Goal: Information Seeking & Learning: Learn about a topic

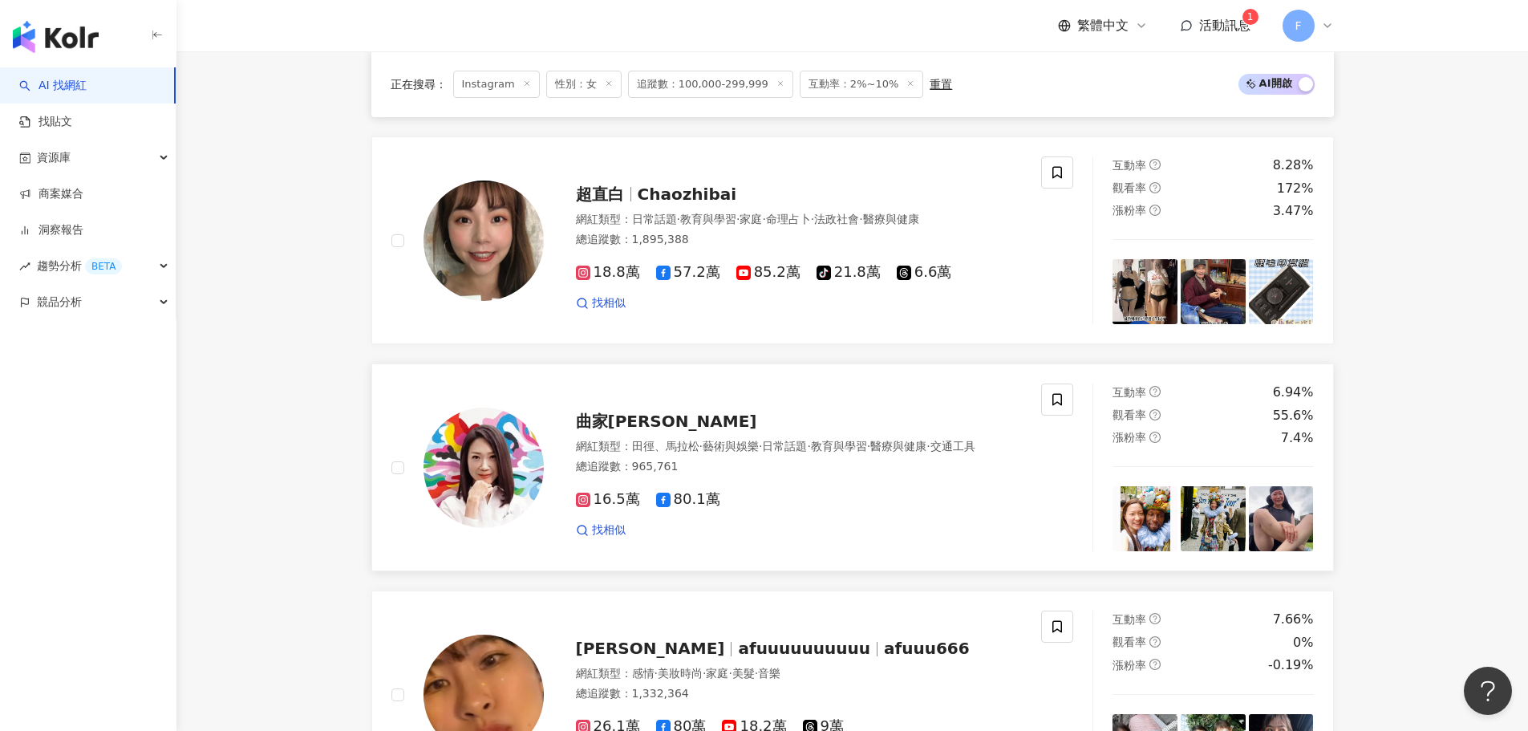
scroll to position [2567, 0]
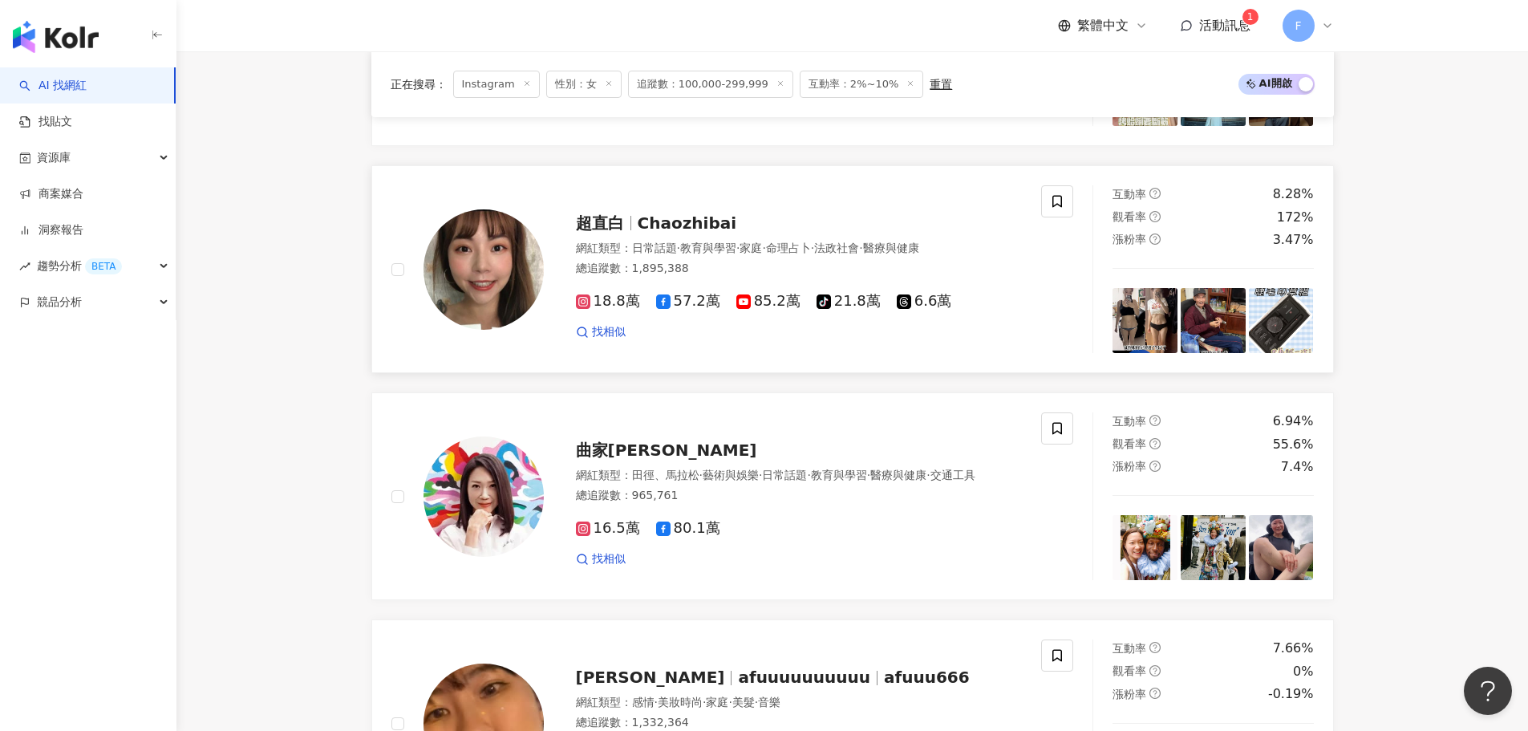
click at [664, 217] on span "Chaozhibai" at bounding box center [687, 222] width 99 height 19
click at [1153, 327] on img at bounding box center [1145, 320] width 65 height 65
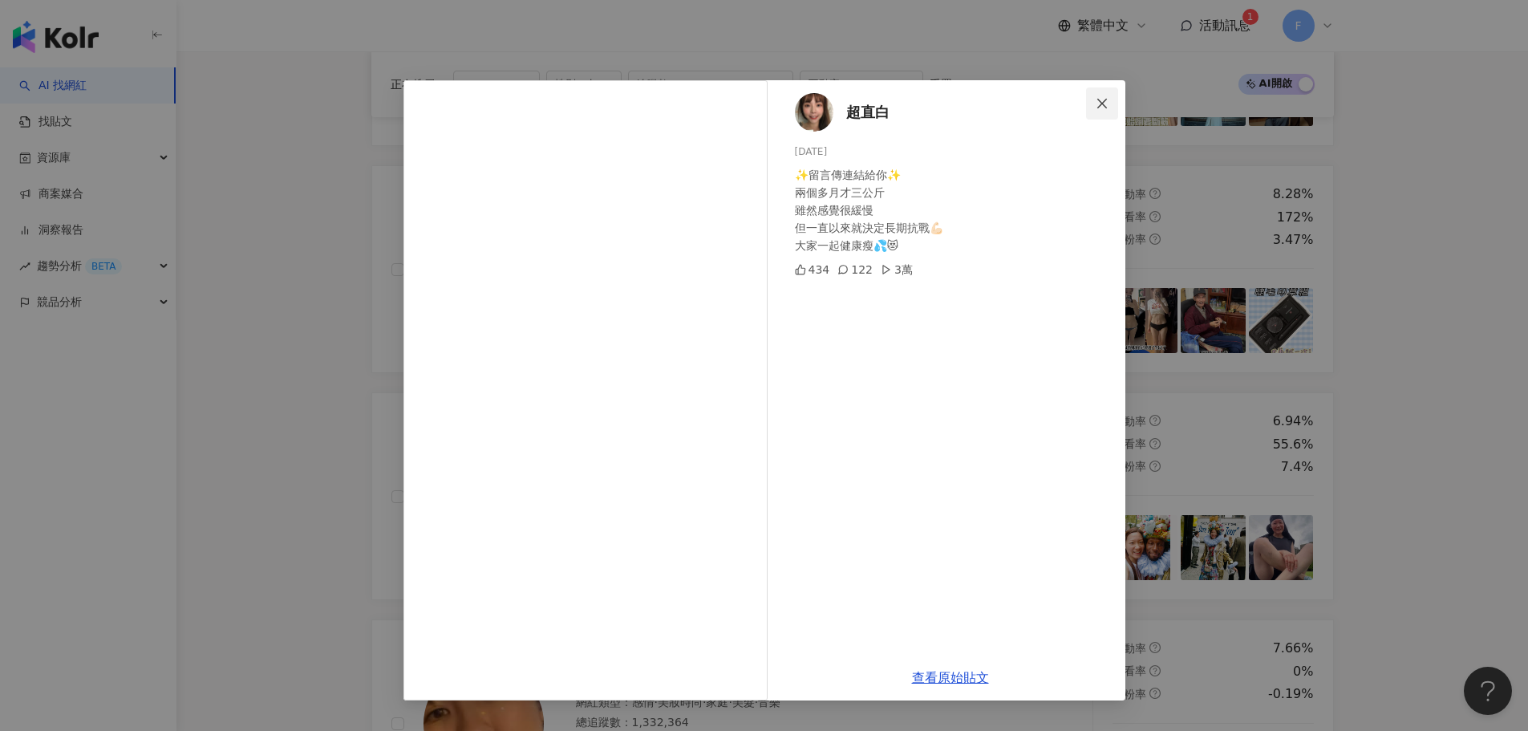
click at [1107, 114] on button "Close" at bounding box center [1102, 103] width 32 height 32
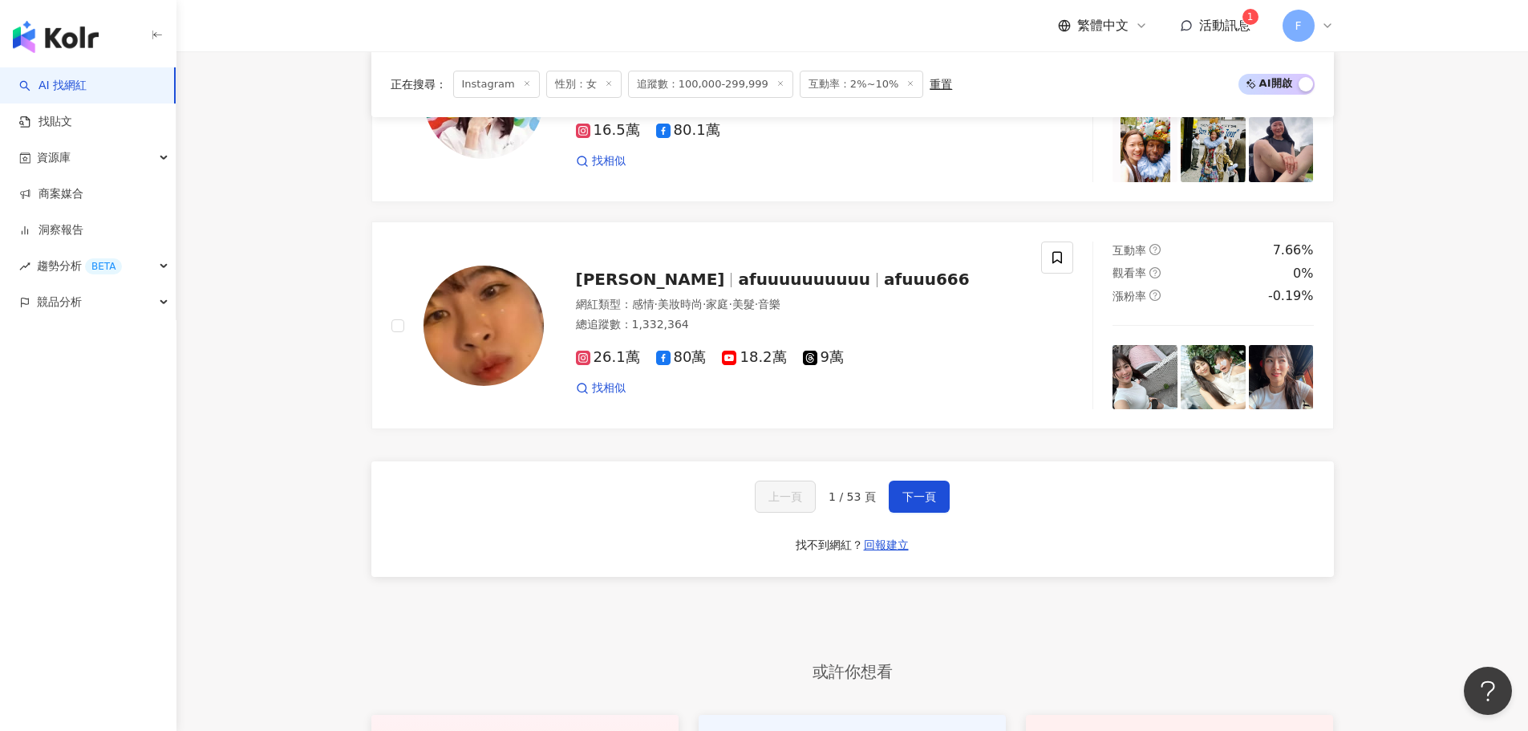
scroll to position [2968, 0]
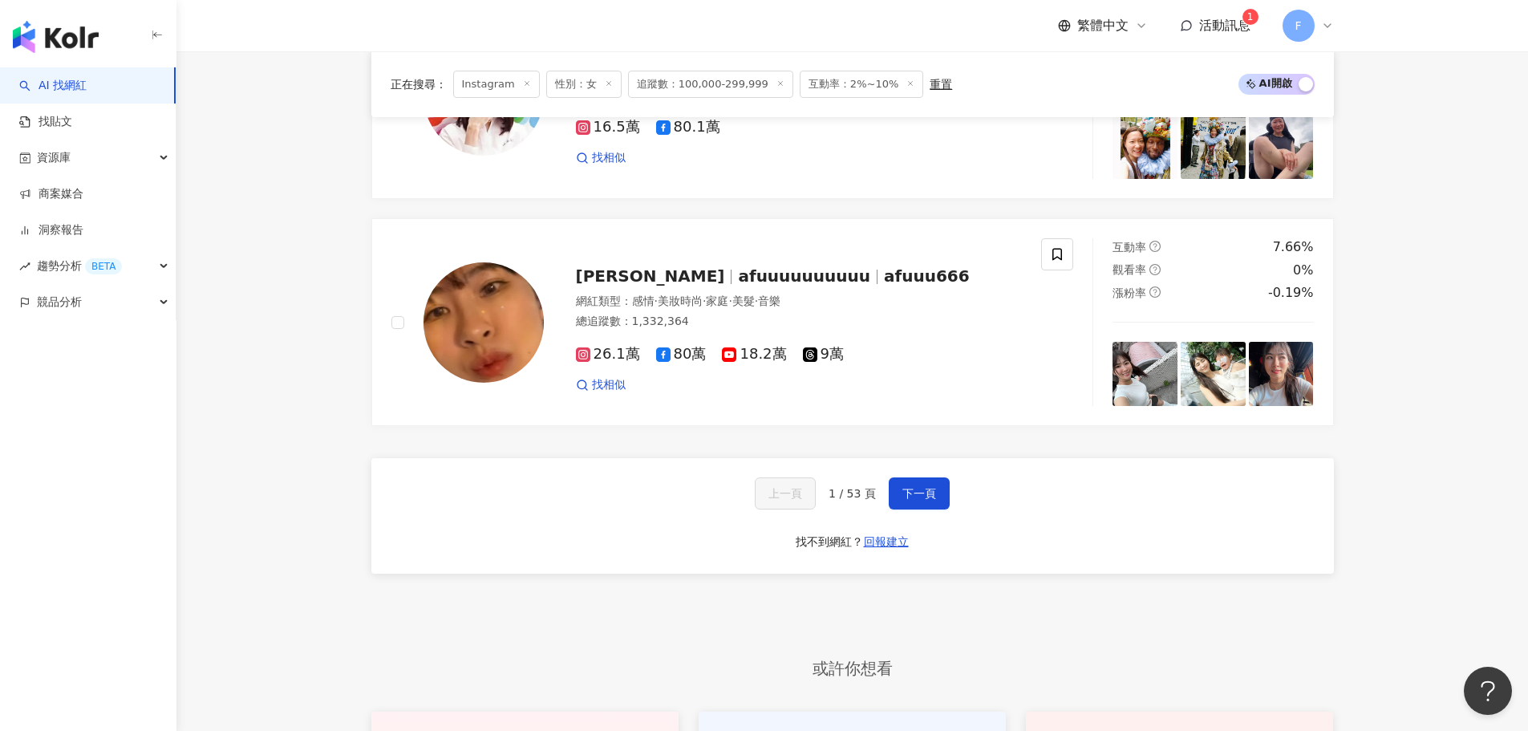
drag, startPoint x: 927, startPoint y: 484, endPoint x: 1049, endPoint y: 530, distance: 131.3
click at [927, 487] on span "下一頁" at bounding box center [920, 493] width 34 height 13
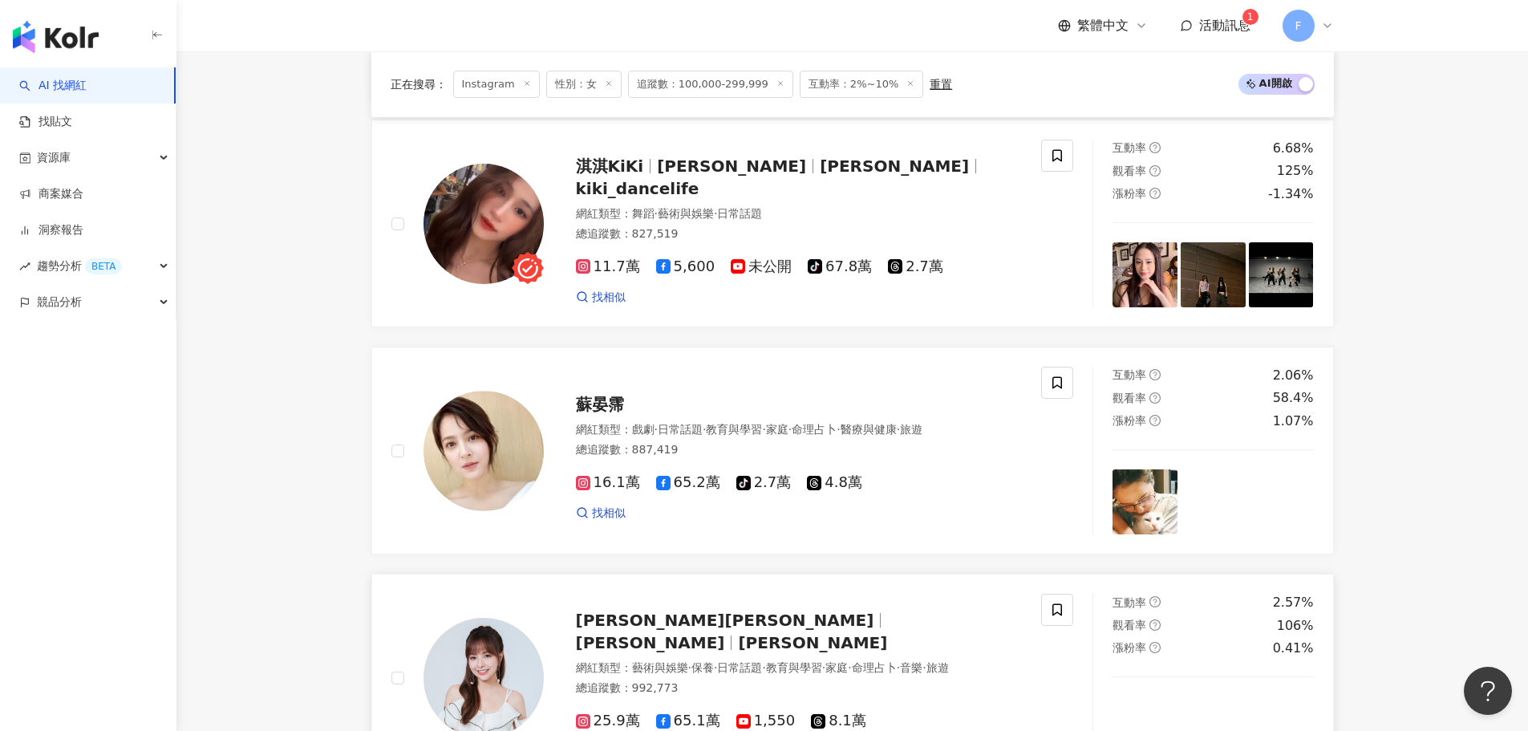
scroll to position [2567, 0]
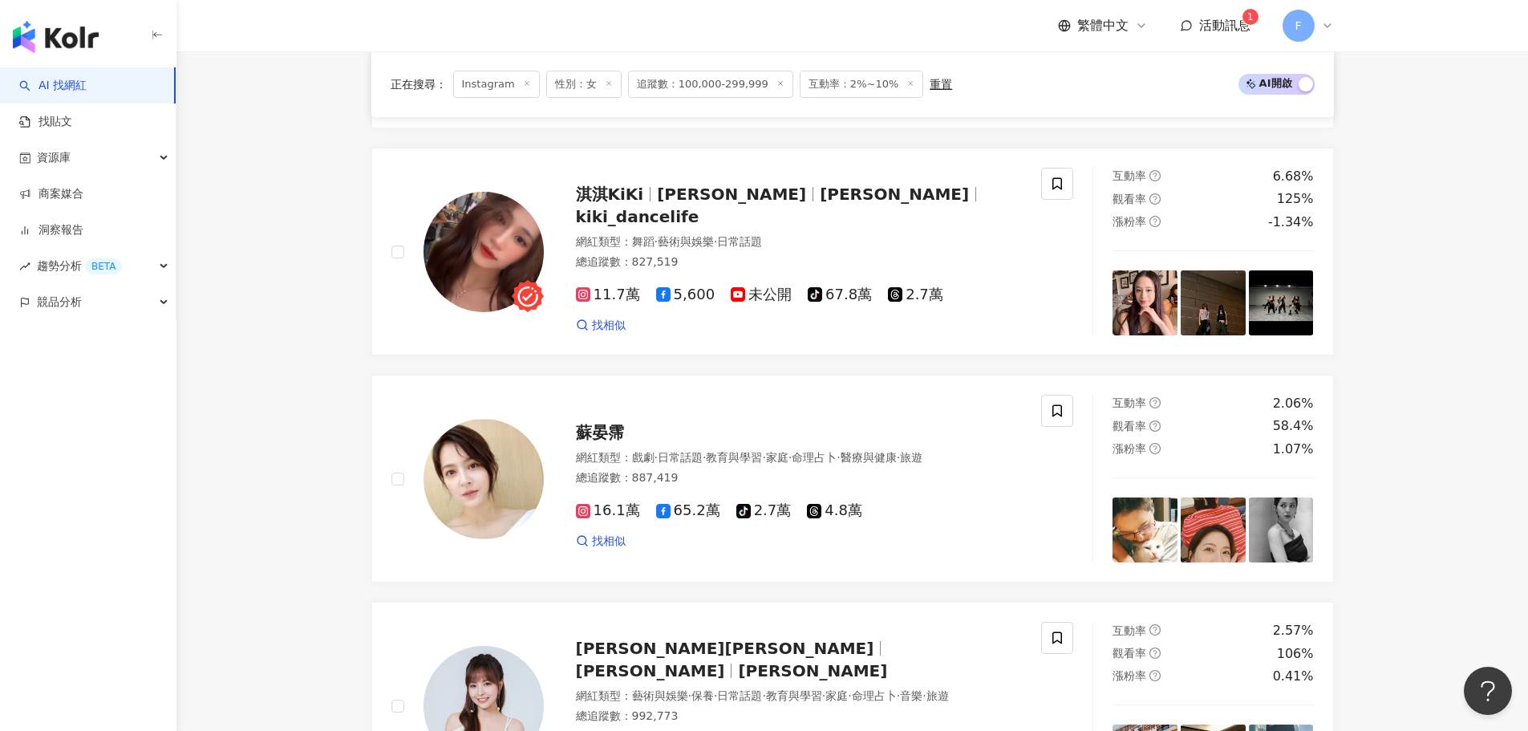
click at [736, 88] on span "追蹤數：100,000-299,999" at bounding box center [710, 84] width 165 height 27
click at [698, 85] on span "追蹤數：100,000-299,999" at bounding box center [710, 84] width 165 height 27
click at [777, 85] on icon at bounding box center [781, 83] width 8 height 8
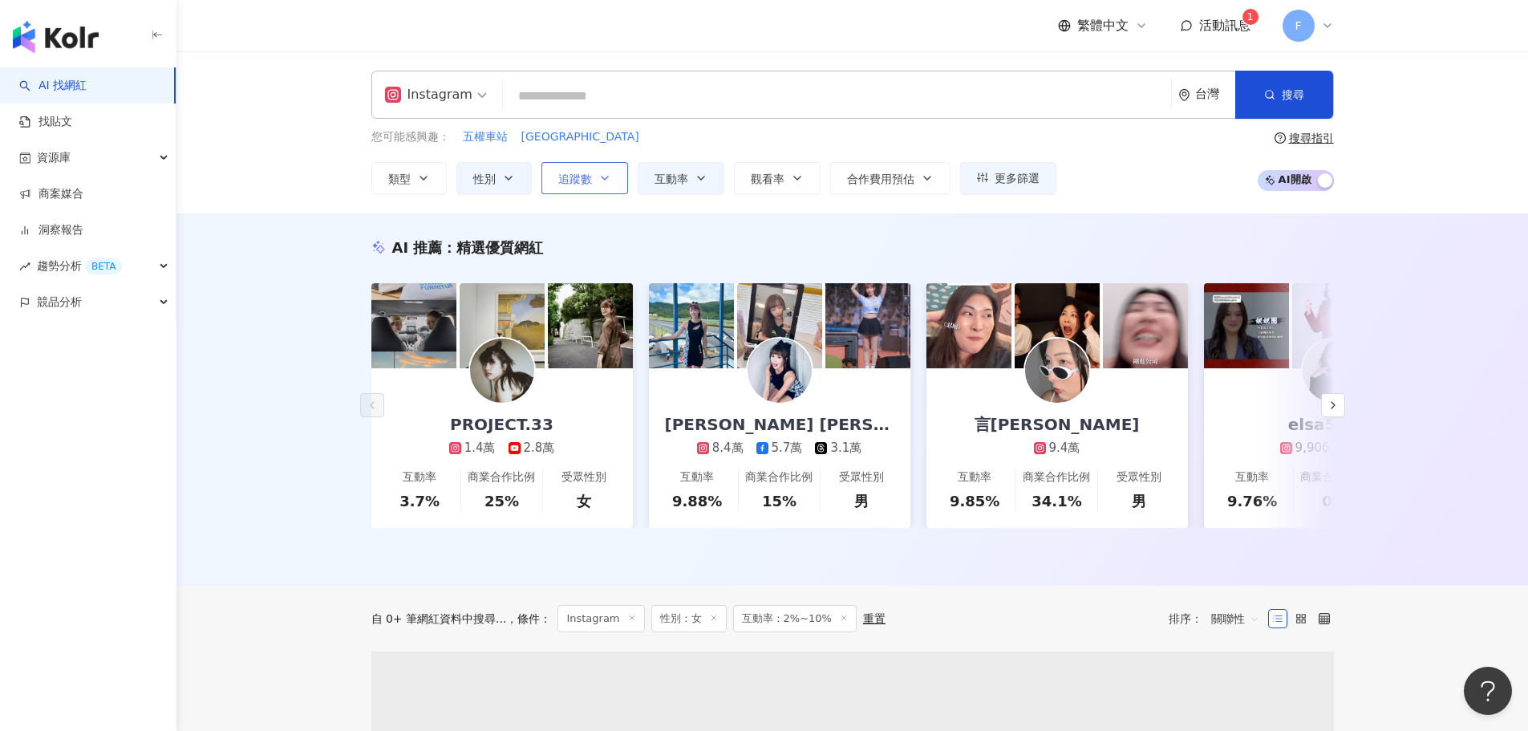
click at [612, 189] on button "追蹤數" at bounding box center [585, 178] width 87 height 32
type input "*"
type input "*******"
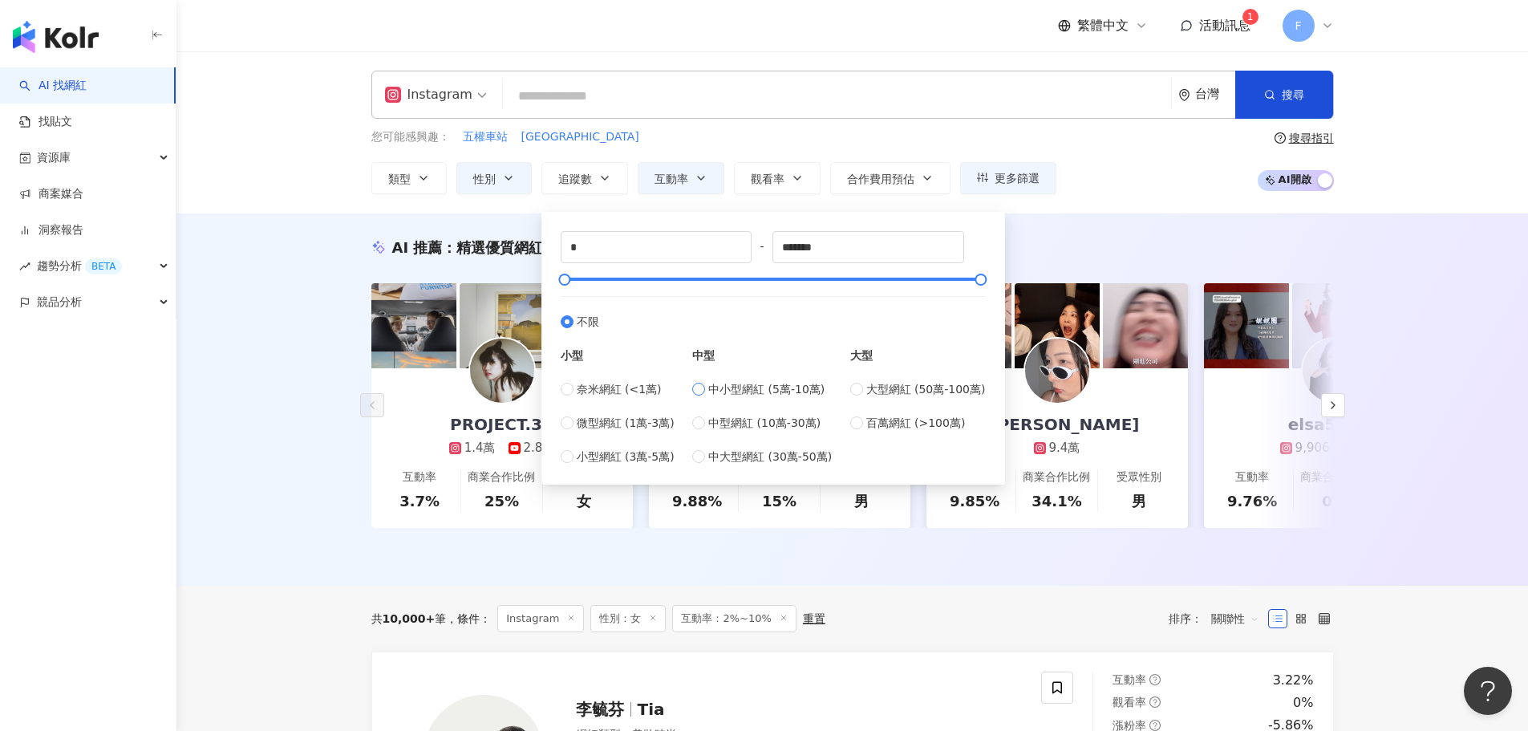
type input "*****"
click at [1403, 309] on div "AI 推薦 ： 精選優質網紅 PROJECT.33 1.4萬 2.8萬 互動率 3.7% 商業合作比例 25% 受眾性別 女 Julie 林尹樂 8.4萬 5…" at bounding box center [852, 399] width 1352 height 372
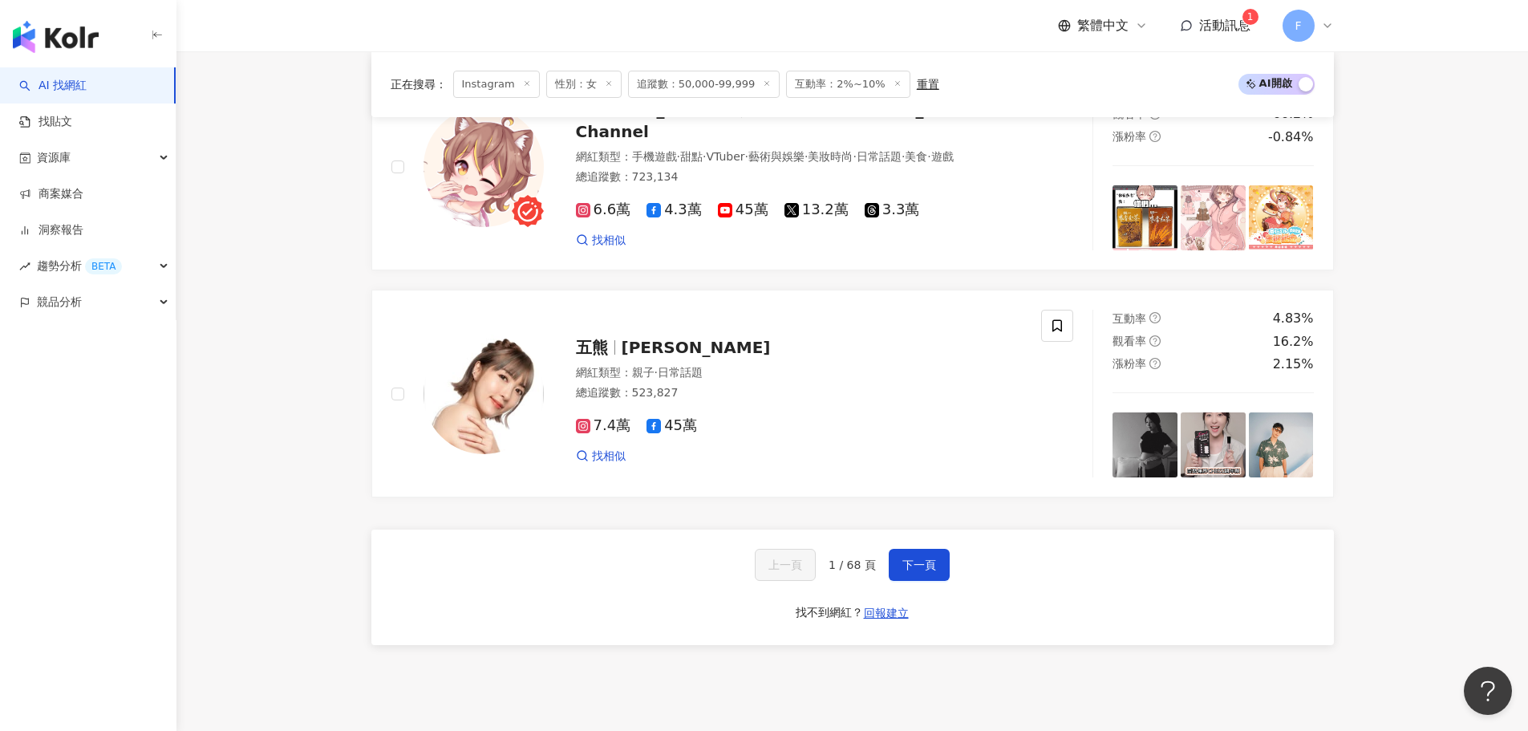
scroll to position [2808, 0]
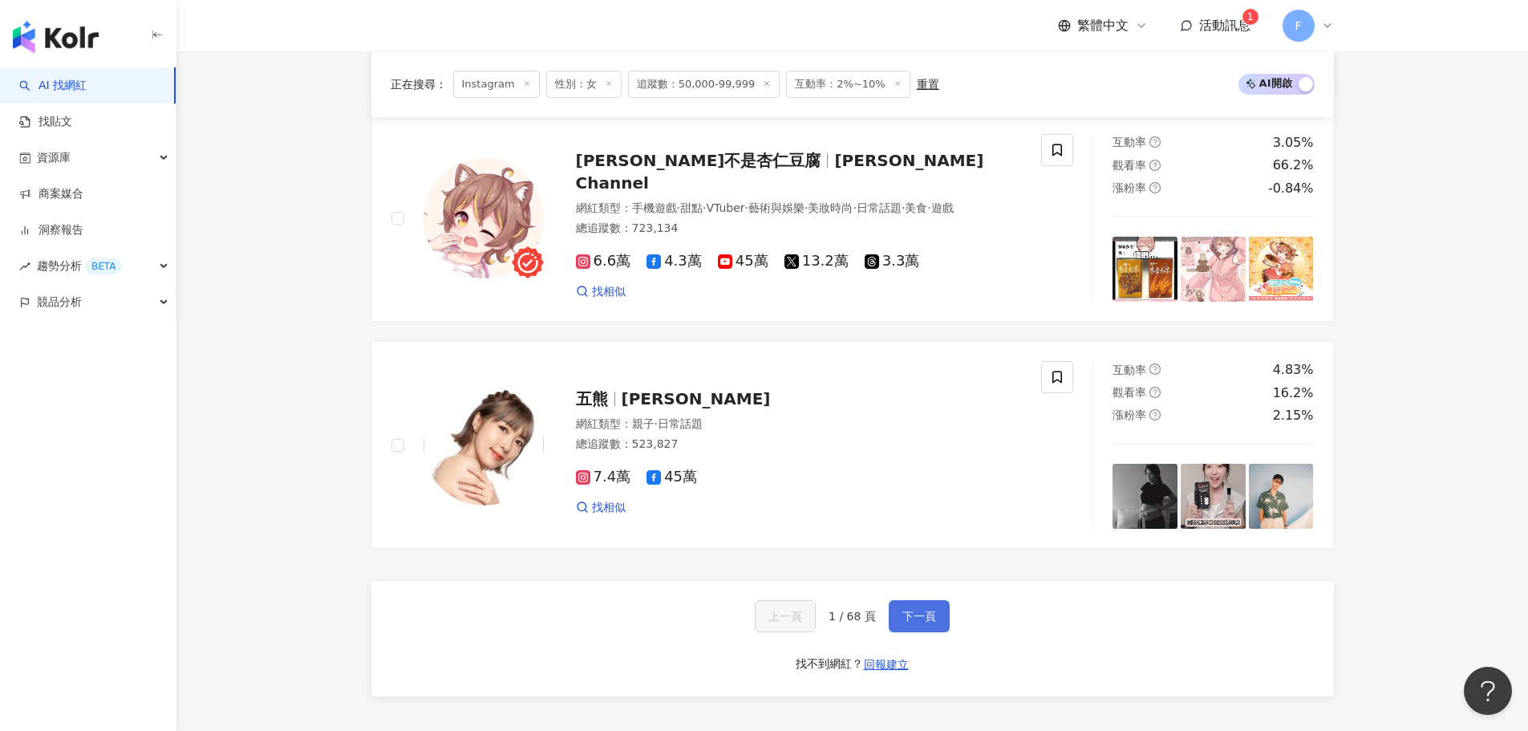
click at [916, 623] on span "下一頁" at bounding box center [920, 616] width 34 height 13
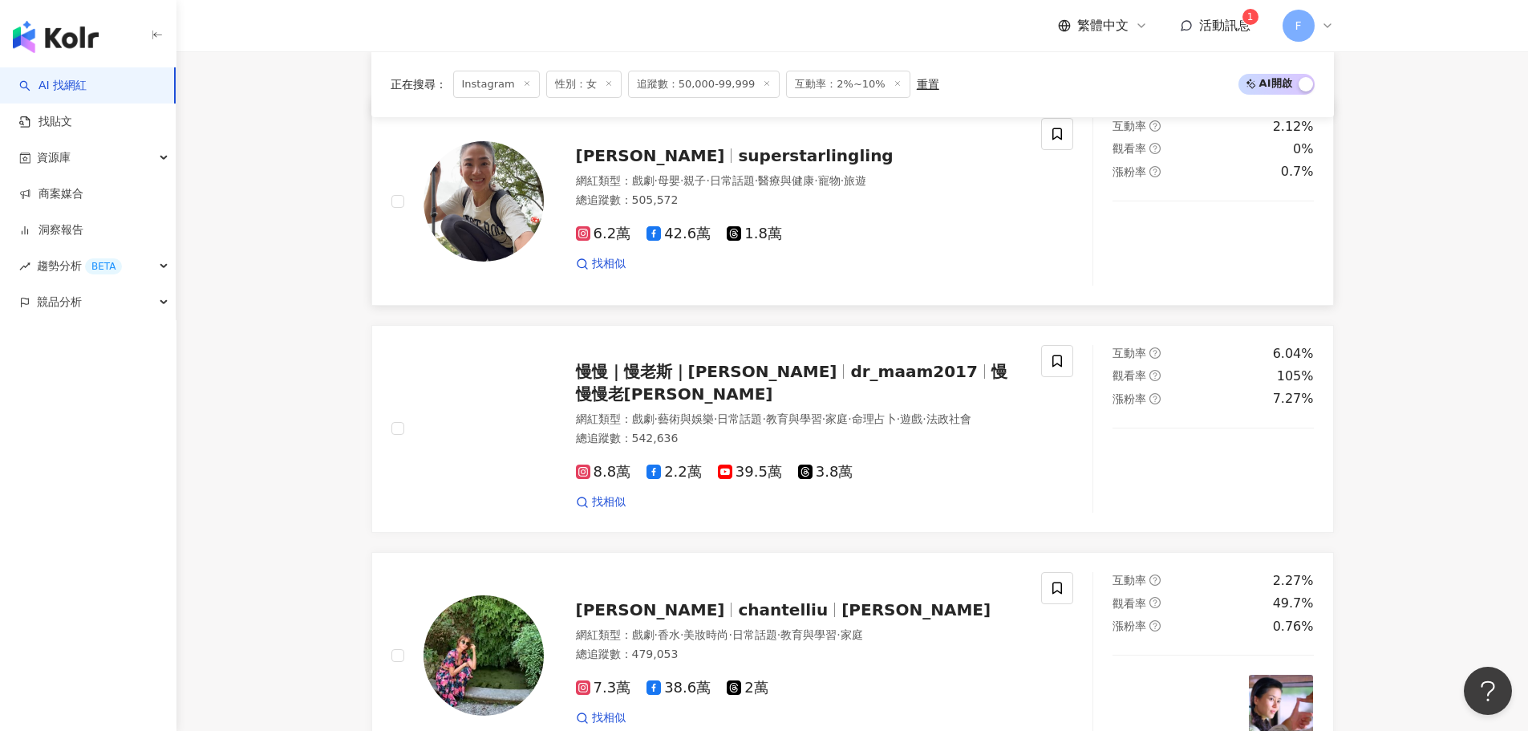
scroll to position [485, 0]
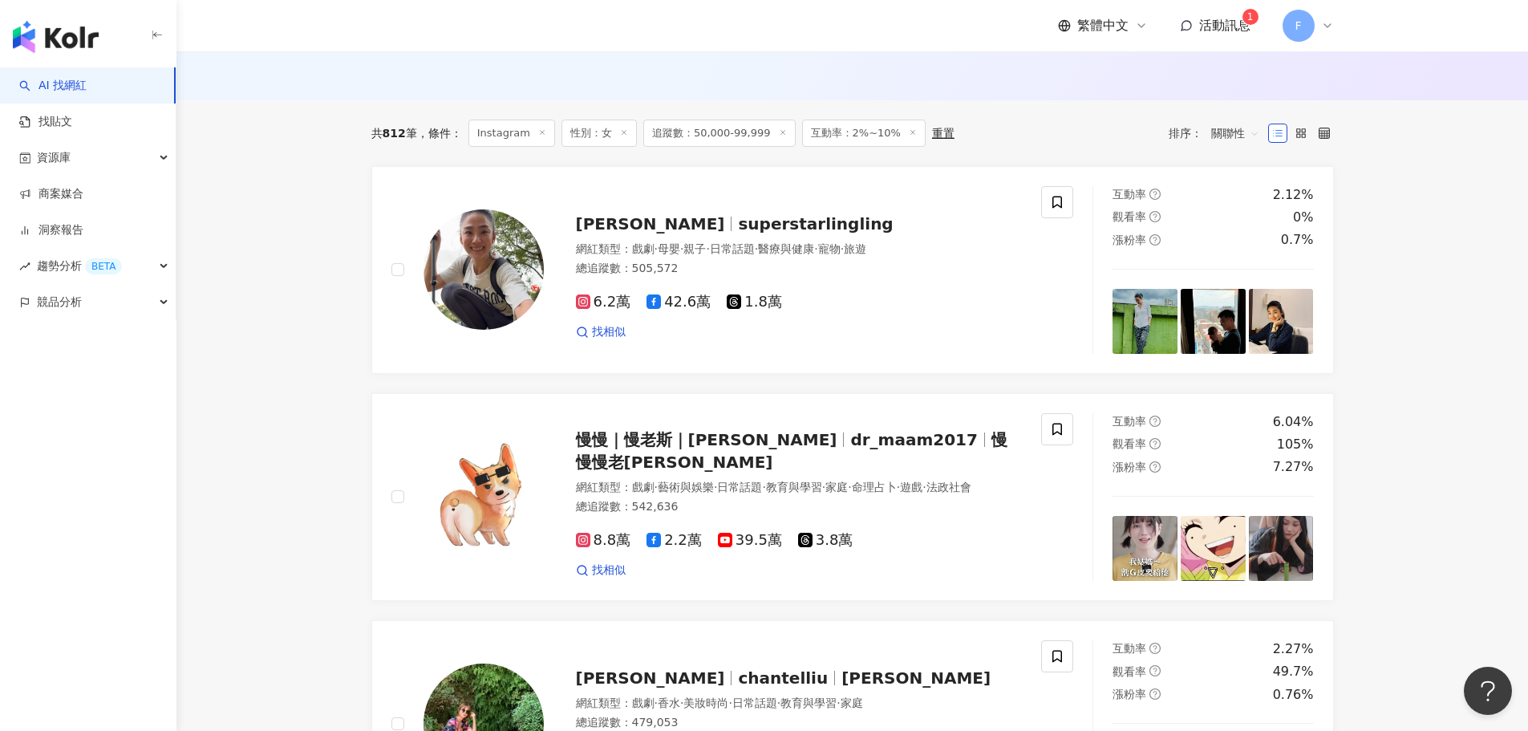
click at [839, 144] on span "互動率：2%~10%" at bounding box center [864, 133] width 124 height 27
click at [911, 134] on line at bounding box center [913, 132] width 4 height 4
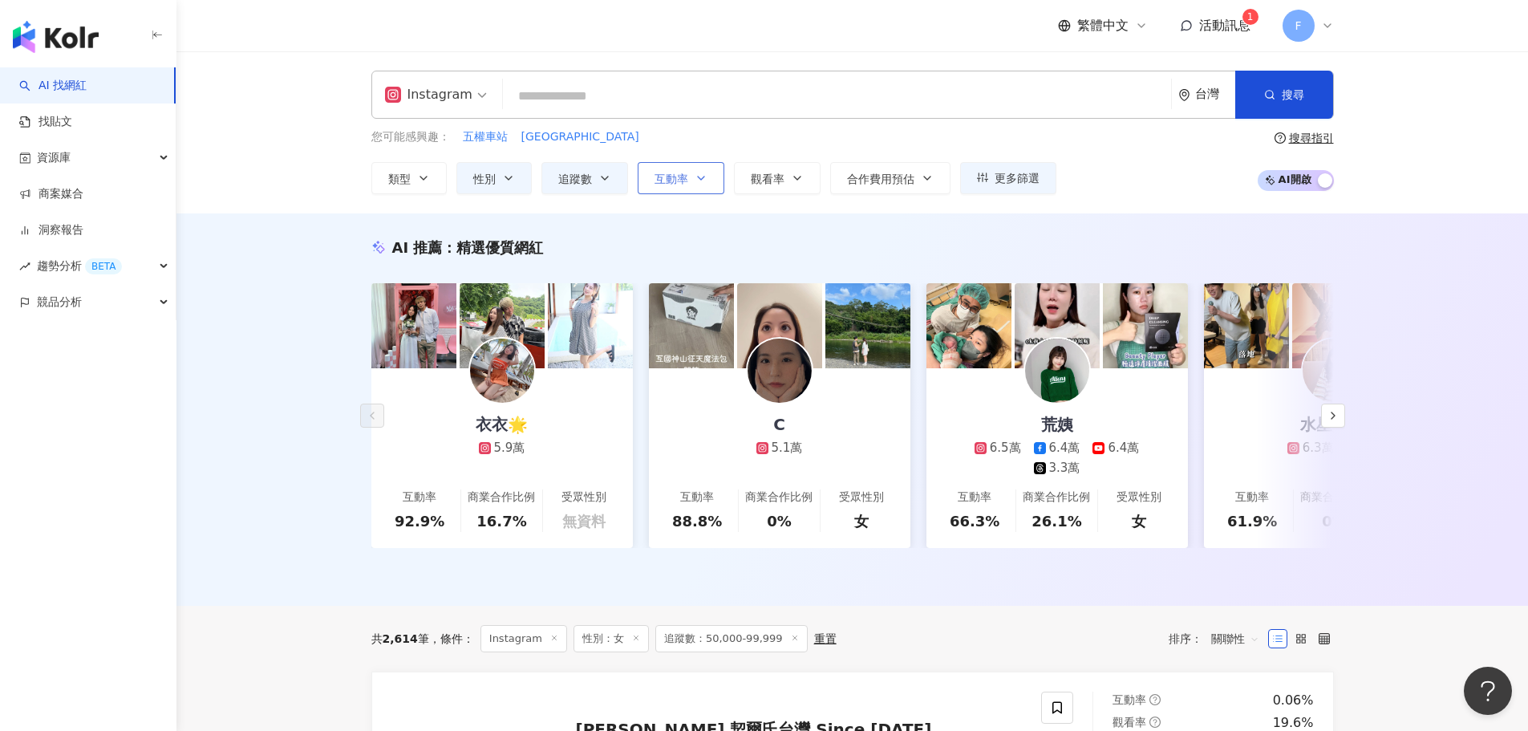
click at [693, 177] on button "互動率" at bounding box center [681, 178] width 87 height 32
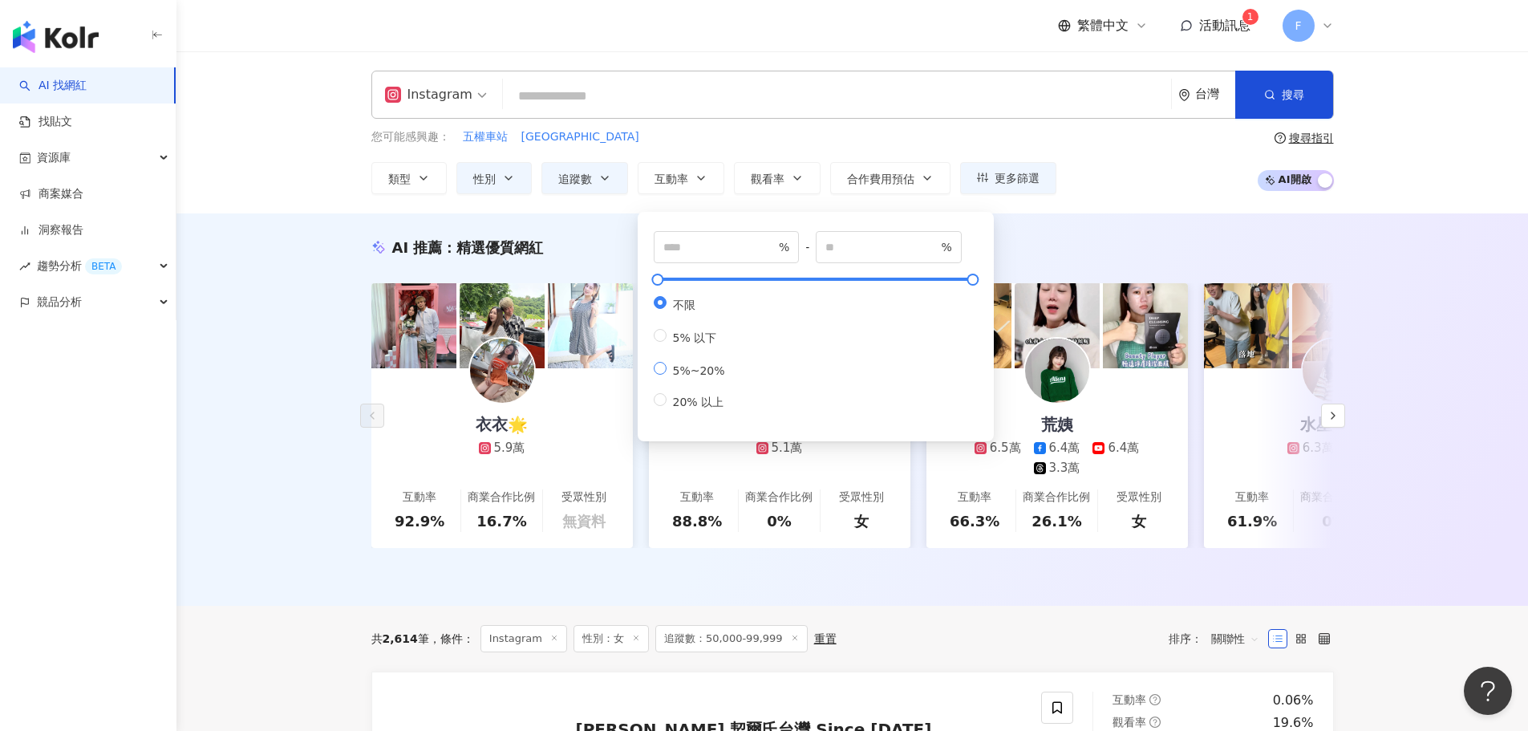
click at [686, 377] on span "5%~20%" at bounding box center [699, 370] width 65 height 13
type input "*"
type input "**"
click at [1053, 233] on div "AI 推薦 ： 精選優質網紅 衣衣🌟 5.9萬 互動率 92.9% 商業合作比例 16.7% 受眾性別 無資料 C 5.1萬 互動率 88.8% 商業合作比例…" at bounding box center [852, 409] width 1352 height 392
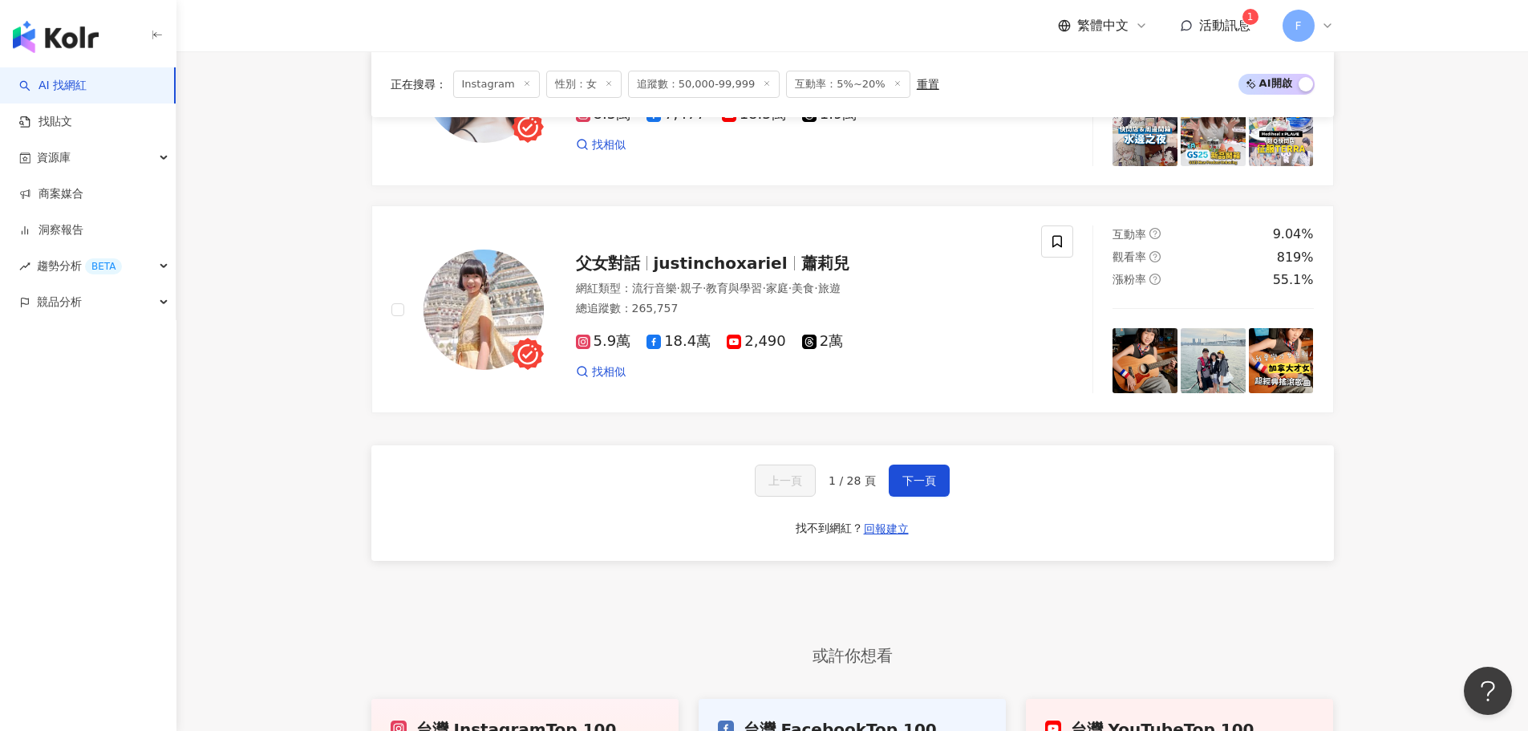
scroll to position [2968, 0]
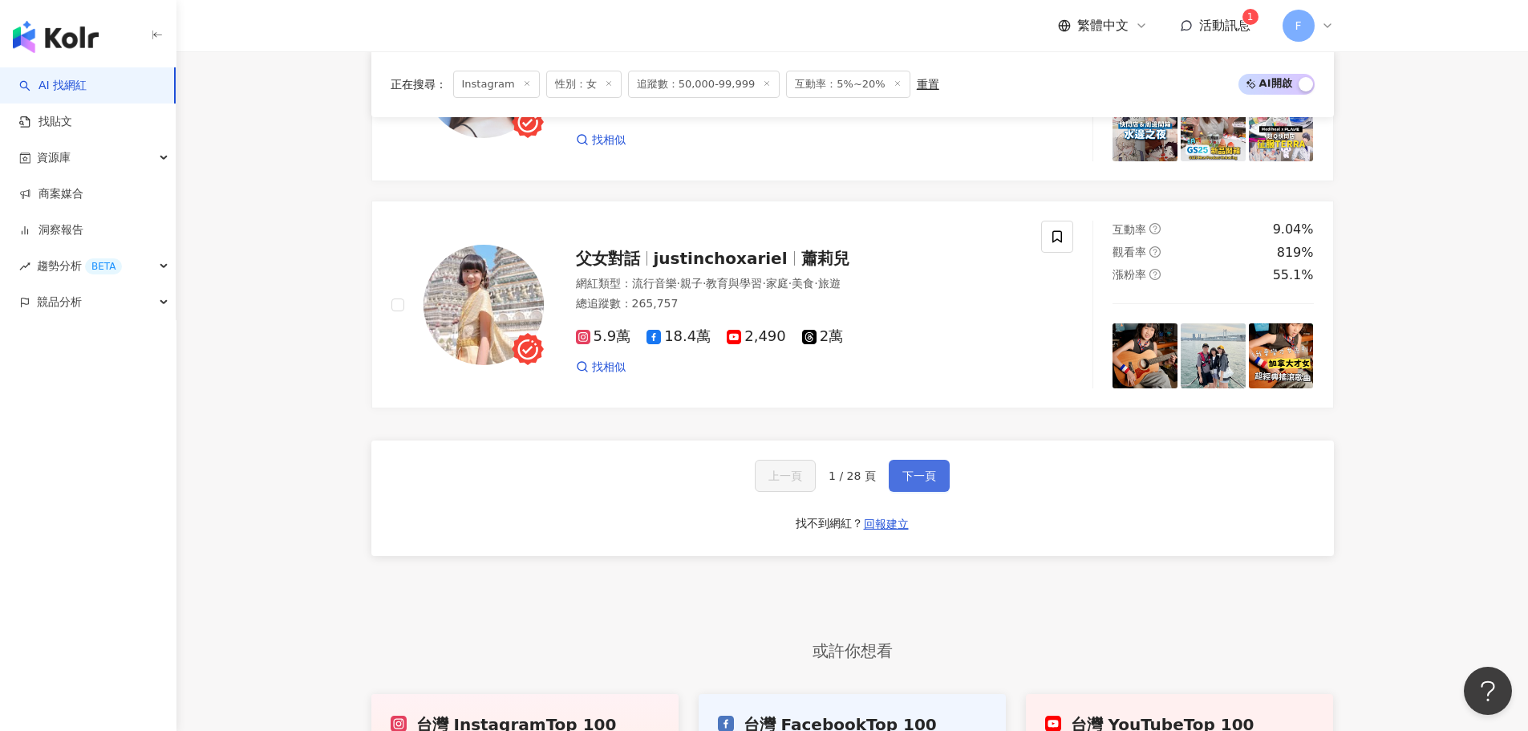
click at [931, 482] on span "下一頁" at bounding box center [920, 475] width 34 height 13
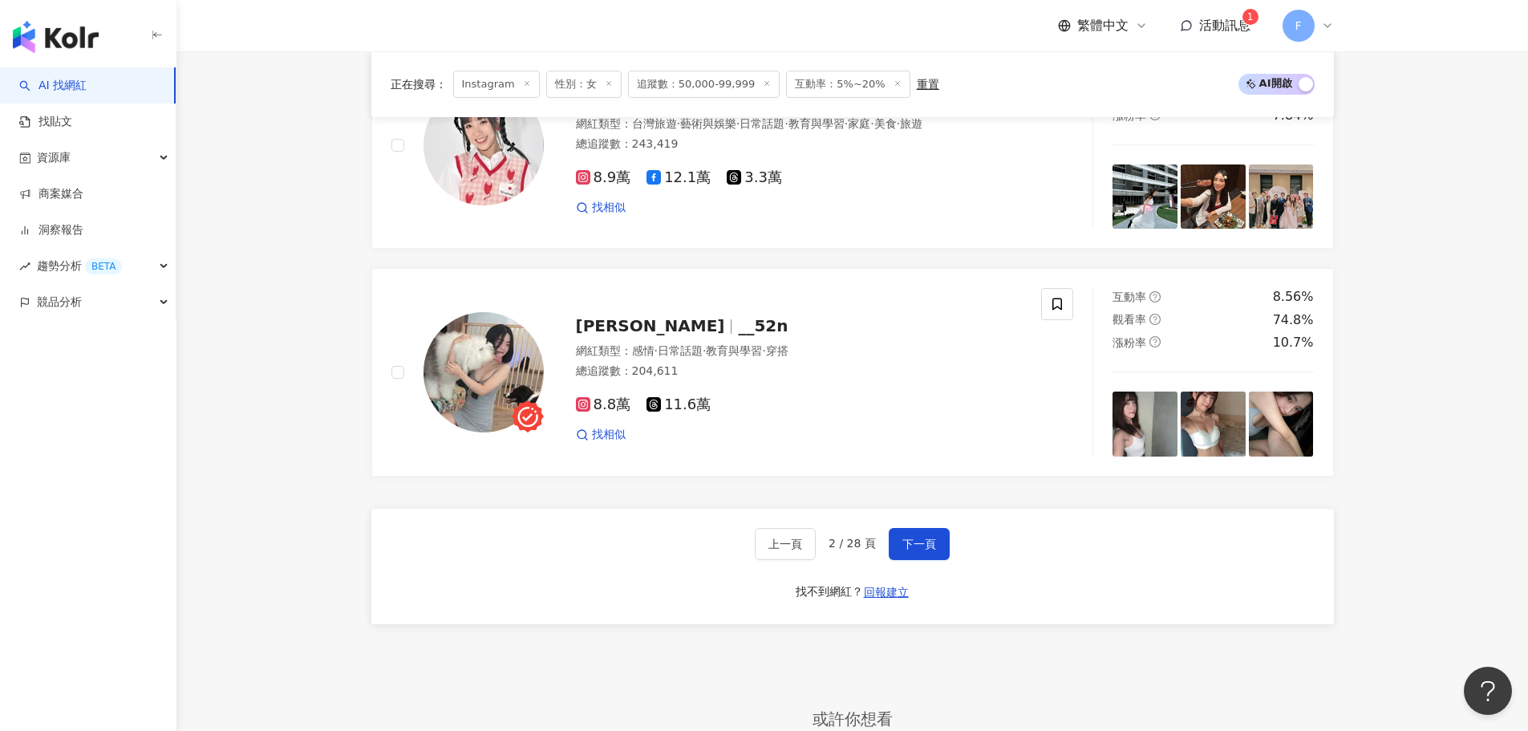
scroll to position [2981, 0]
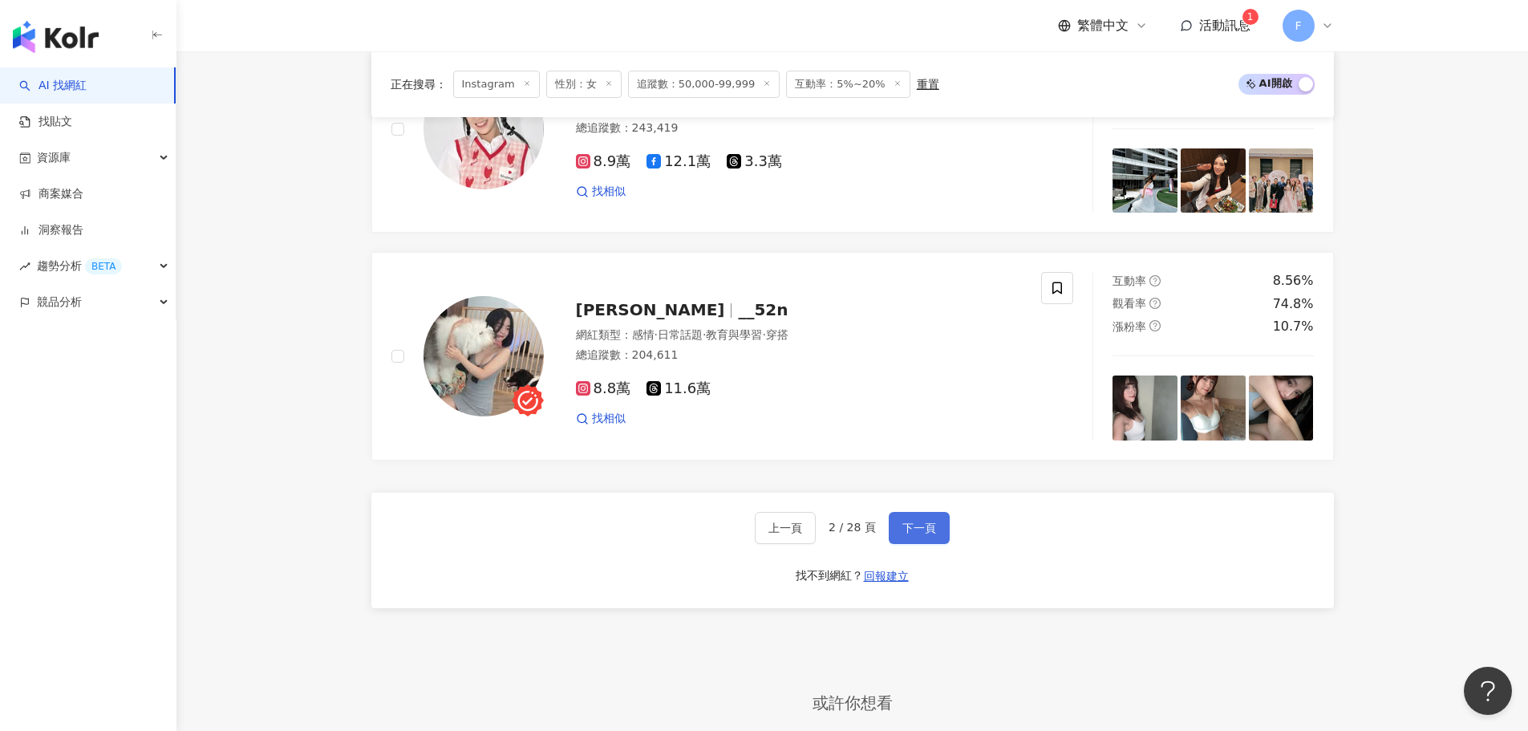
click at [915, 532] on span "下一頁" at bounding box center [920, 527] width 34 height 13
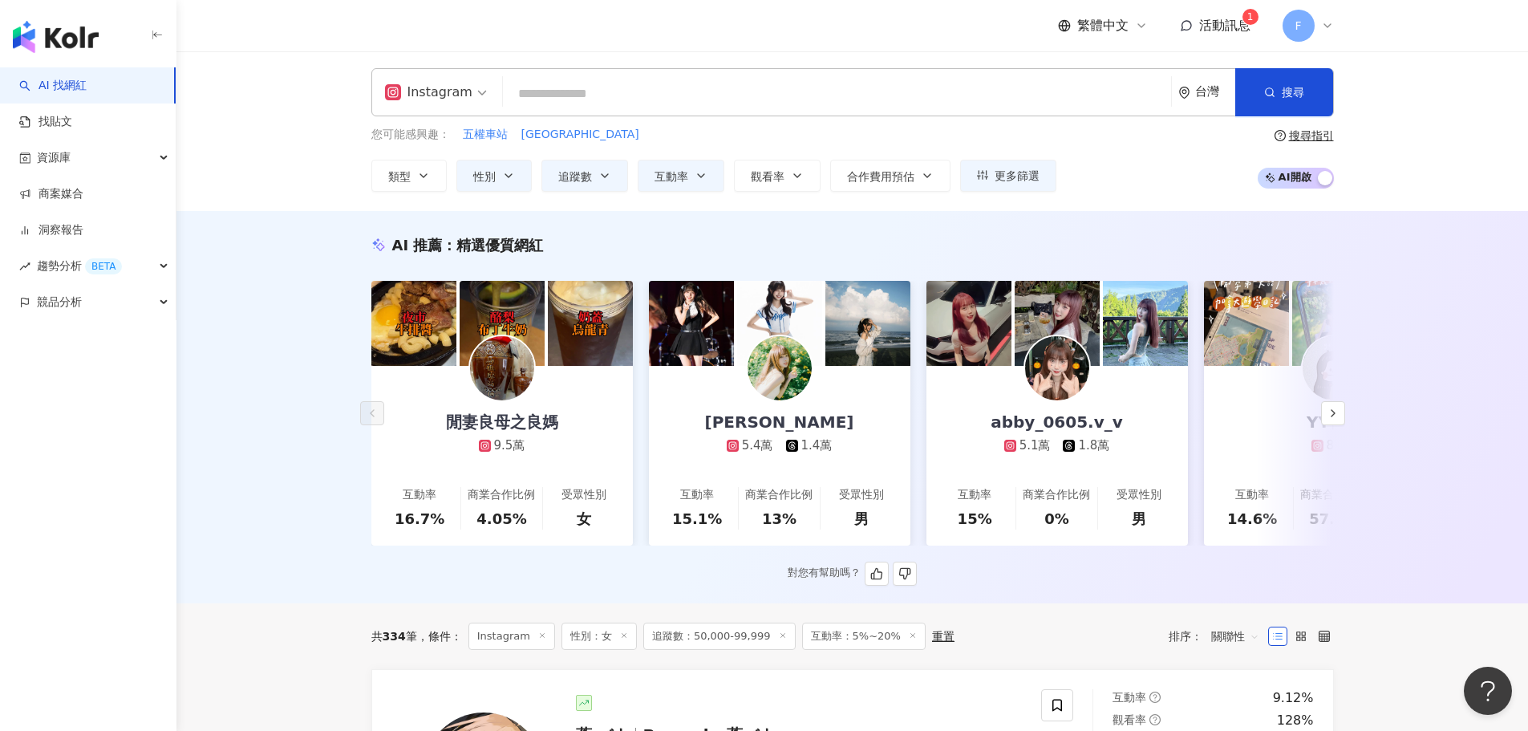
scroll to position [0, 0]
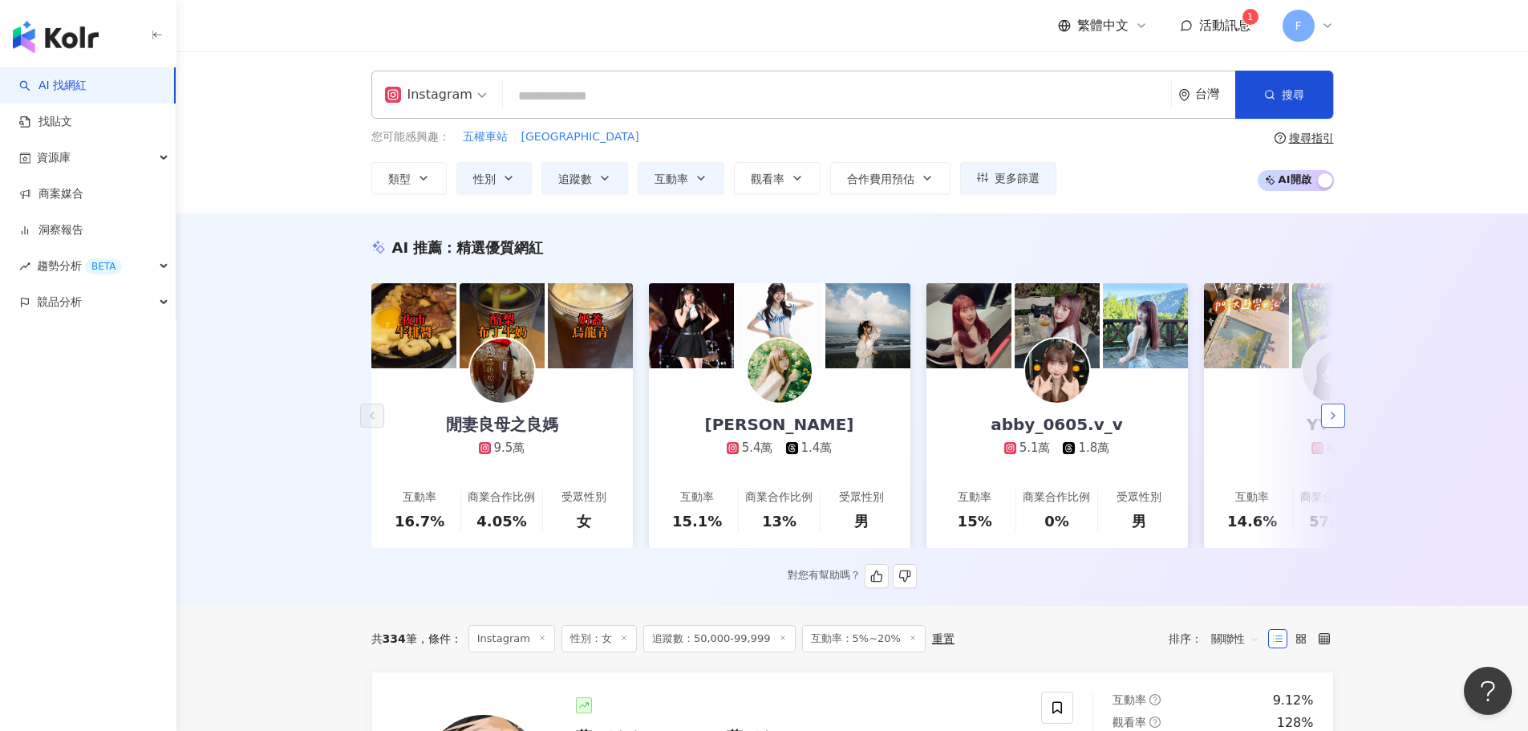
click at [1325, 428] on button "button" at bounding box center [1333, 416] width 24 height 24
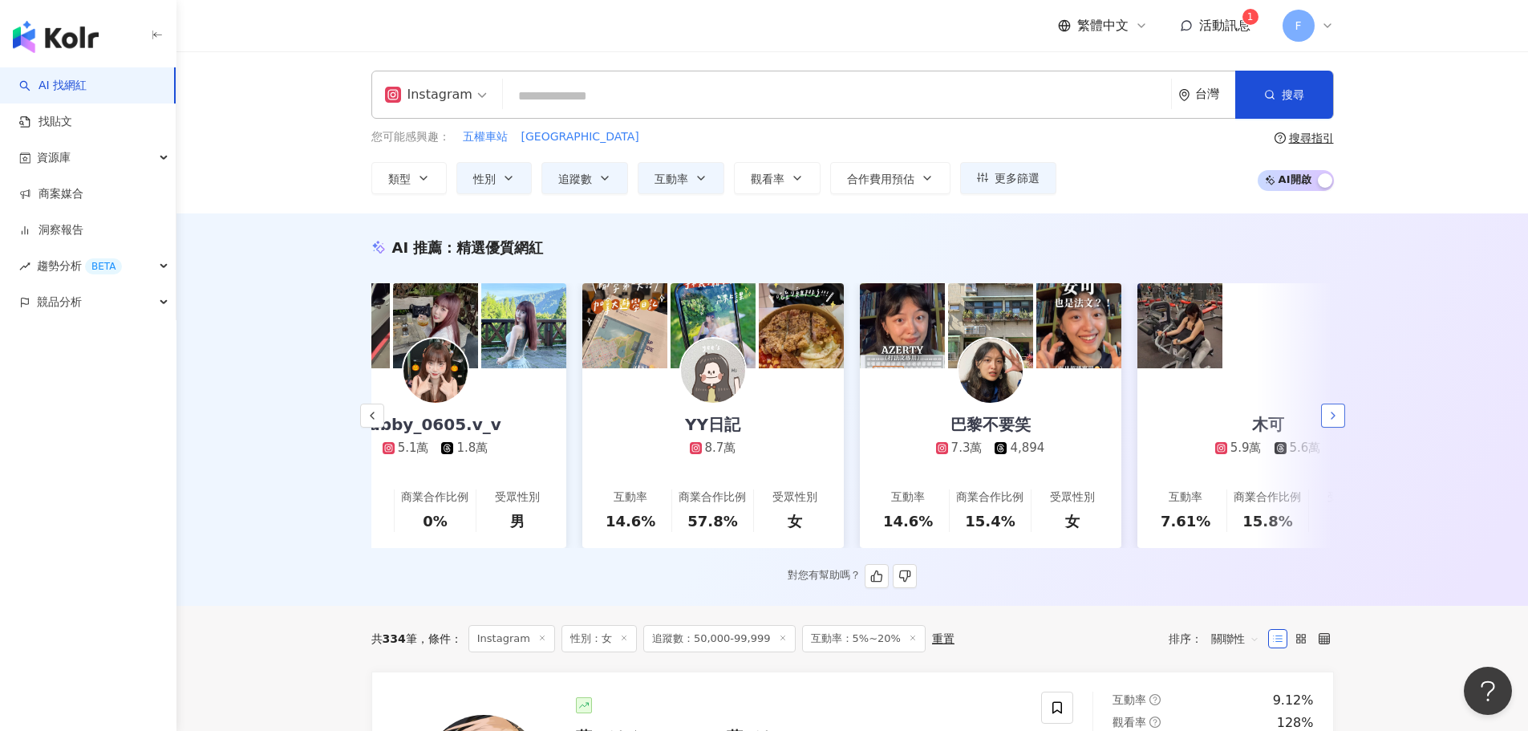
scroll to position [0, 833]
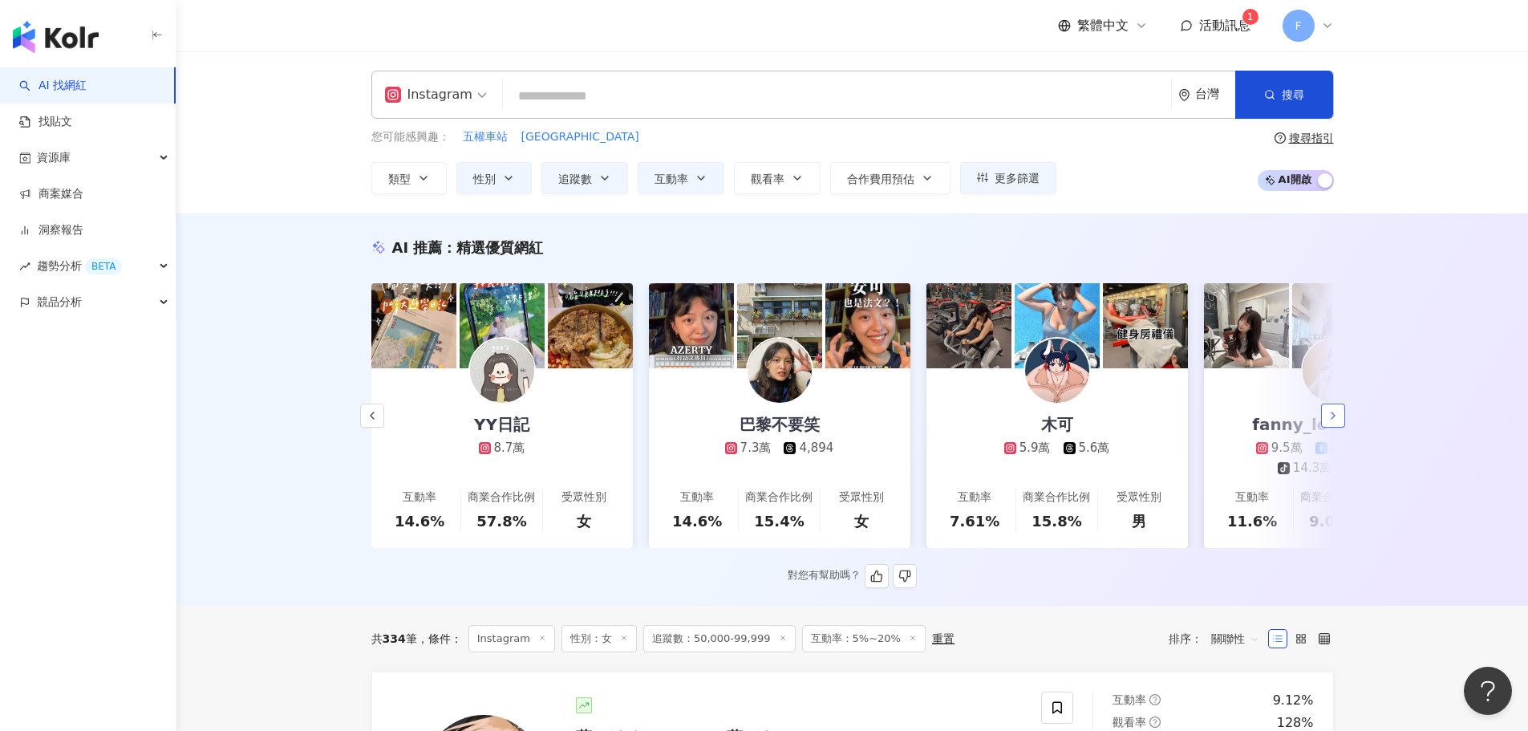
click at [1325, 428] on button "button" at bounding box center [1333, 416] width 24 height 24
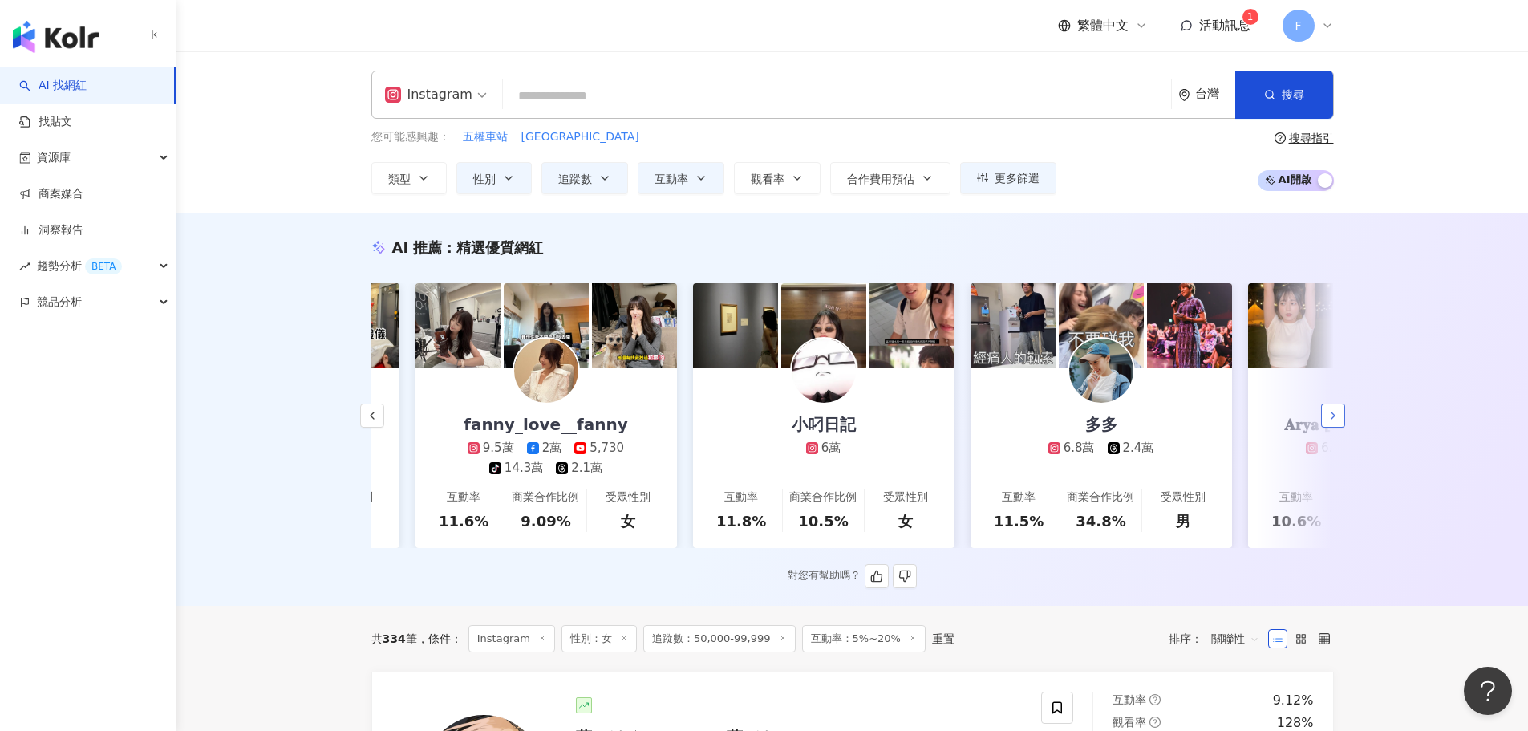
scroll to position [0, 1665]
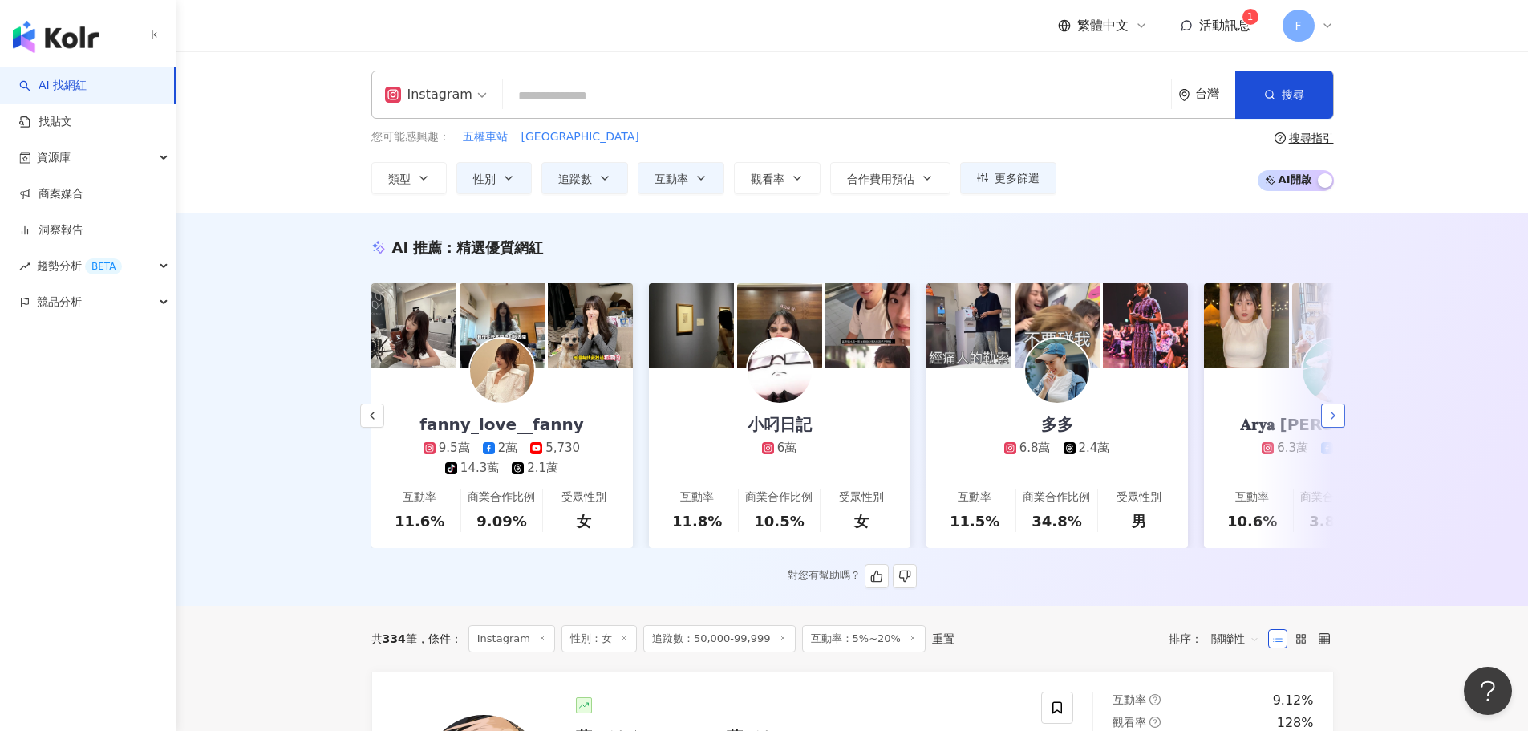
click at [1325, 428] on button "button" at bounding box center [1333, 416] width 24 height 24
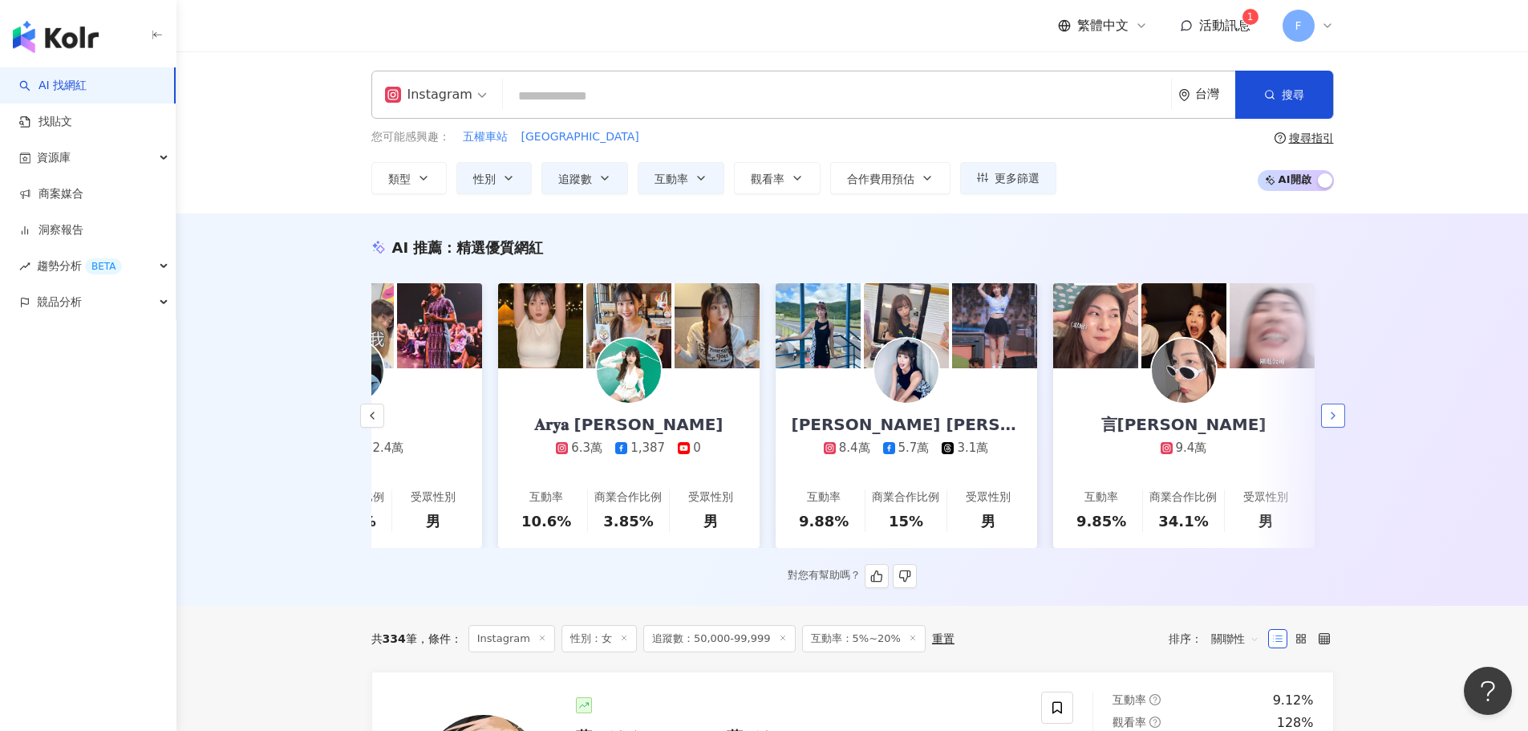
scroll to position [0, 2400]
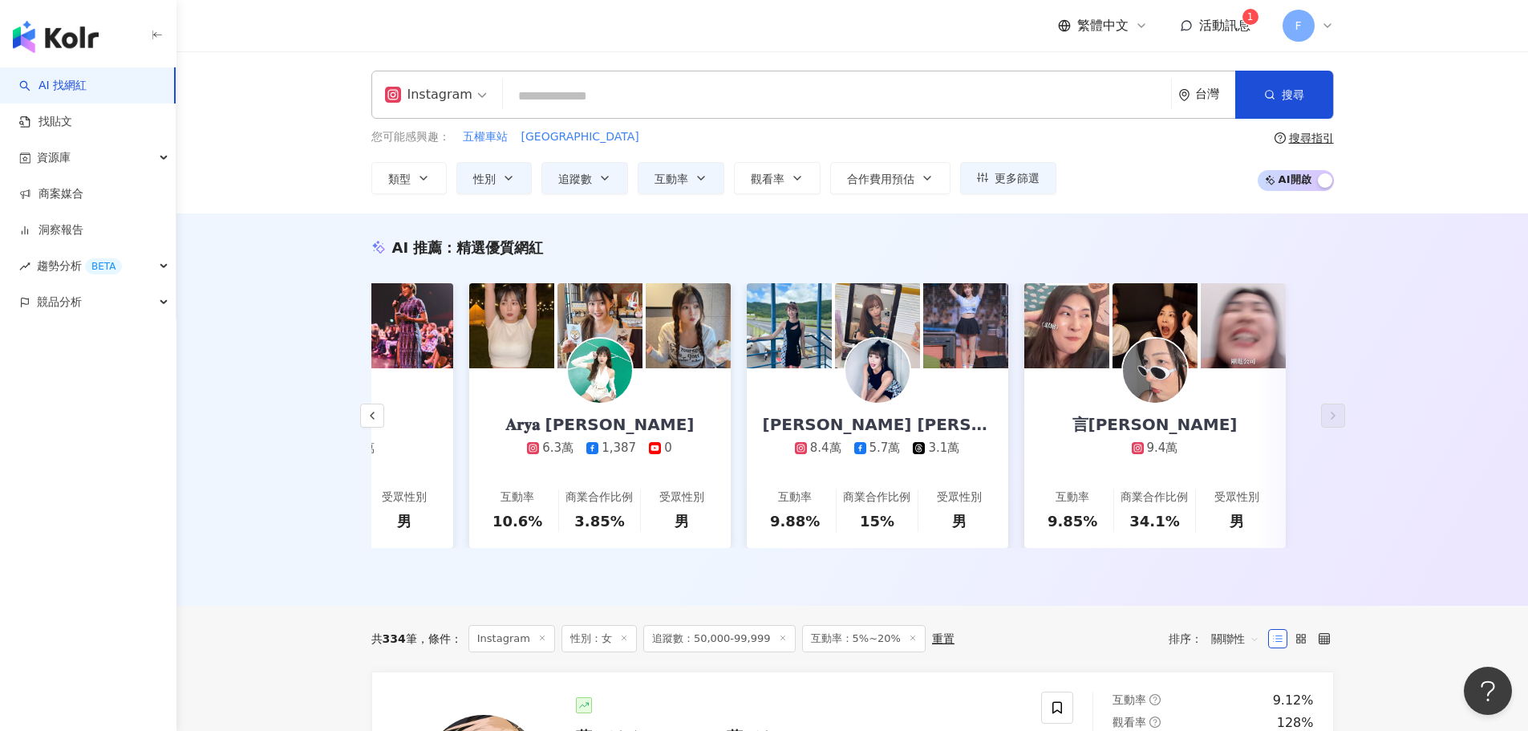
click at [549, 98] on input "search" at bounding box center [836, 96] width 655 height 30
click at [413, 183] on button "類型" at bounding box center [408, 178] width 75 height 32
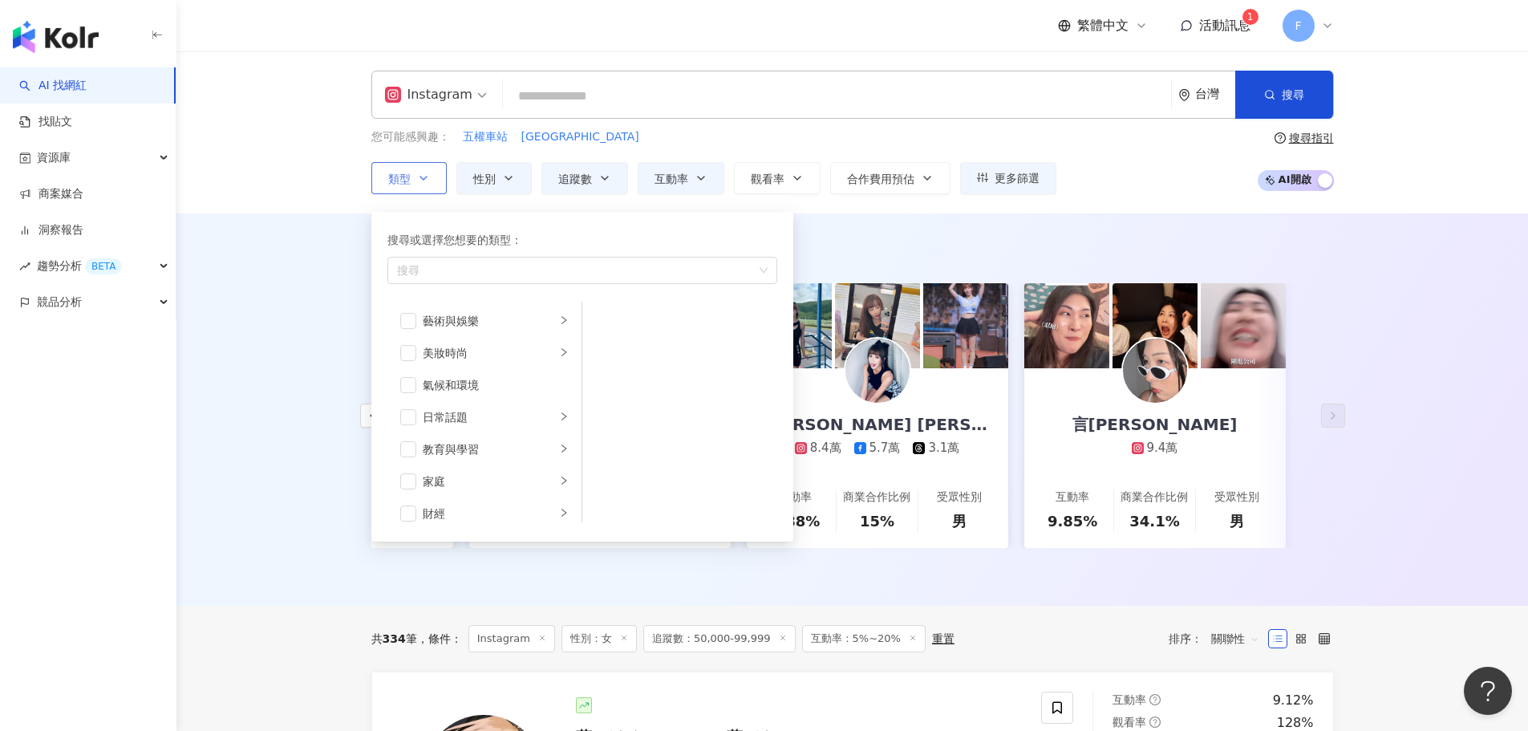
click at [413, 183] on button "類型 搜尋或選擇您想要的類型： 搜尋 藝術與娛樂 美妝時尚 氣候和環境 日常話題 教育與學習 家庭 財經 美食 命理占卜 遊戲 法政社會 生活風格 影視娛樂 …" at bounding box center [408, 178] width 75 height 32
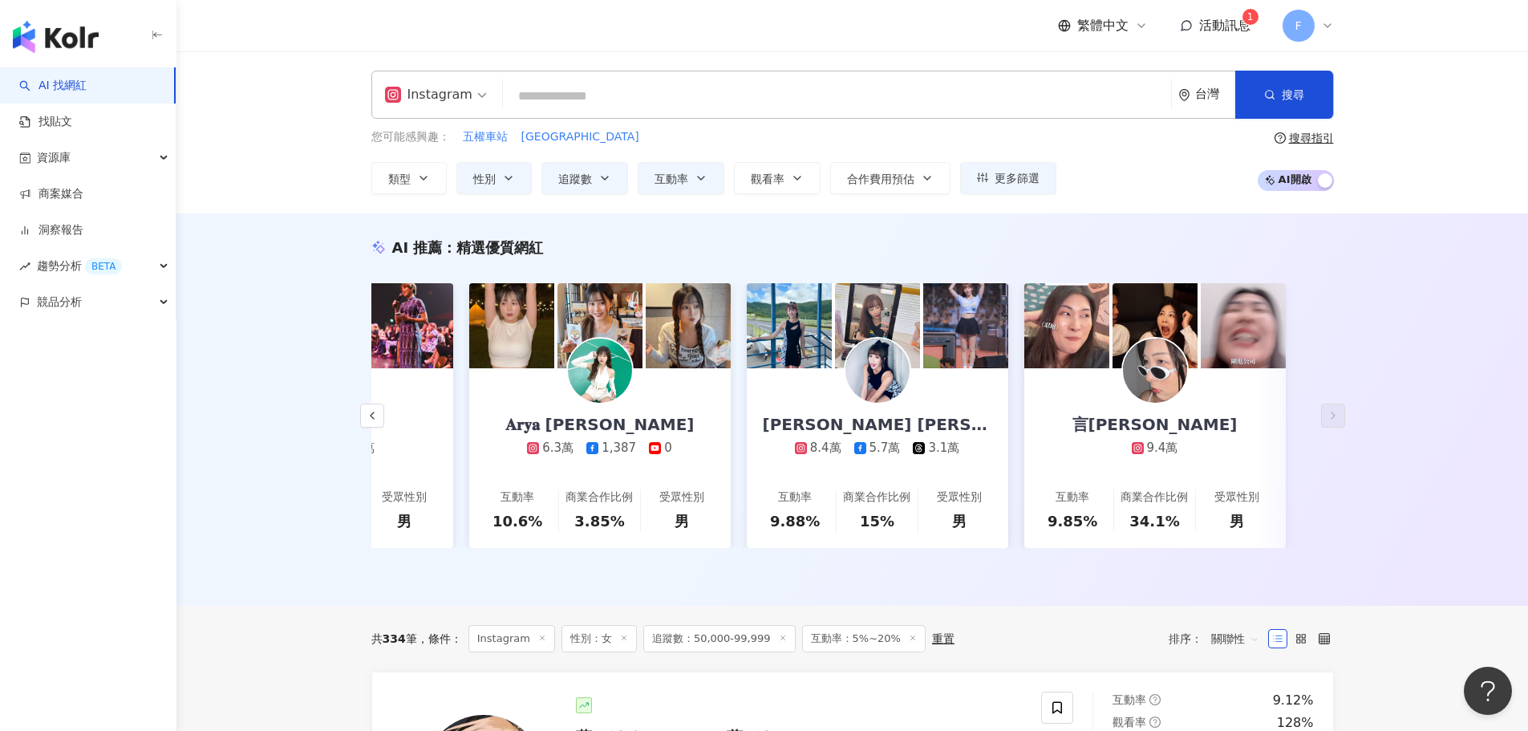
click at [594, 95] on input "search" at bounding box center [836, 96] width 655 height 30
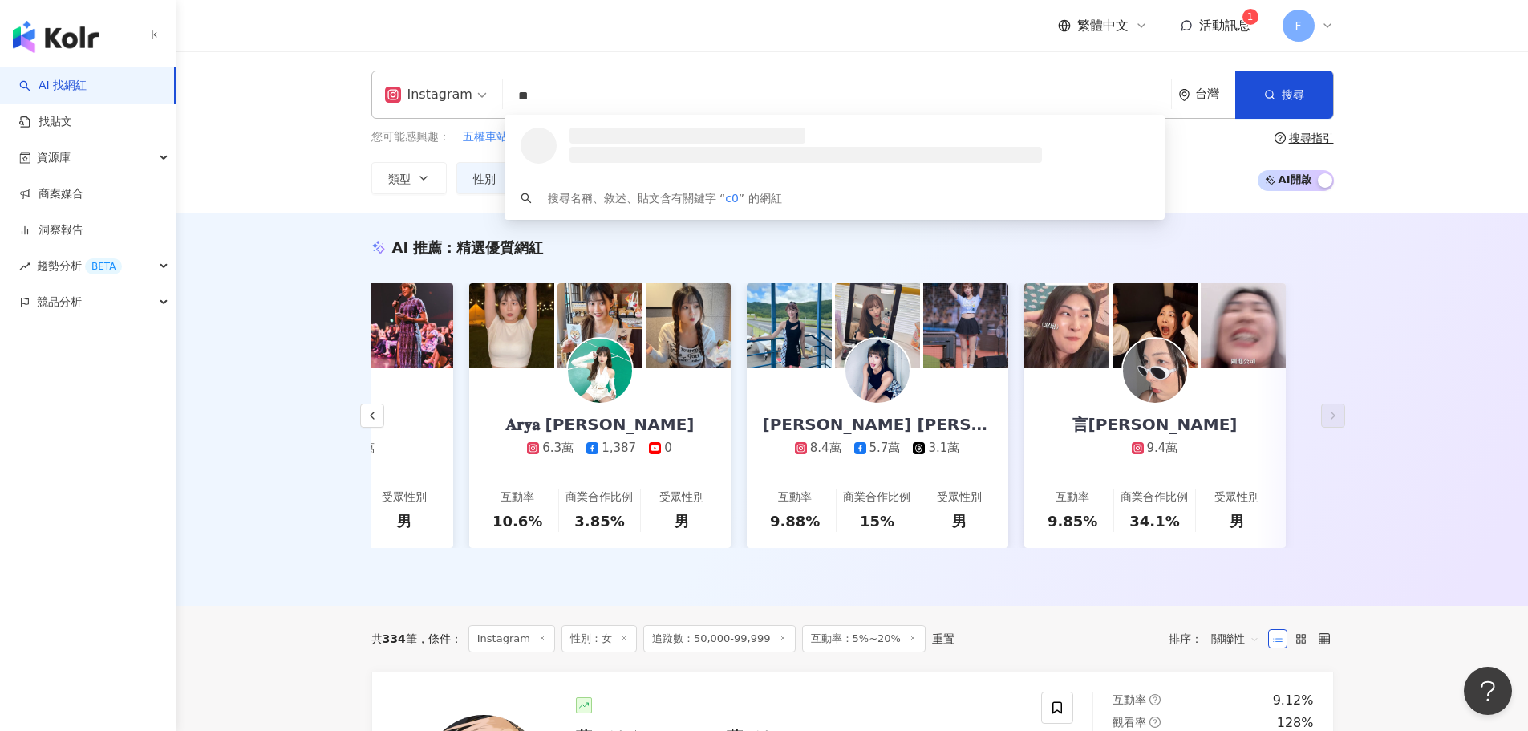
type input "*"
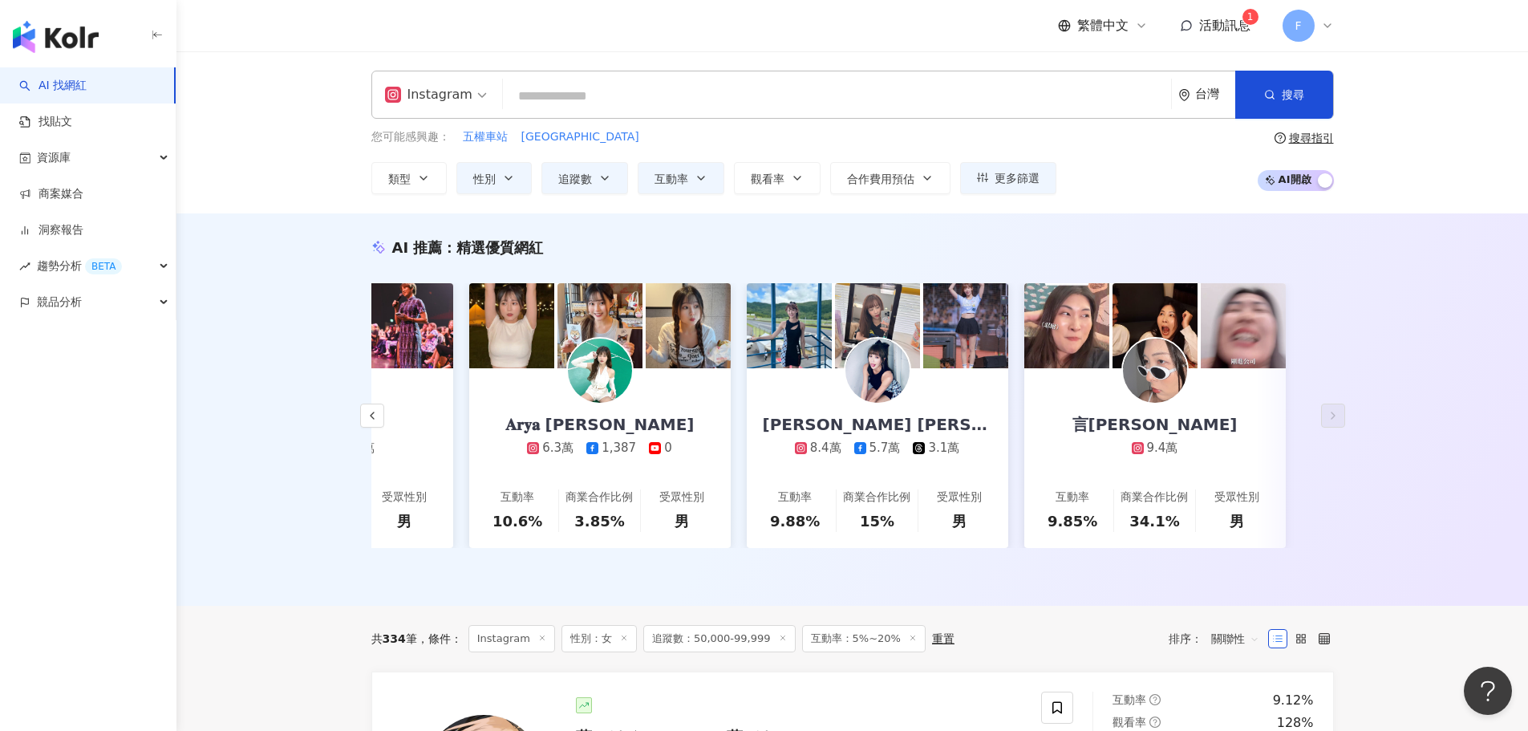
type input "*"
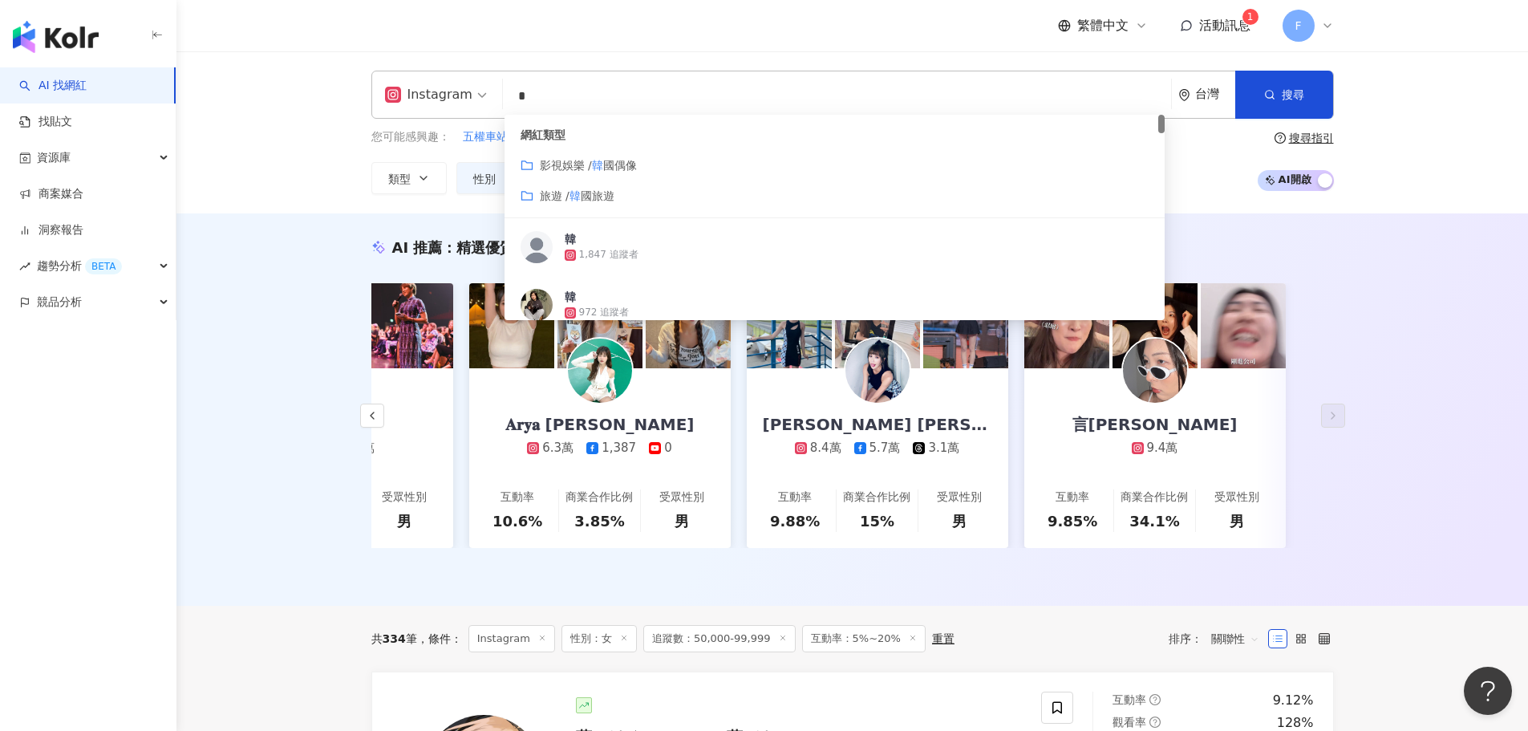
click at [607, 95] on input "*" at bounding box center [836, 96] width 655 height 30
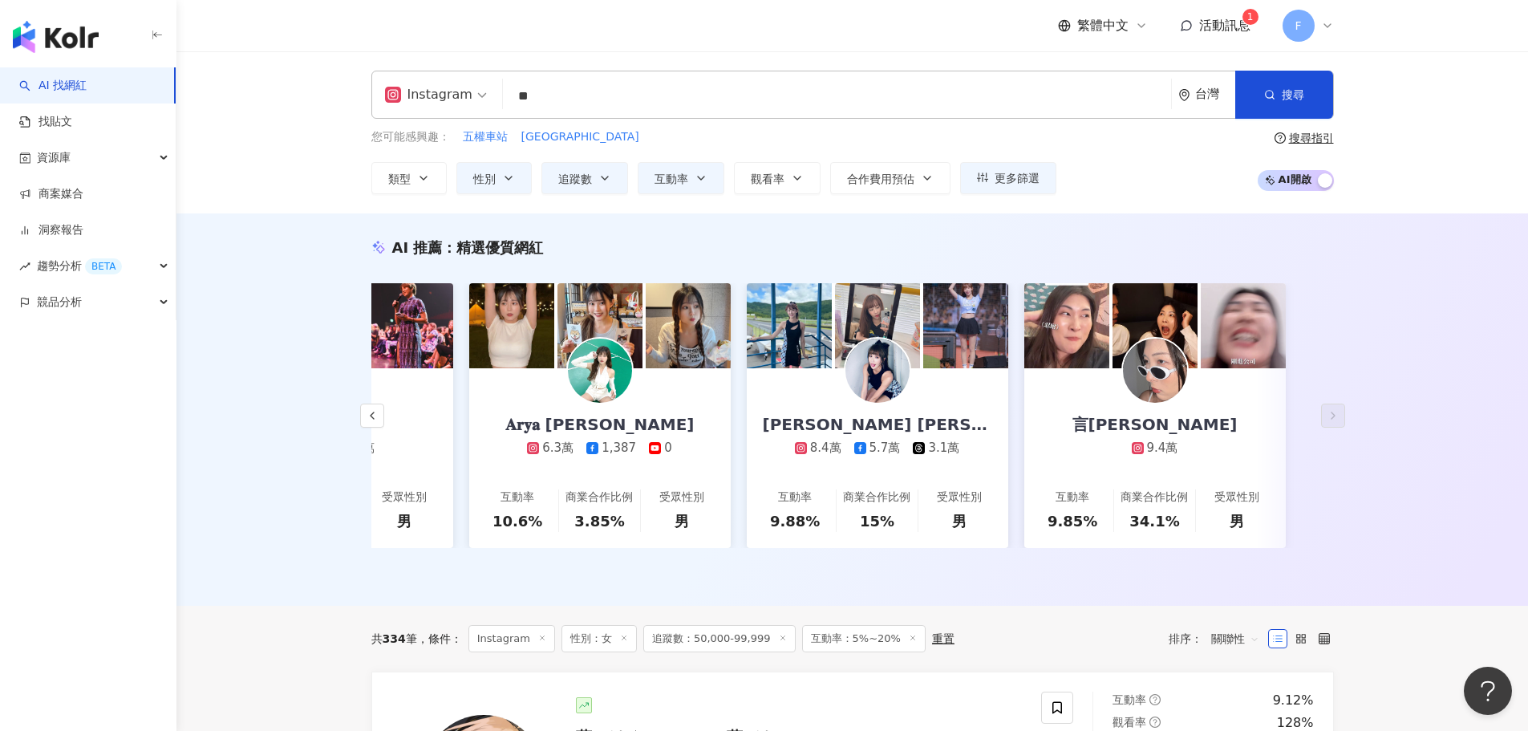
type input "**"
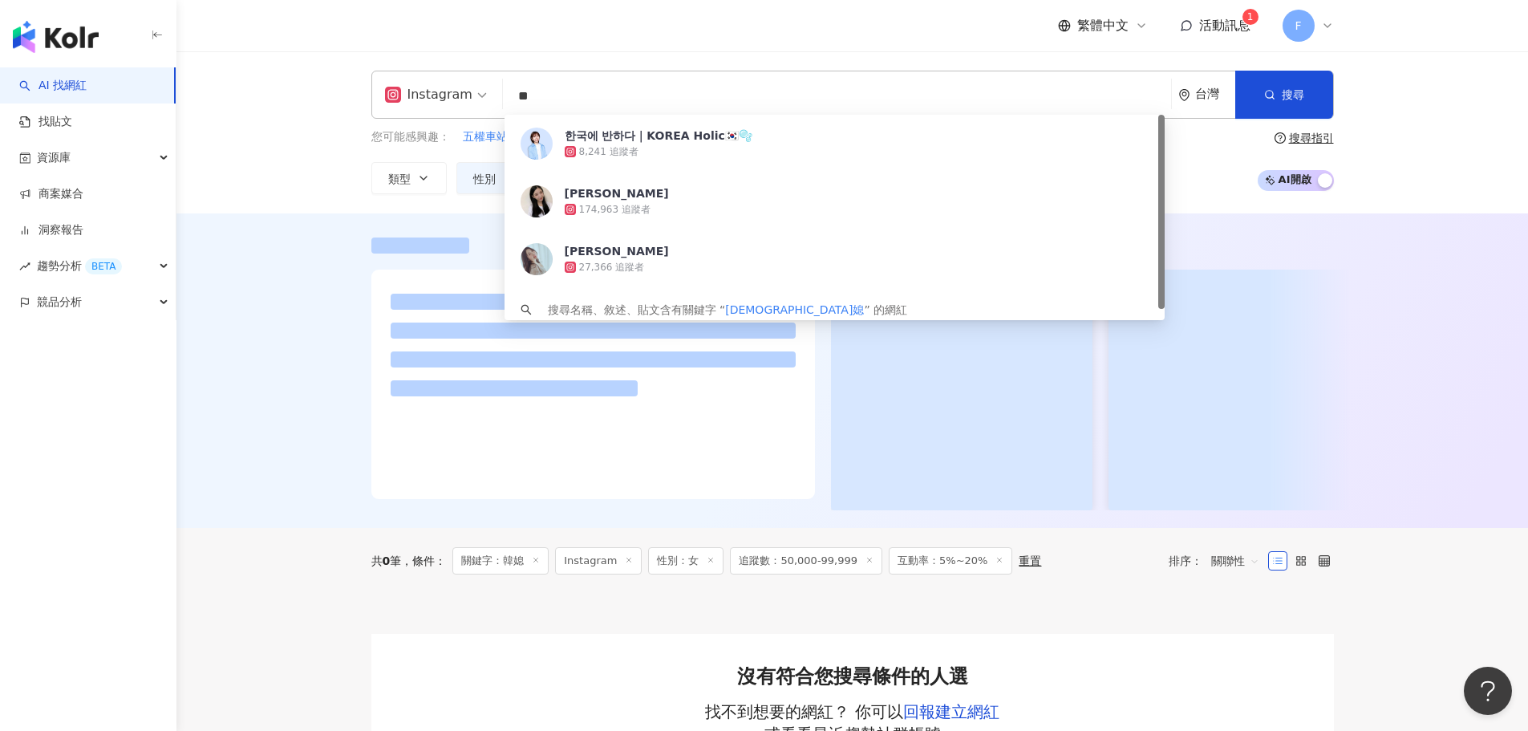
click at [267, 521] on div at bounding box center [852, 370] width 1352 height 314
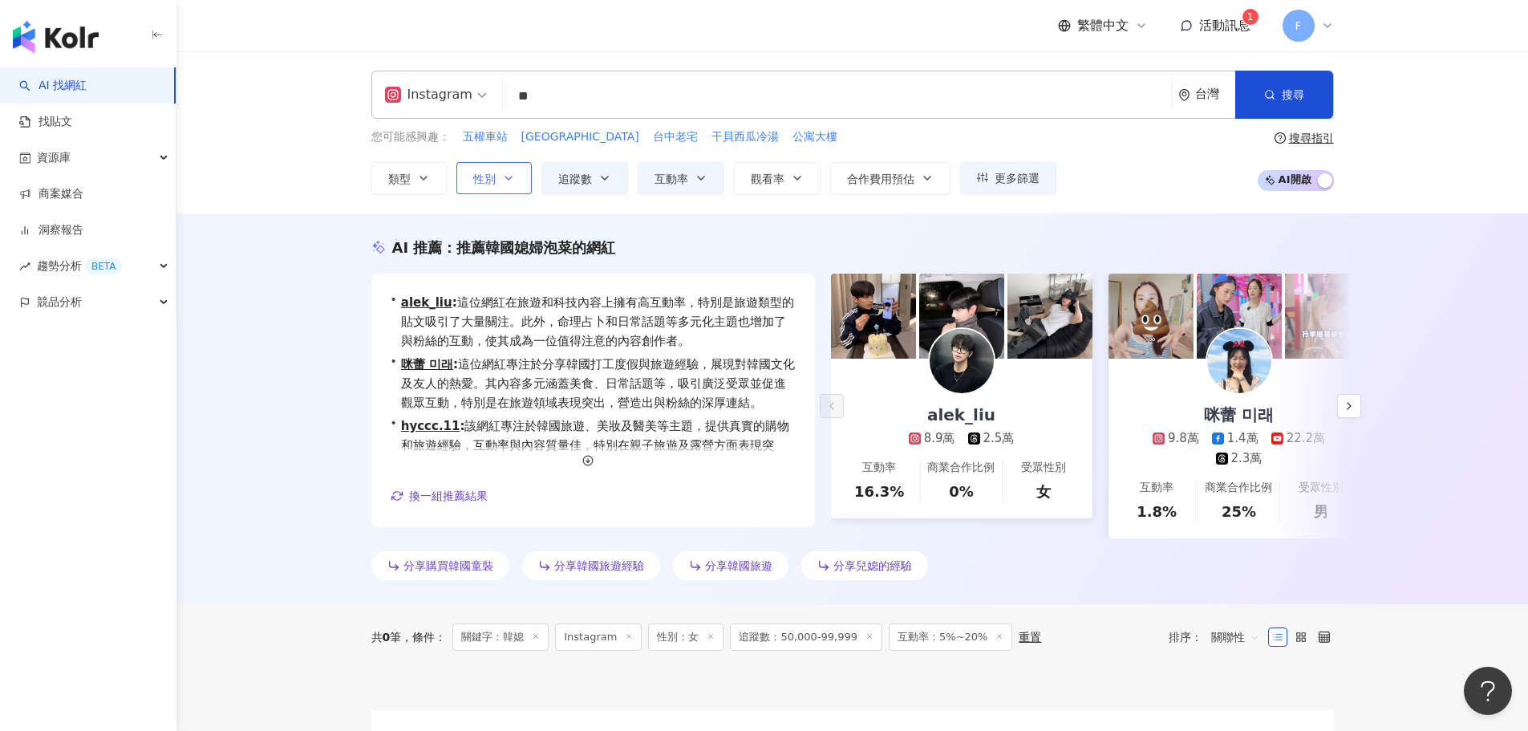
click at [509, 176] on icon "button" at bounding box center [508, 178] width 13 height 13
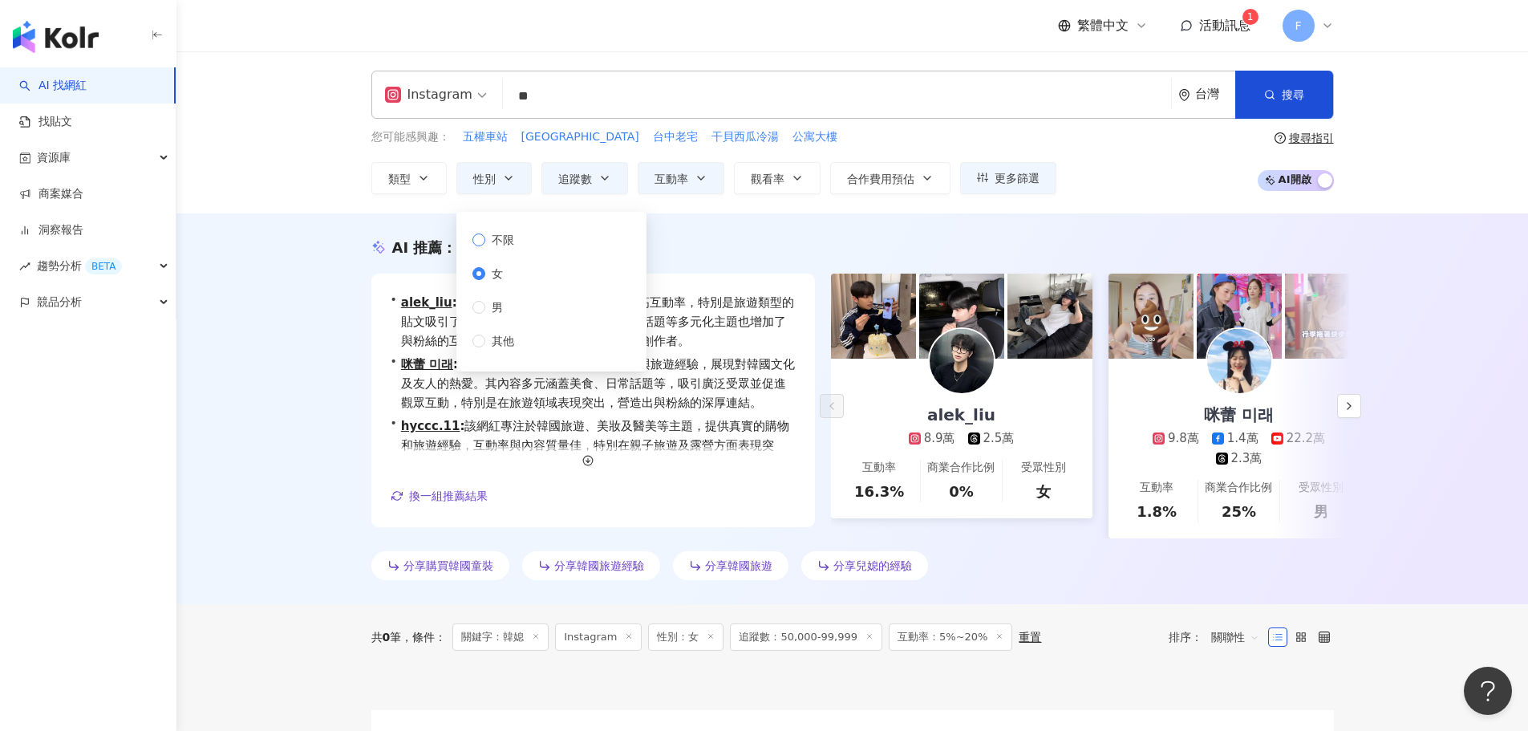
click at [500, 240] on span "不限" at bounding box center [502, 240] width 35 height 18
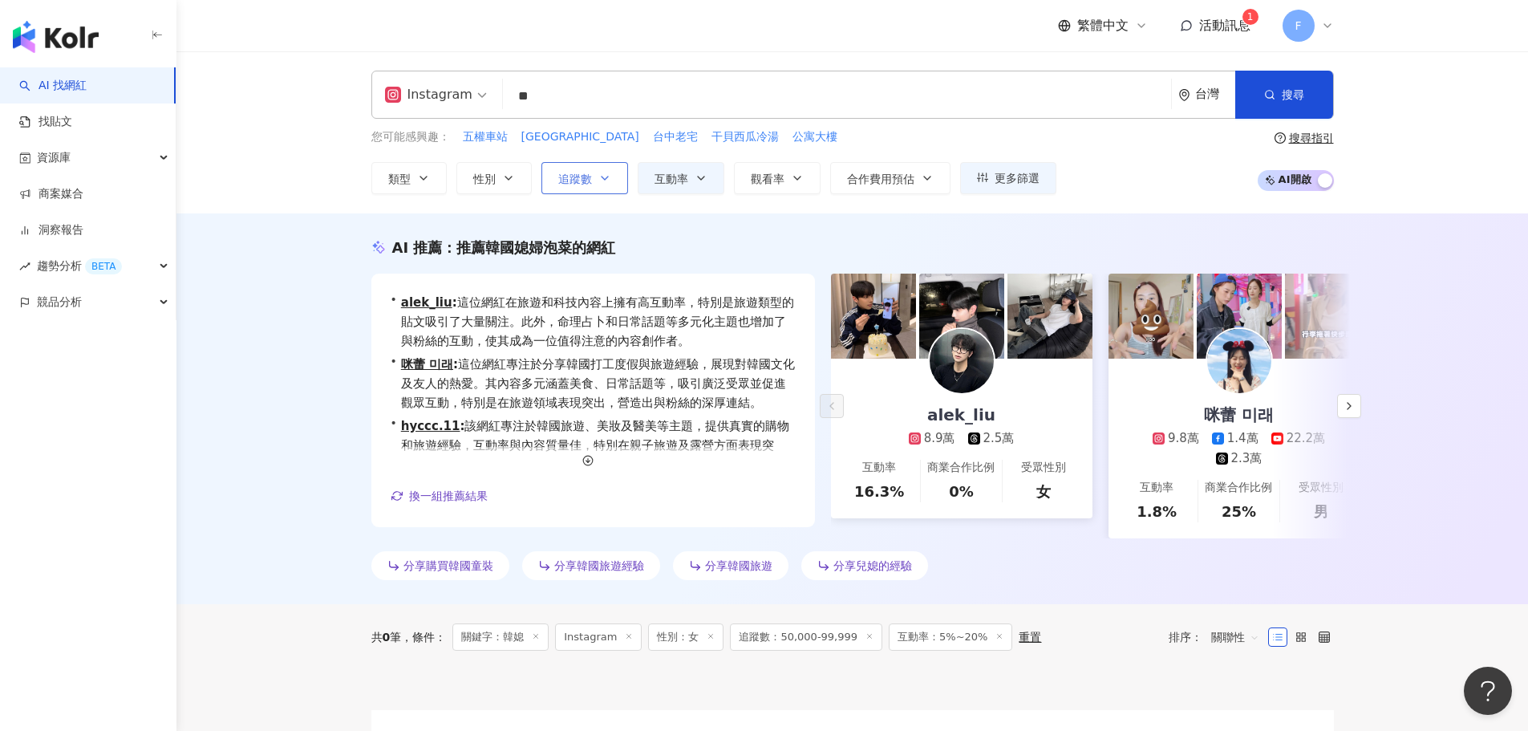
click at [590, 176] on span "追蹤數" at bounding box center [575, 178] width 34 height 13
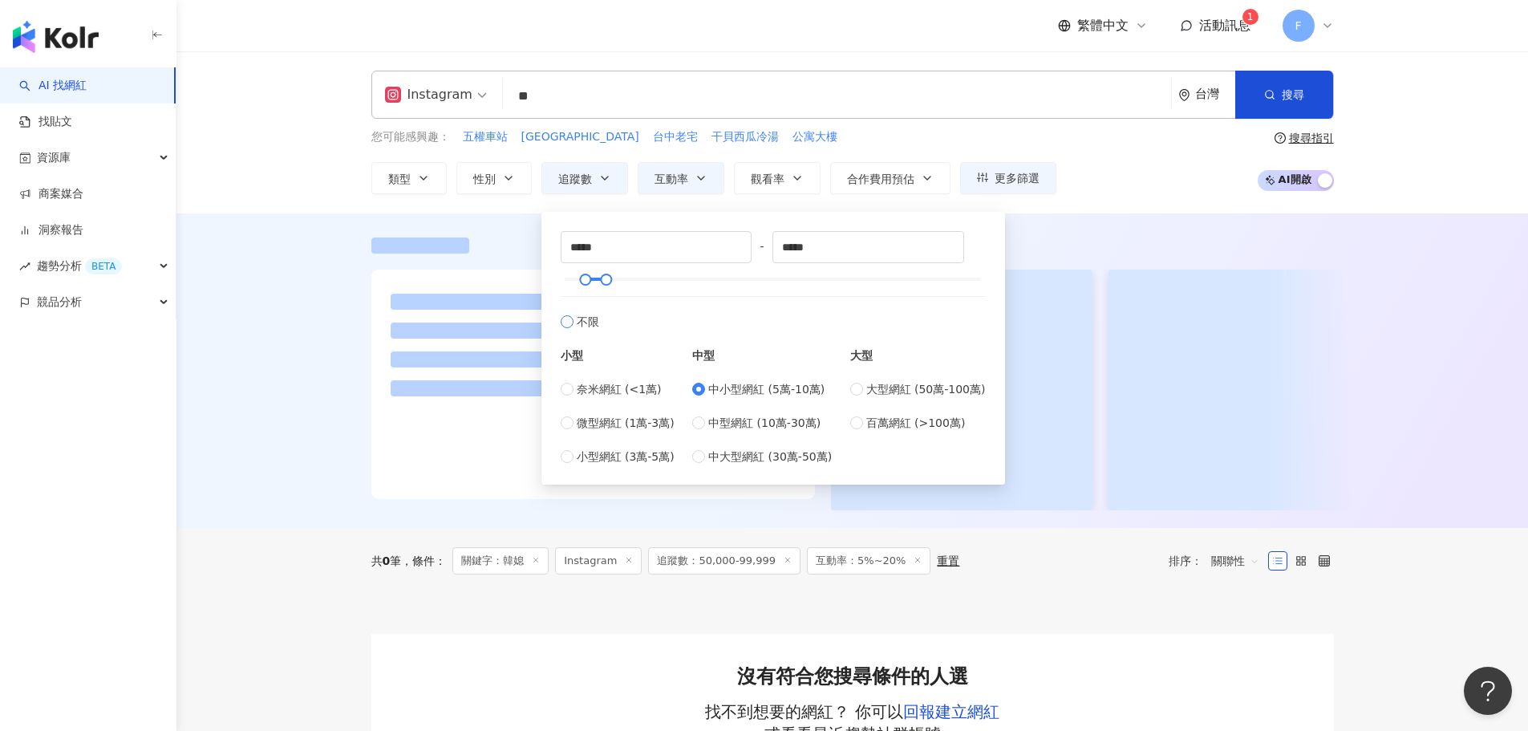
type input "*"
type input "*******"
click at [707, 176] on icon "button" at bounding box center [701, 178] width 13 height 13
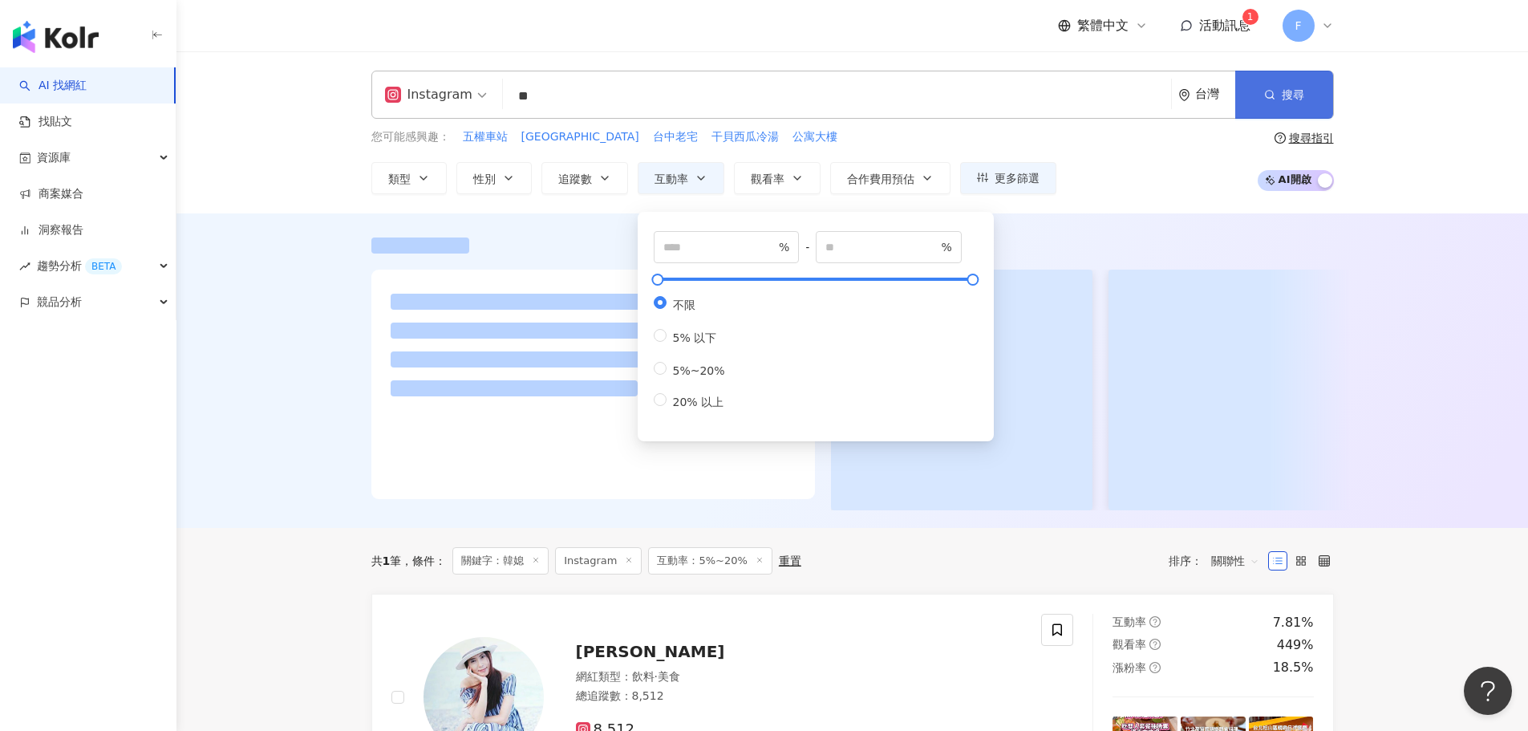
click at [1308, 106] on button "搜尋" at bounding box center [1284, 95] width 98 height 48
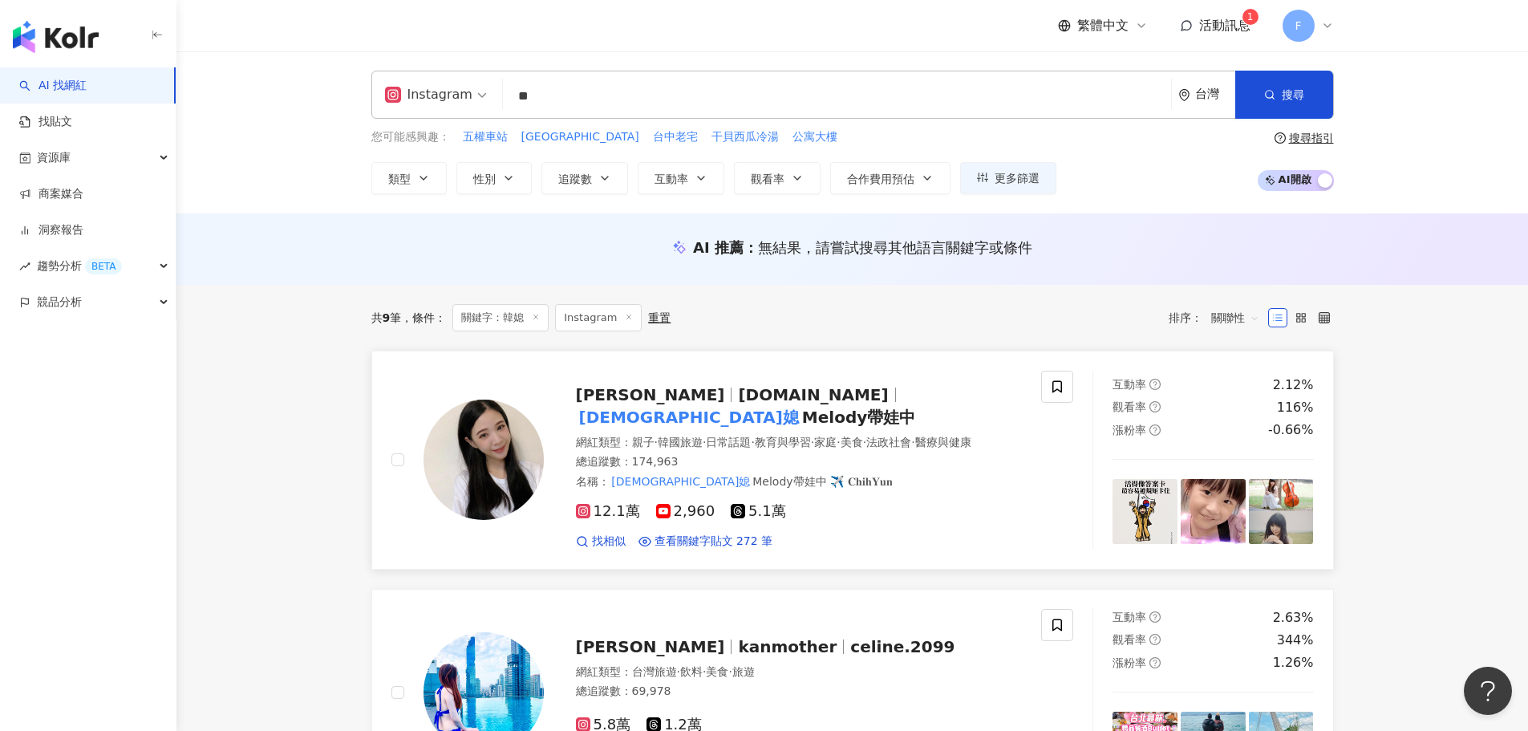
click at [738, 392] on span "melody.c.yun" at bounding box center [813, 394] width 150 height 19
click at [551, 93] on input "**" at bounding box center [836, 96] width 655 height 30
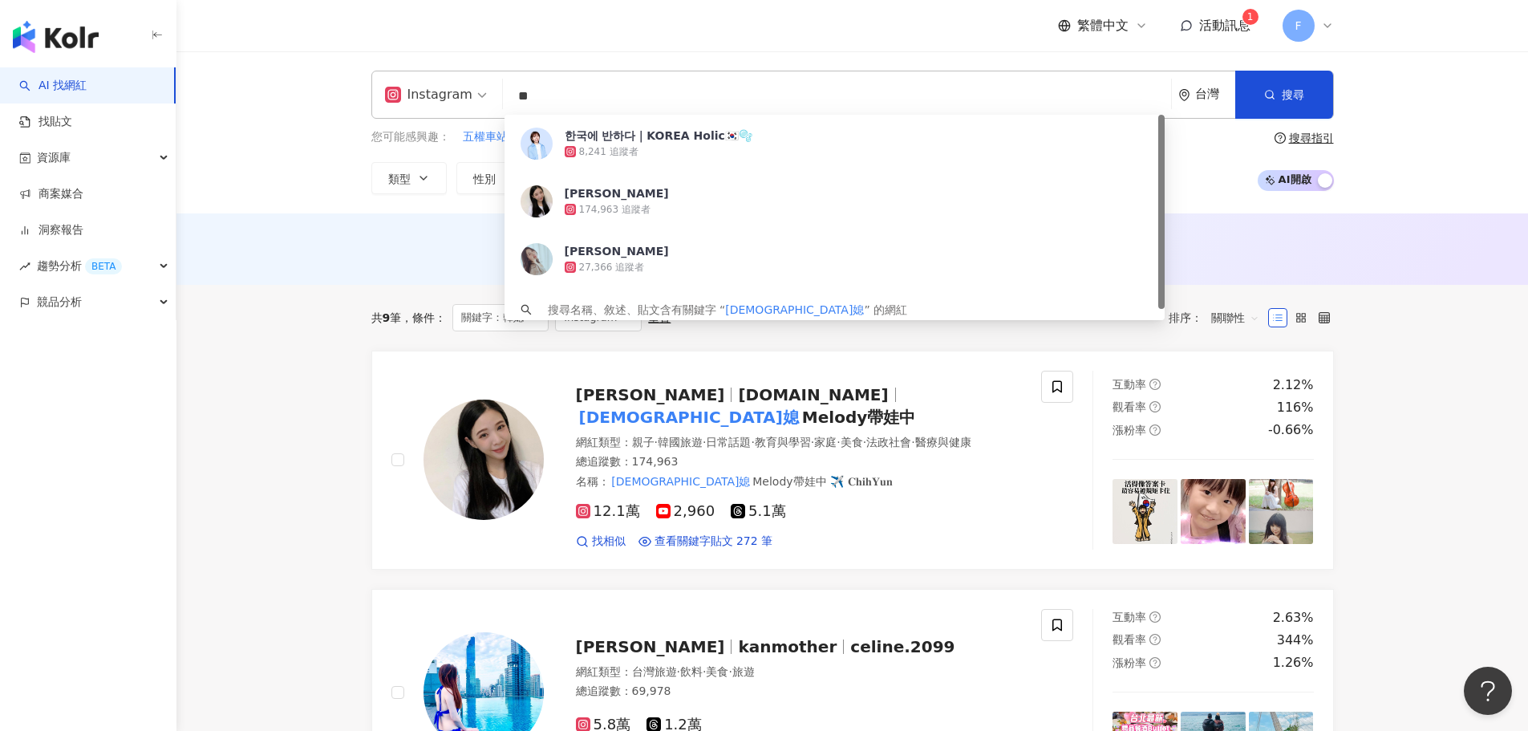
type input "*"
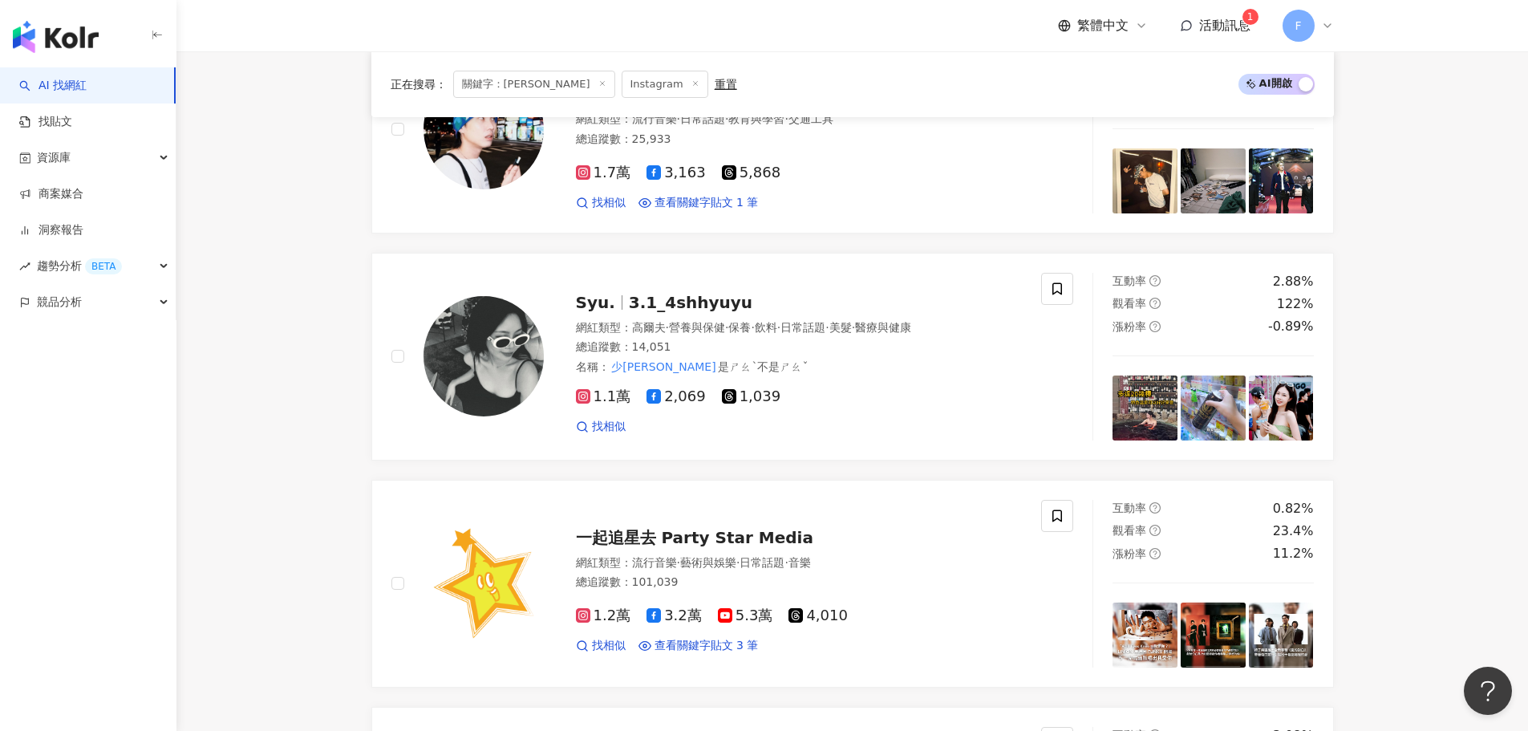
scroll to position [1983, 0]
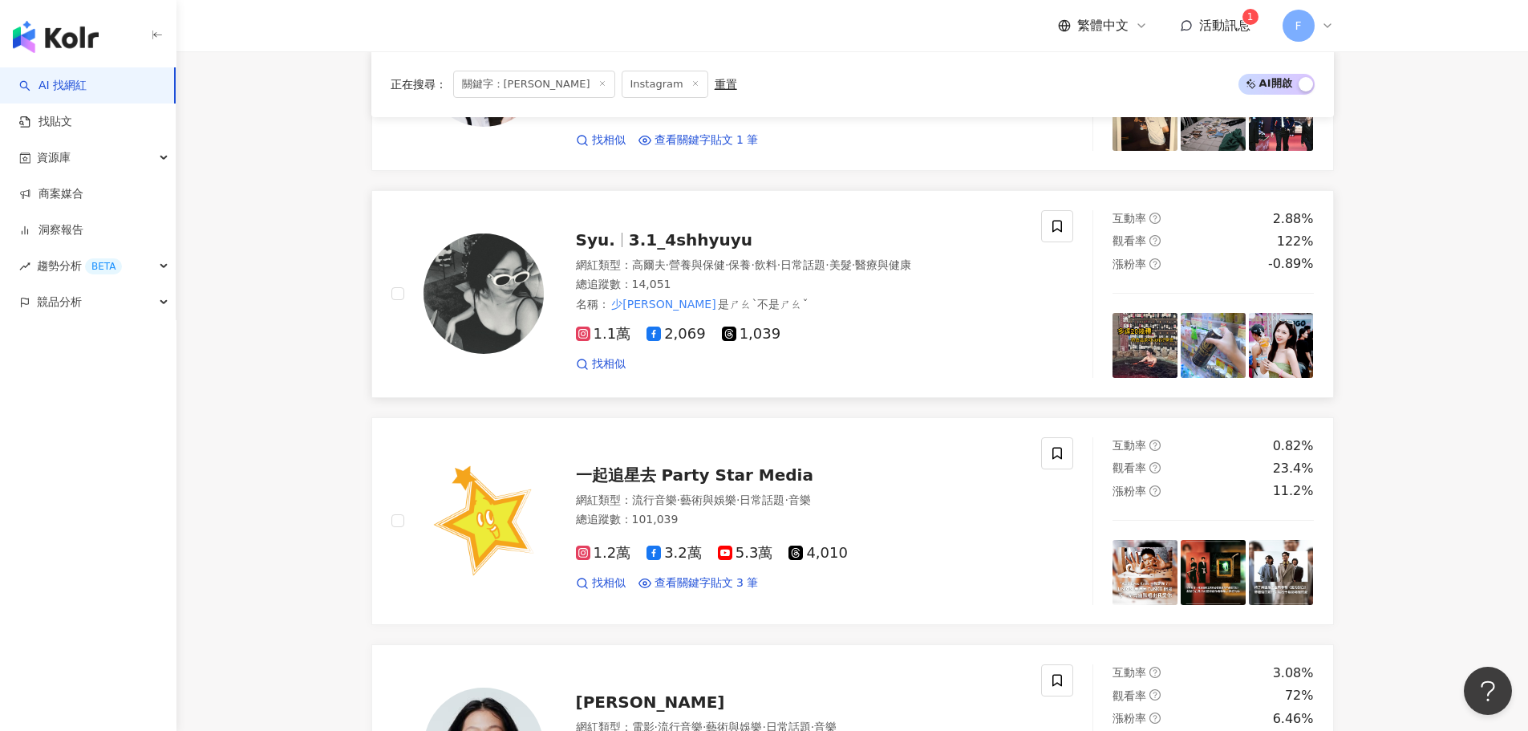
type input "**"
click at [717, 230] on span "3.1_4shhyuyu" at bounding box center [691, 239] width 124 height 19
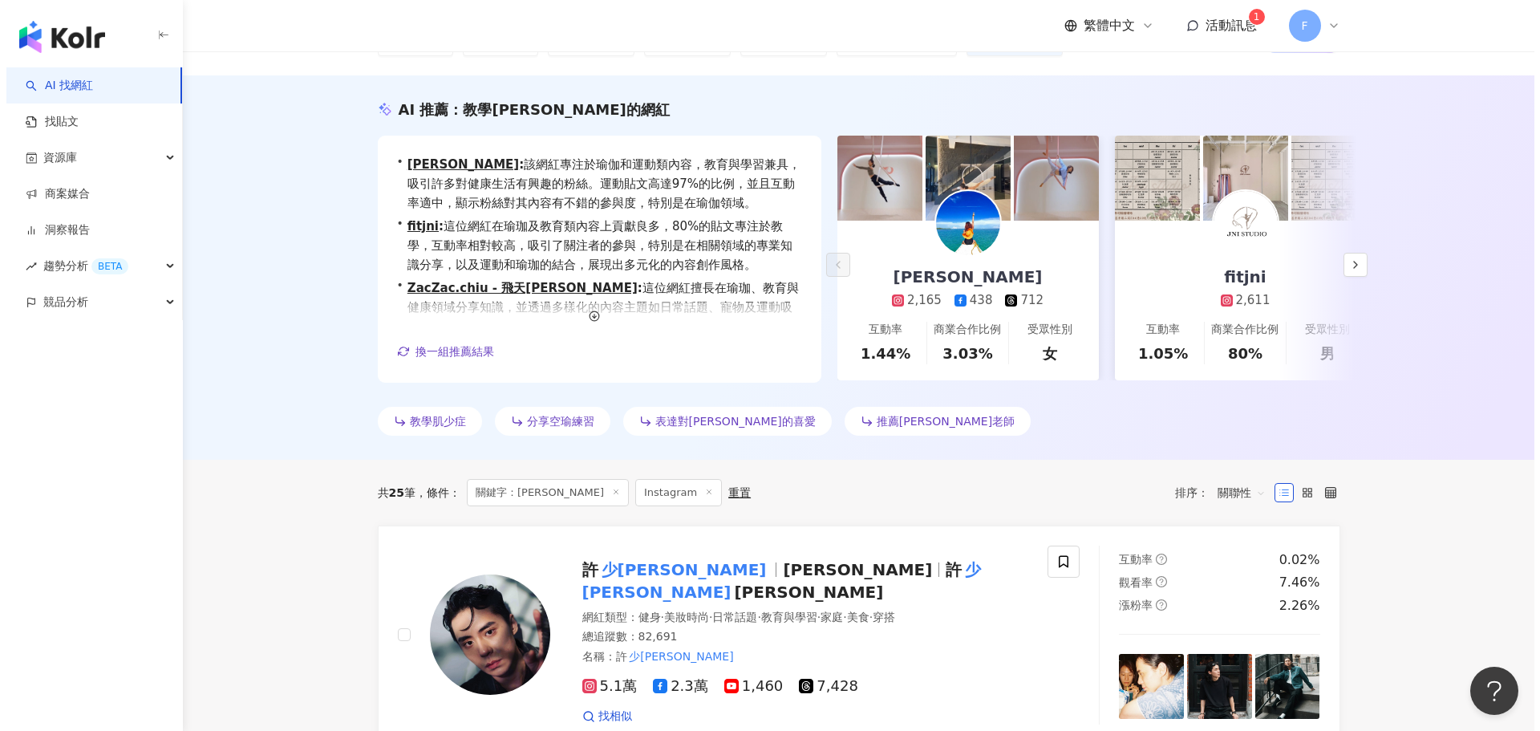
scroll to position [0, 0]
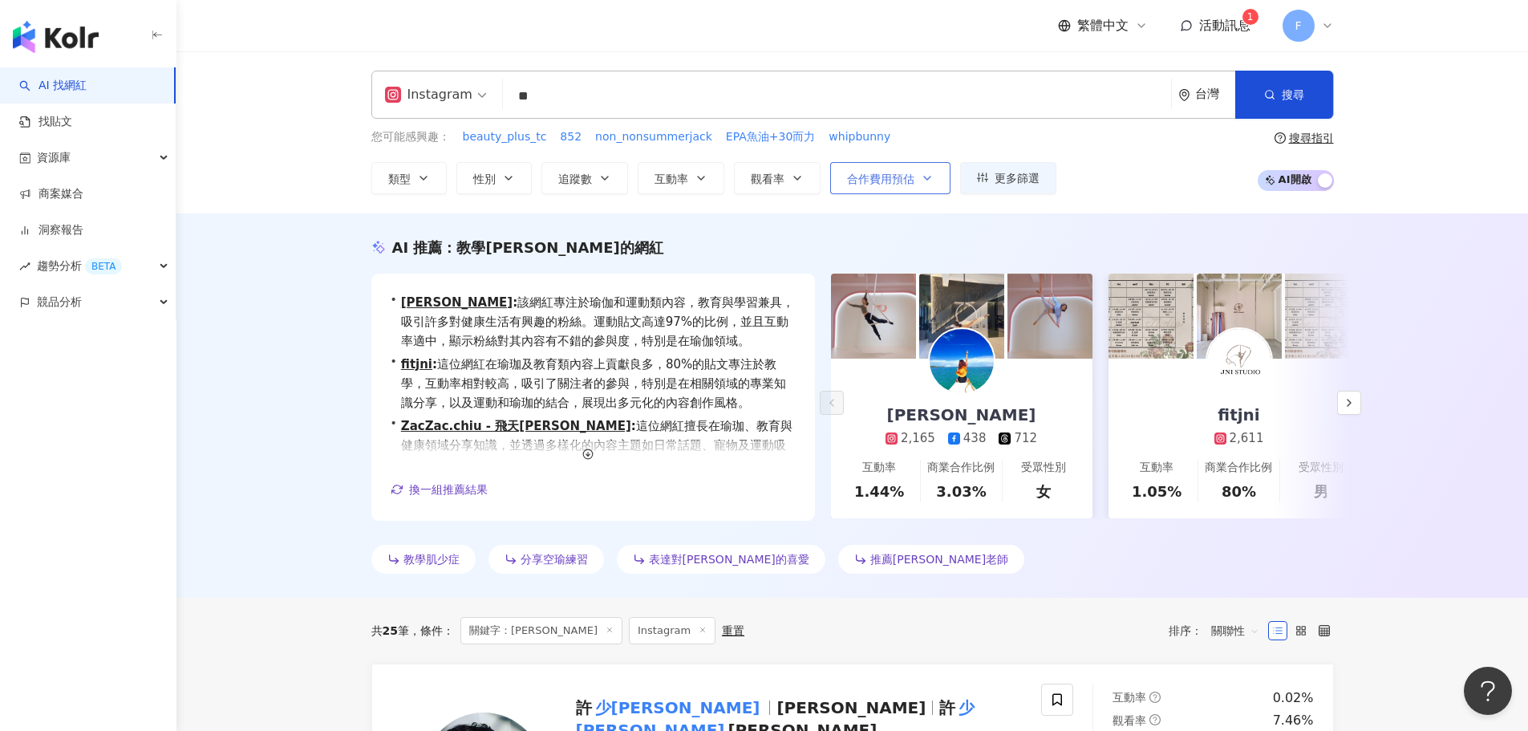
click at [943, 180] on button "合作費用預估" at bounding box center [890, 178] width 120 height 32
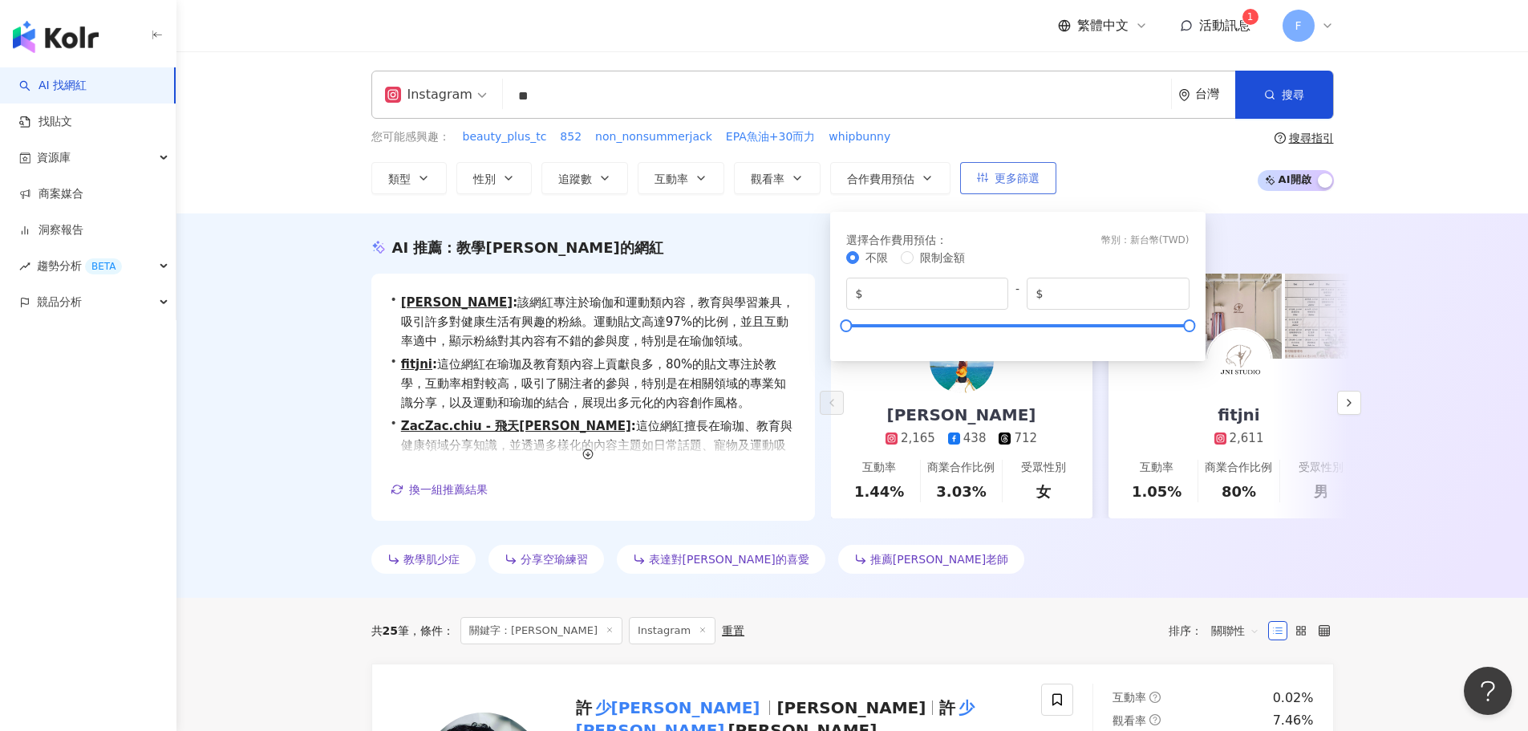
click at [1009, 185] on span "更多篩選" at bounding box center [1017, 178] width 45 height 13
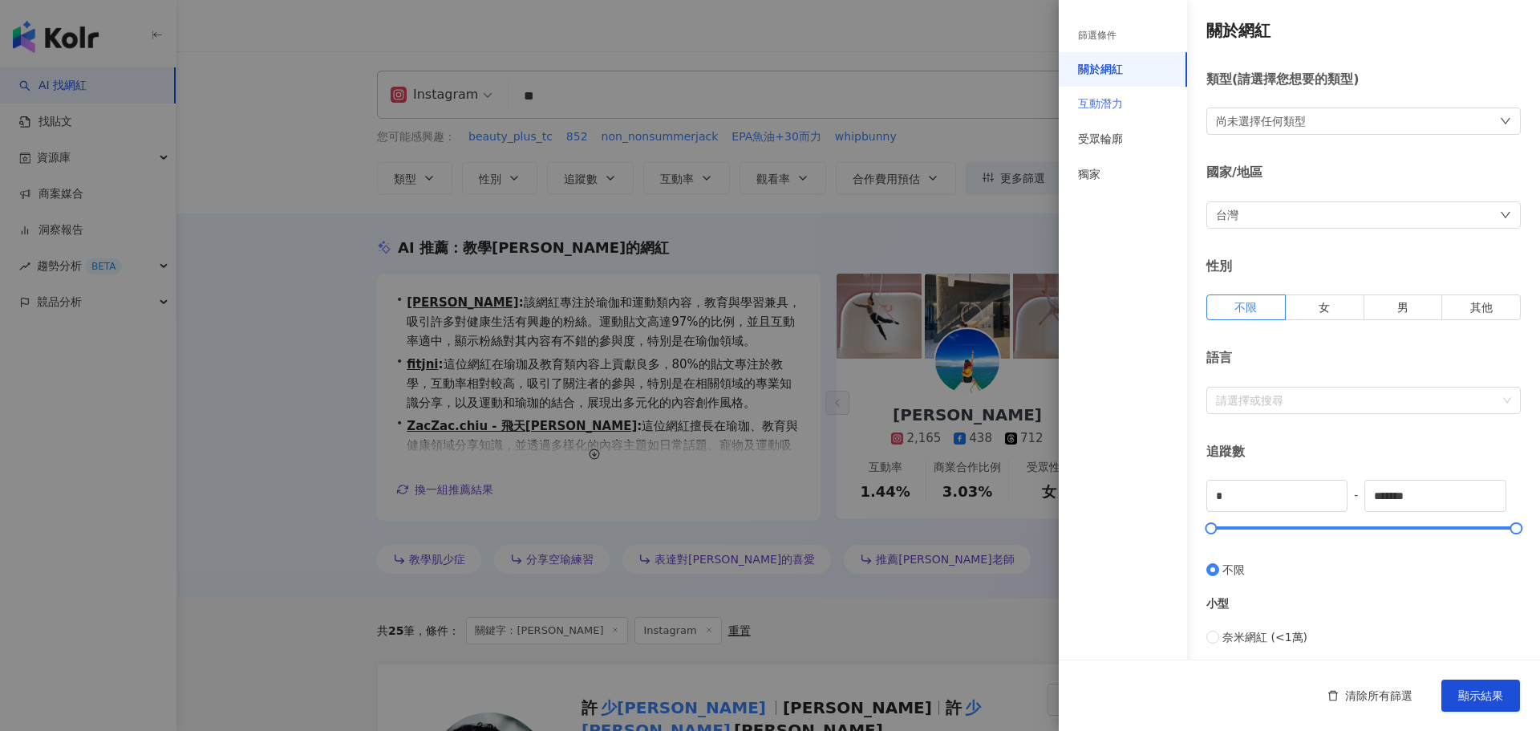
click at [1131, 103] on div "互動潛力" at bounding box center [1123, 104] width 128 height 35
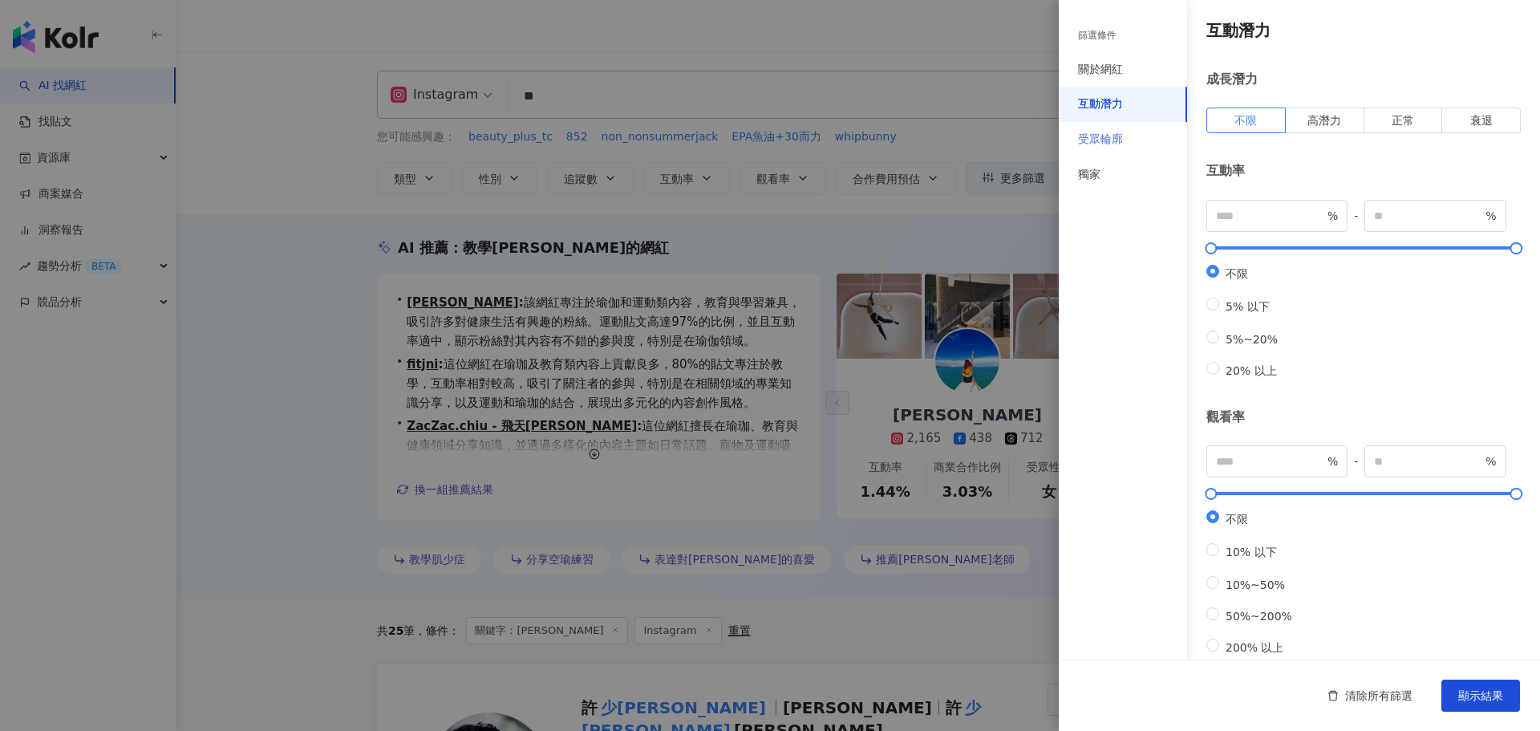
click at [1128, 136] on div "受眾輪廓" at bounding box center [1123, 139] width 128 height 35
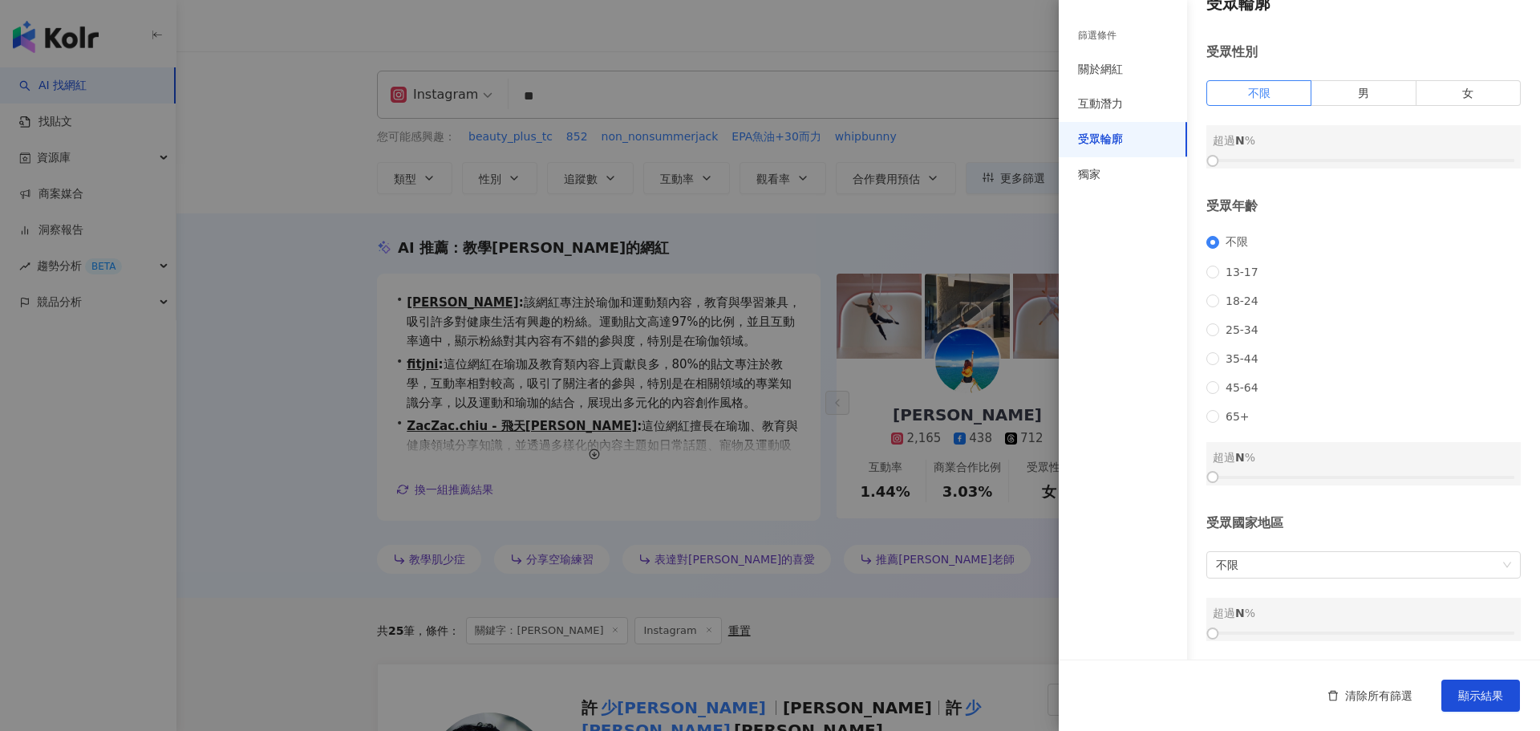
scroll to position [48, 0]
click at [1090, 181] on div "獨家" at bounding box center [1089, 175] width 22 height 16
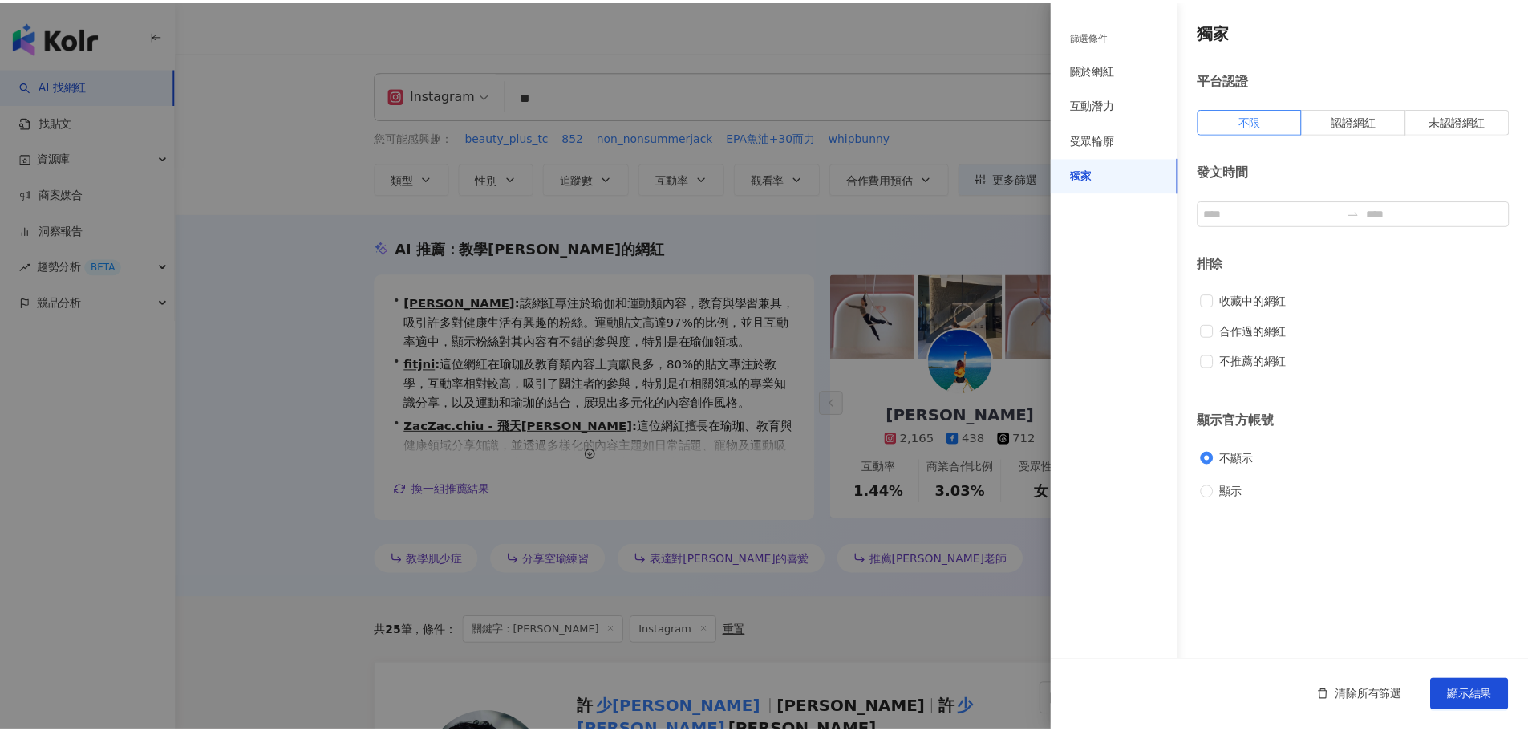
scroll to position [0, 0]
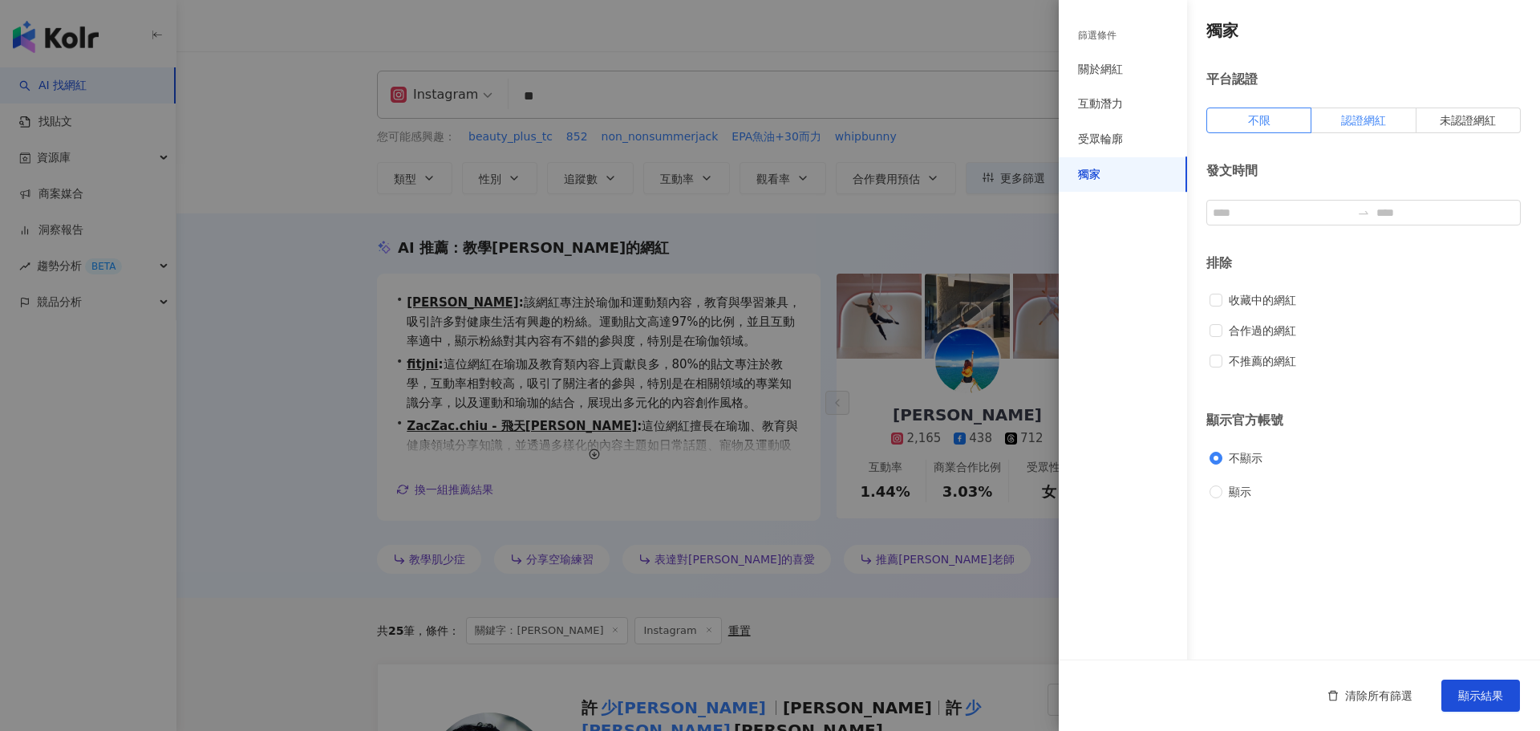
click at [1369, 130] on label "認證網紅" at bounding box center [1364, 121] width 104 height 26
click at [220, 504] on div at bounding box center [770, 365] width 1540 height 731
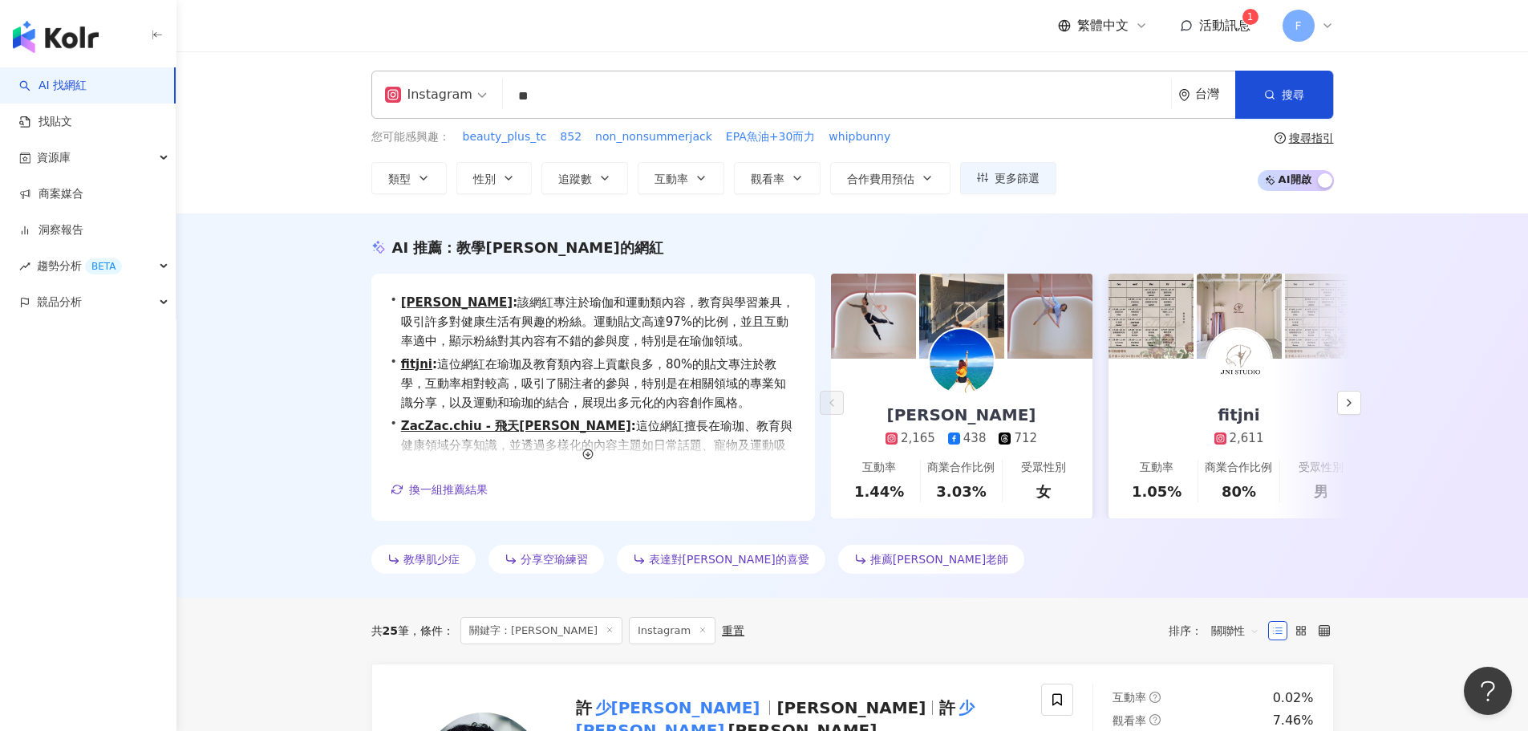
click at [1308, 185] on span "AI 開啟 AI 關閉" at bounding box center [1296, 180] width 76 height 21
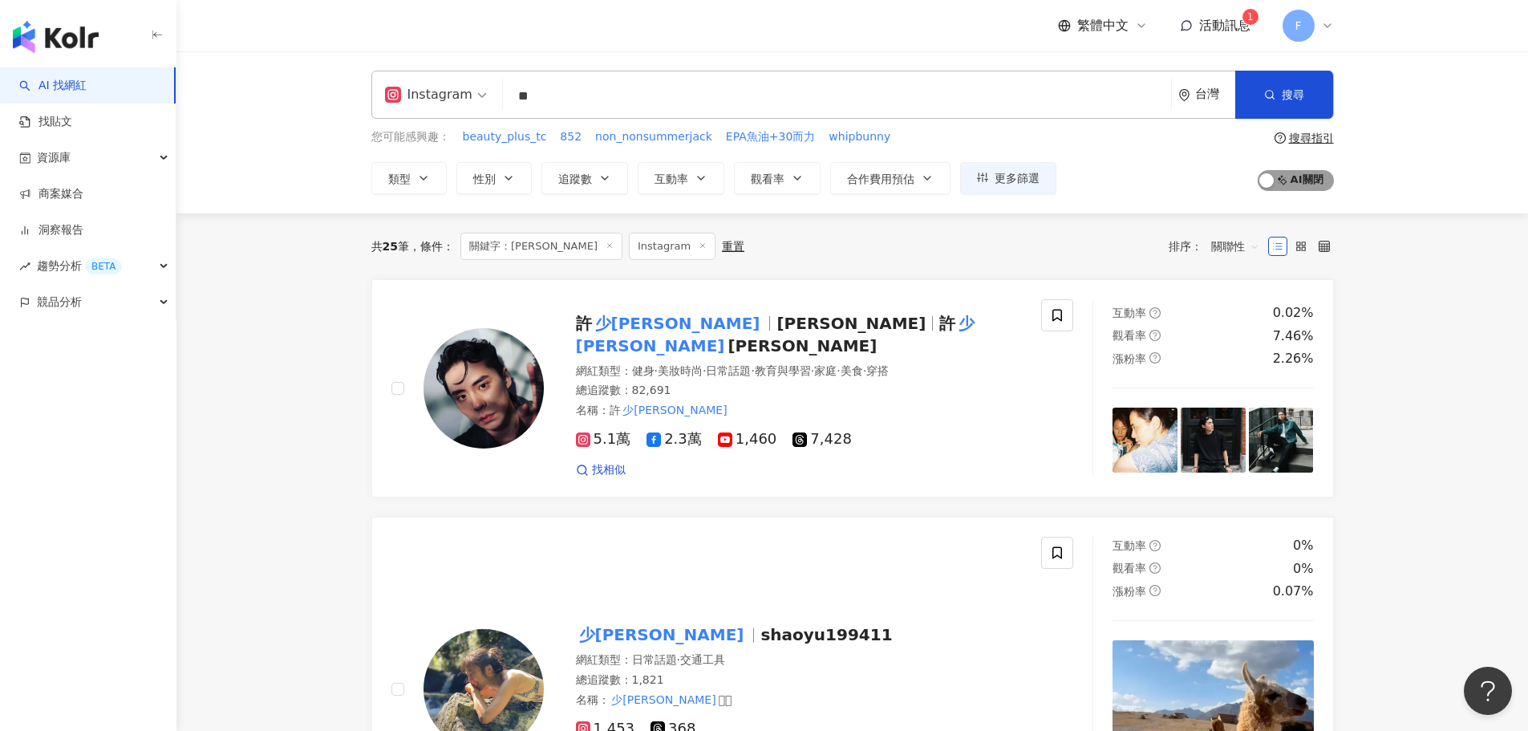
click at [1317, 185] on span "AI 開啟 AI 關閉" at bounding box center [1296, 180] width 76 height 21
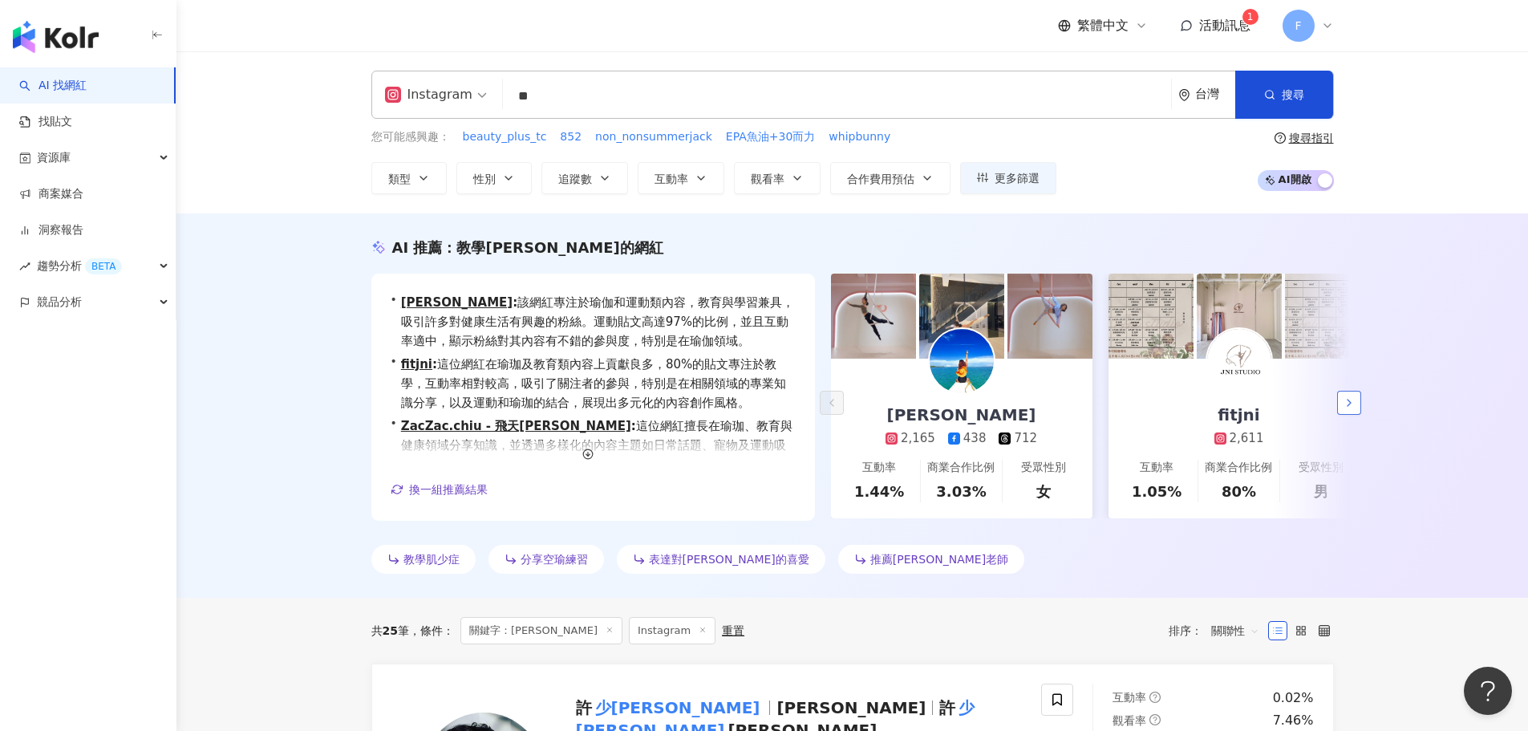
click at [1349, 405] on polyline "button" at bounding box center [1349, 403] width 3 height 6
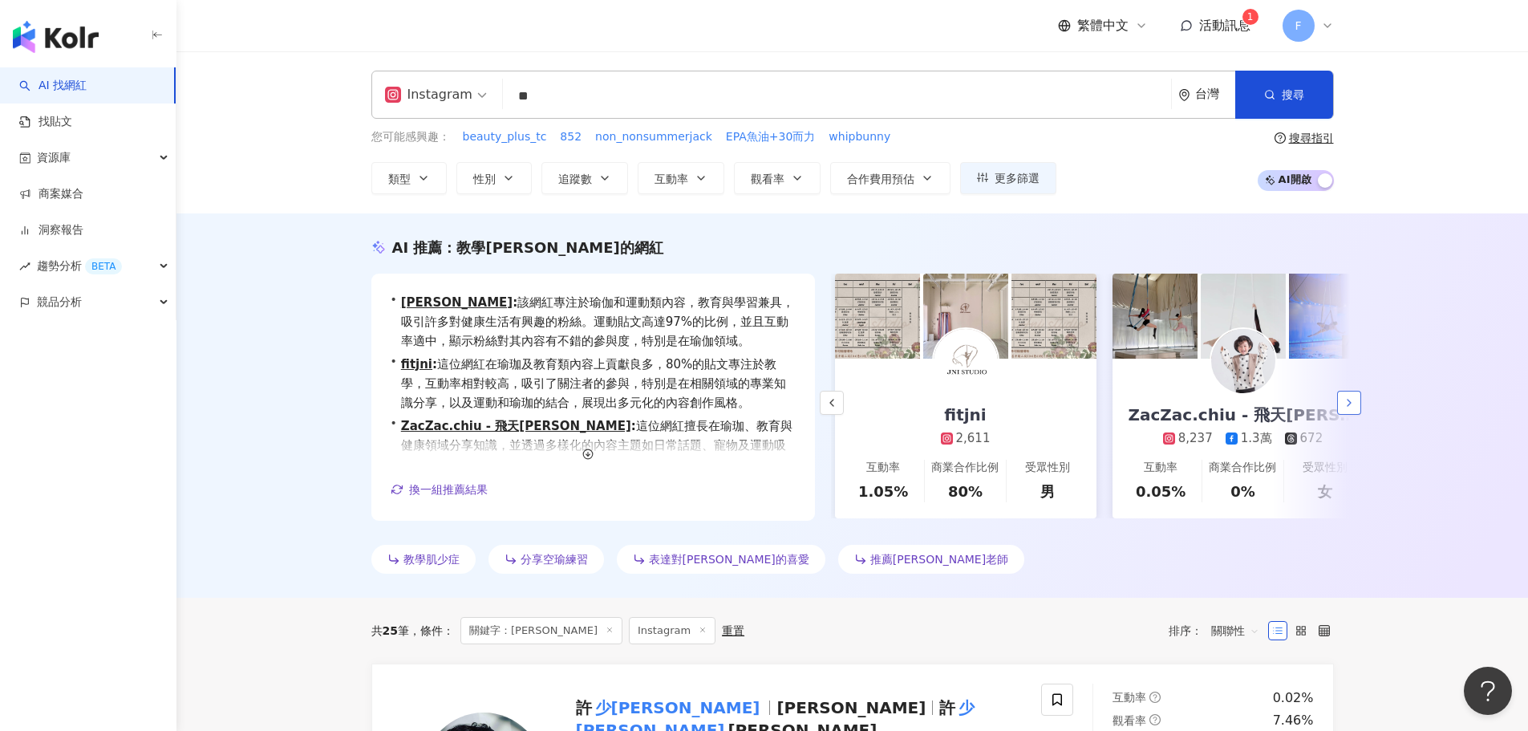
scroll to position [0, 278]
click at [1349, 405] on polyline "button" at bounding box center [1349, 403] width 3 height 6
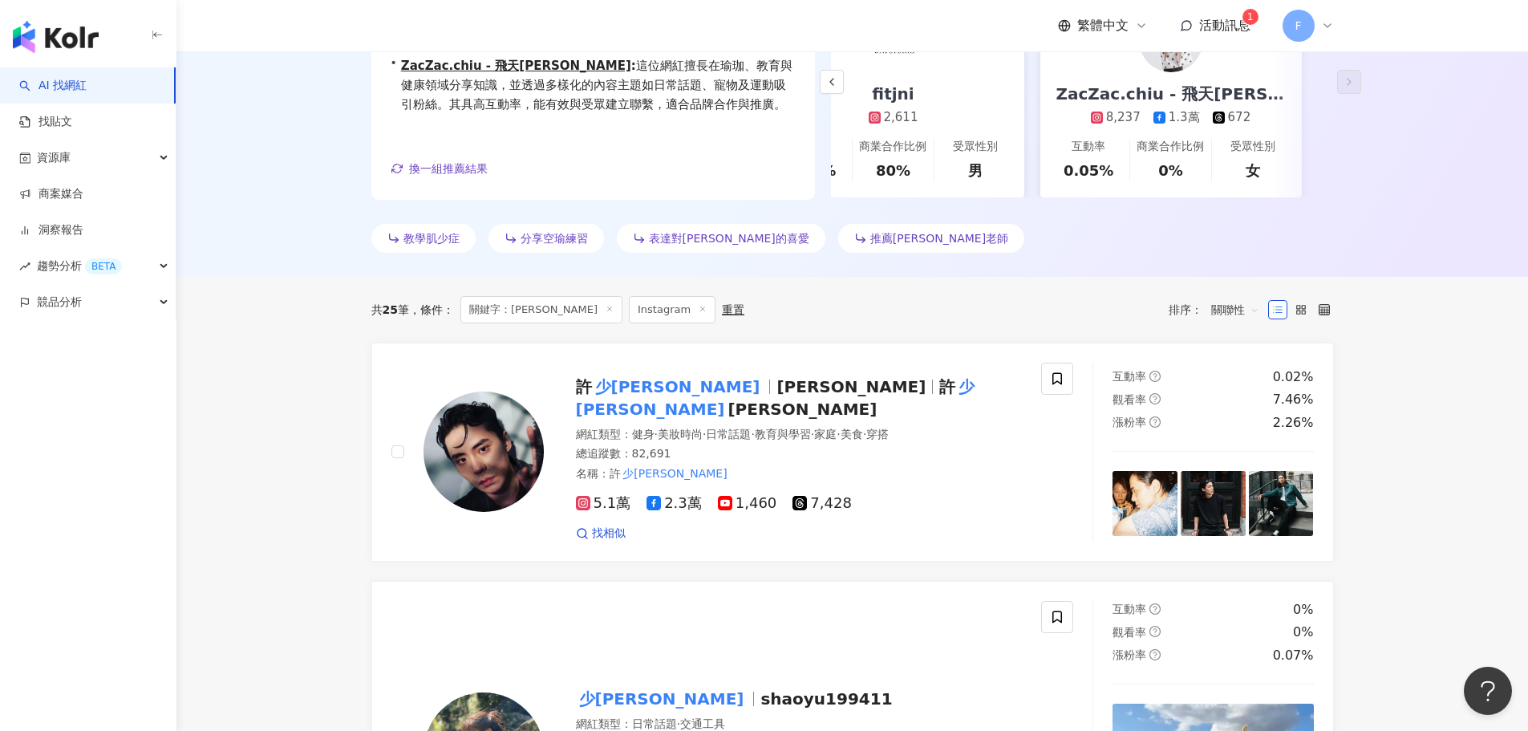
scroll to position [0, 0]
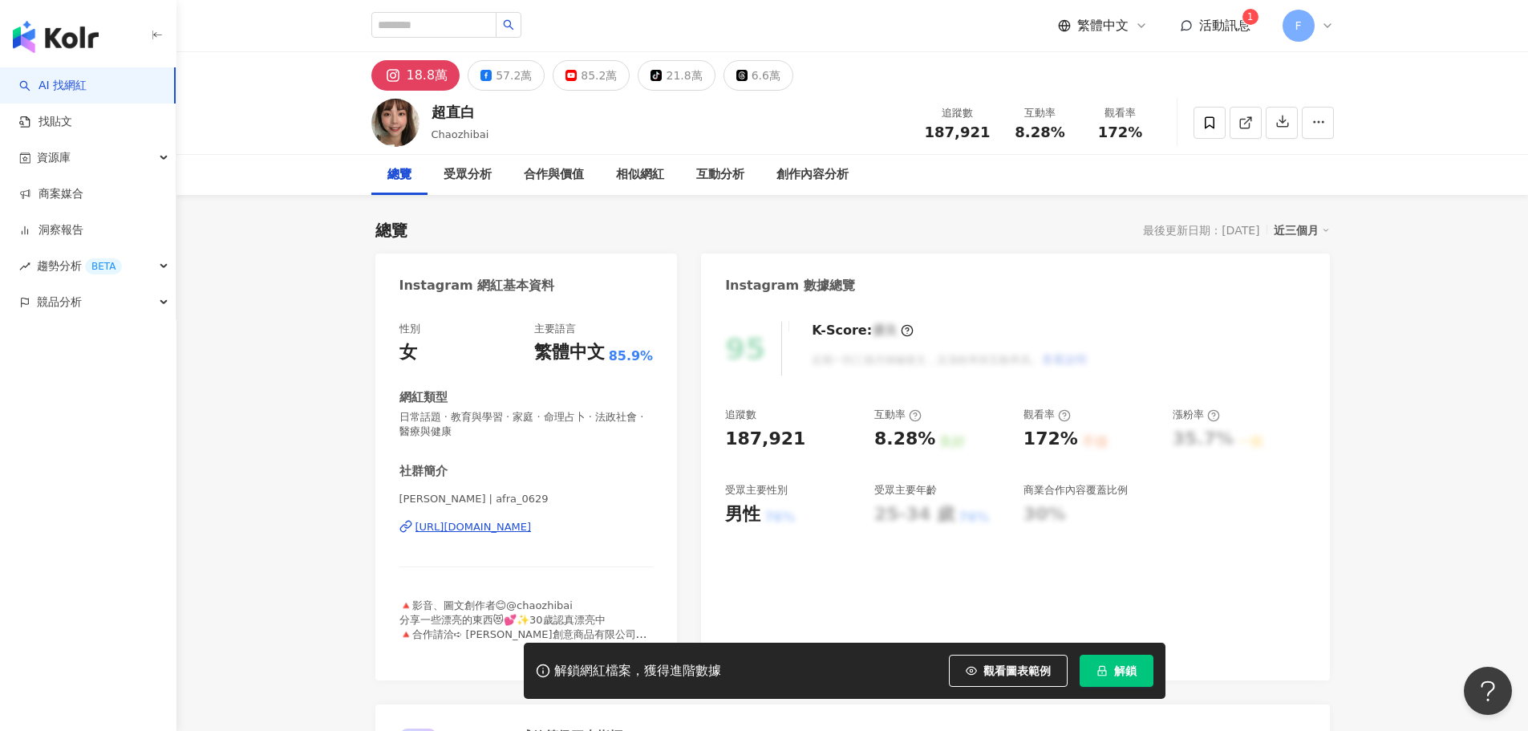
click at [487, 525] on div "https://www.instagram.com/afra_0629/" at bounding box center [474, 527] width 116 height 14
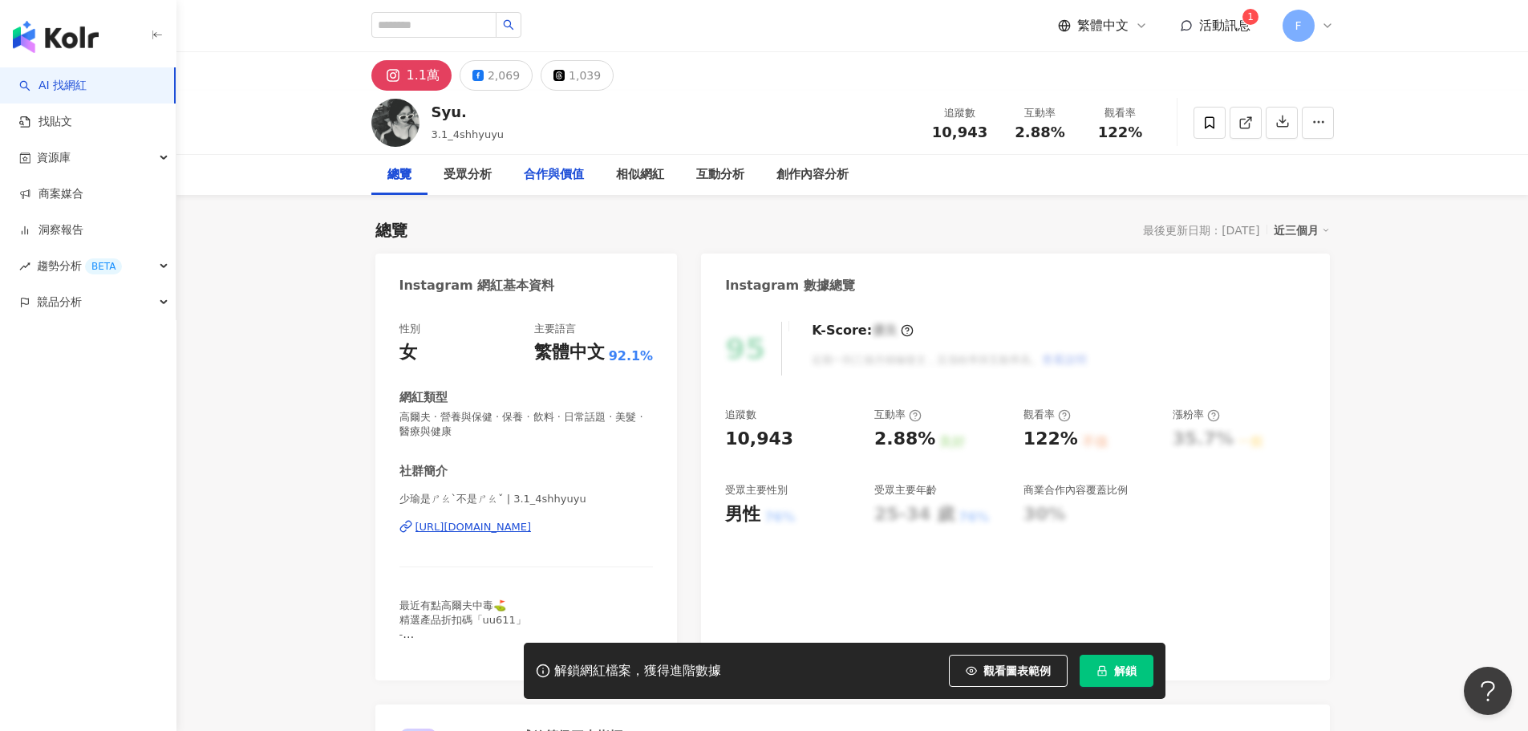
click at [566, 176] on div "合作與價值" at bounding box center [554, 174] width 60 height 19
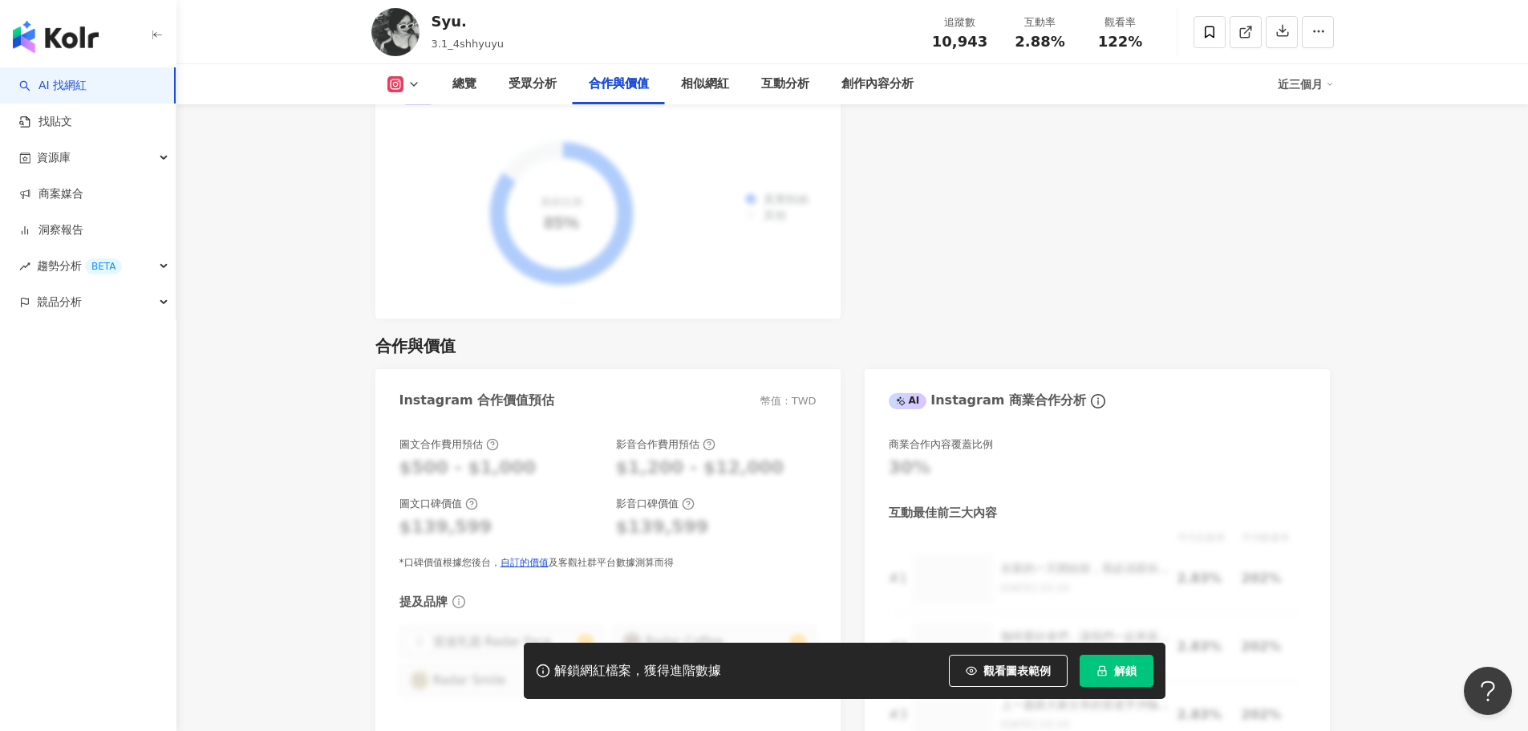
scroll to position [2508, 0]
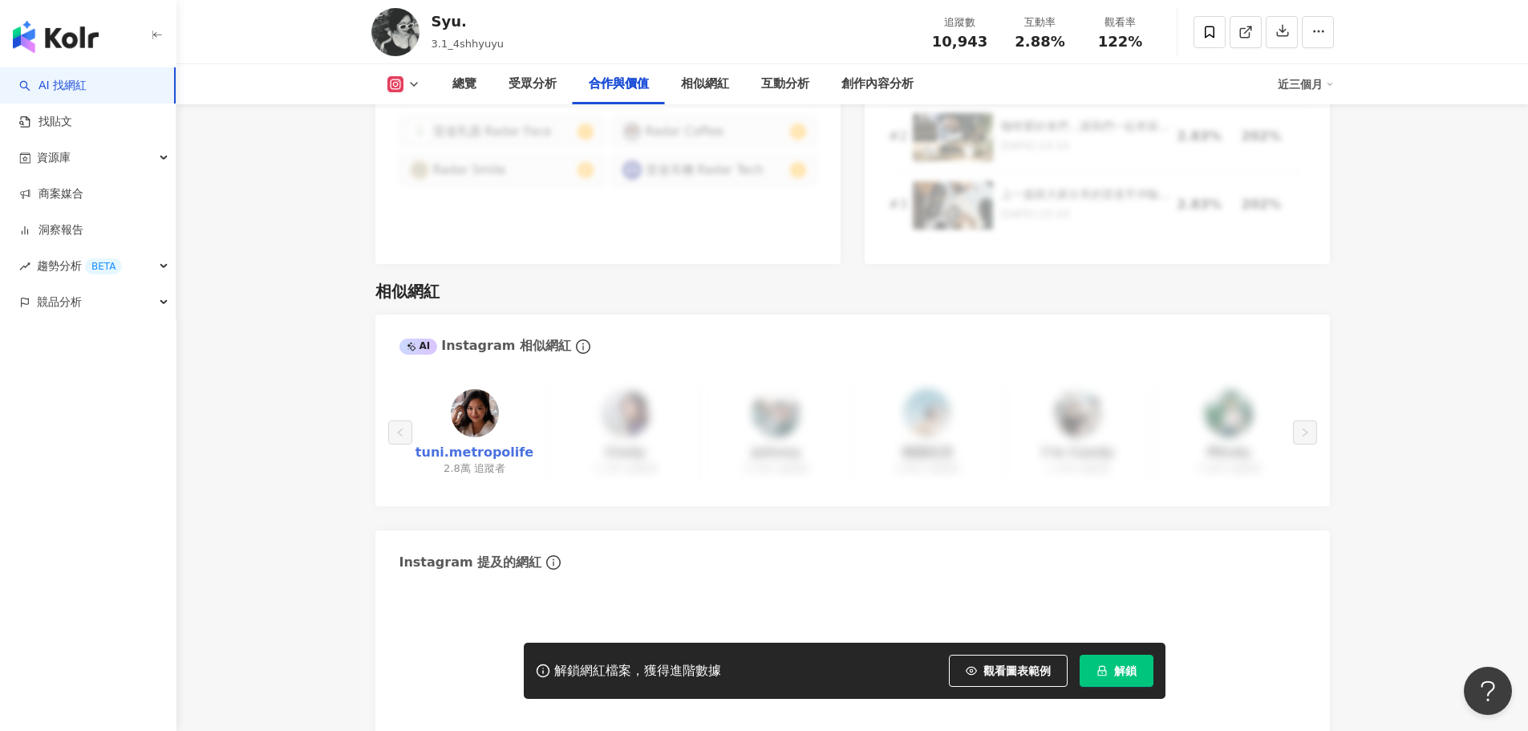
click at [502, 444] on link "tuni.metropolife" at bounding box center [475, 453] width 118 height 18
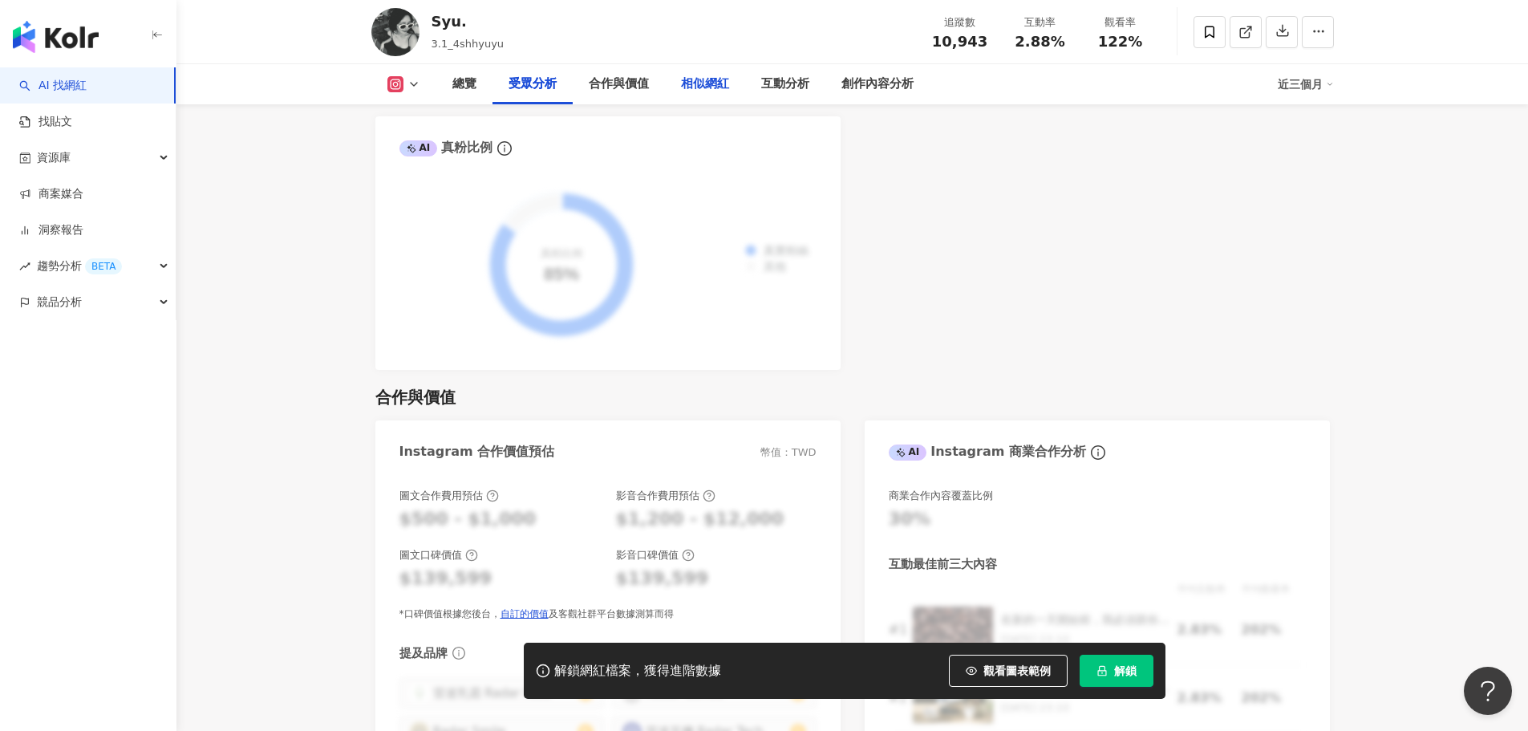
click at [722, 80] on div "相似網紅" at bounding box center [705, 84] width 48 height 19
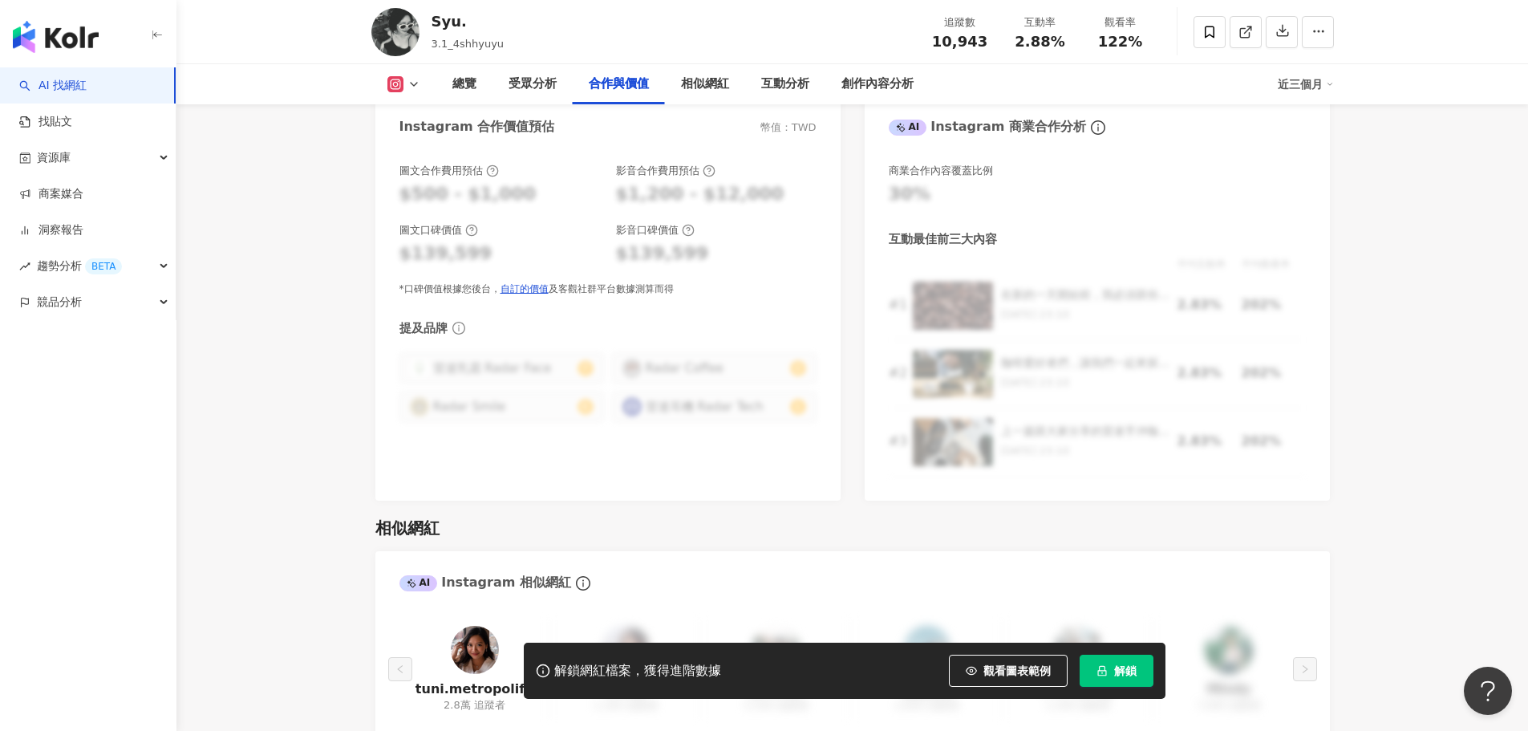
scroll to position [2181, 0]
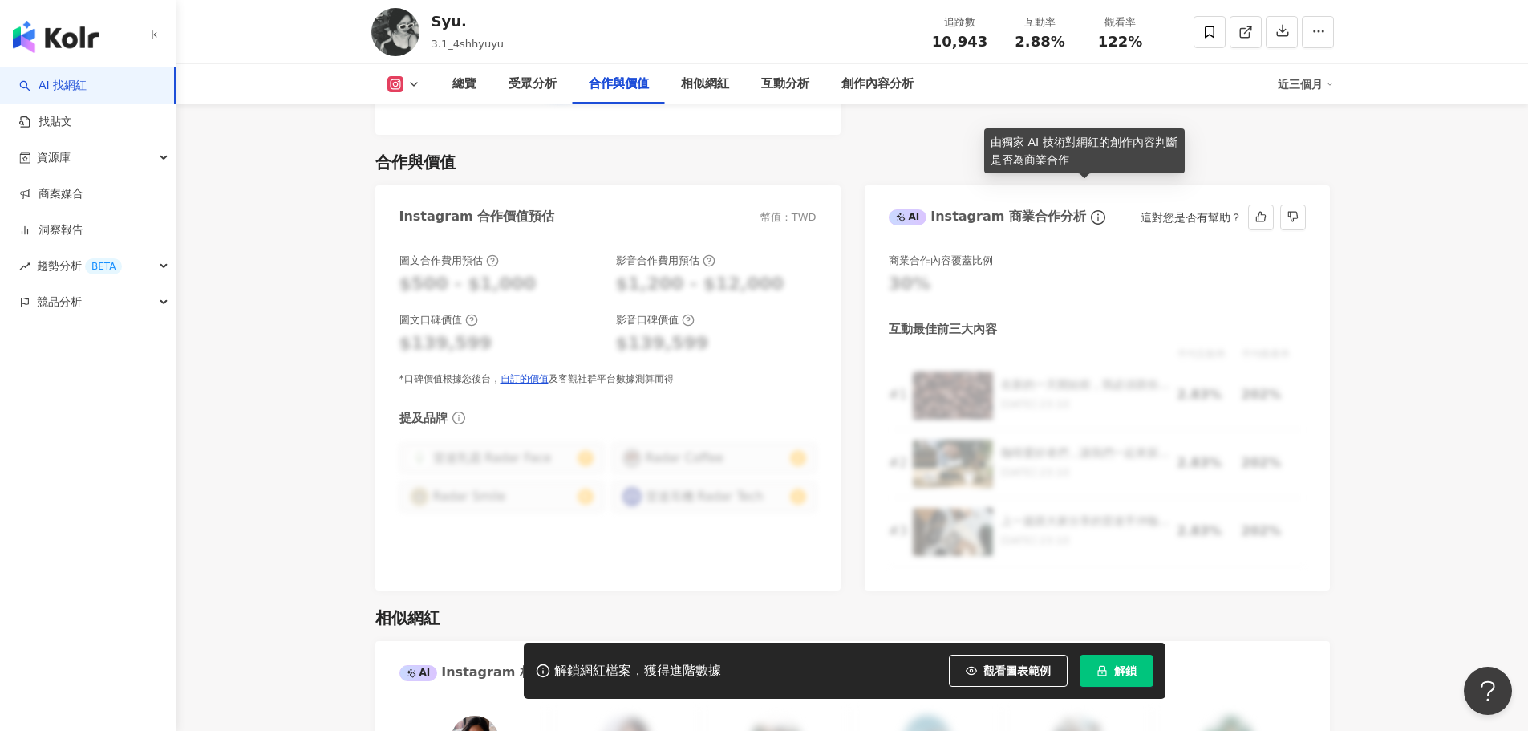
click at [1091, 210] on icon "info-circle" at bounding box center [1098, 217] width 14 height 14
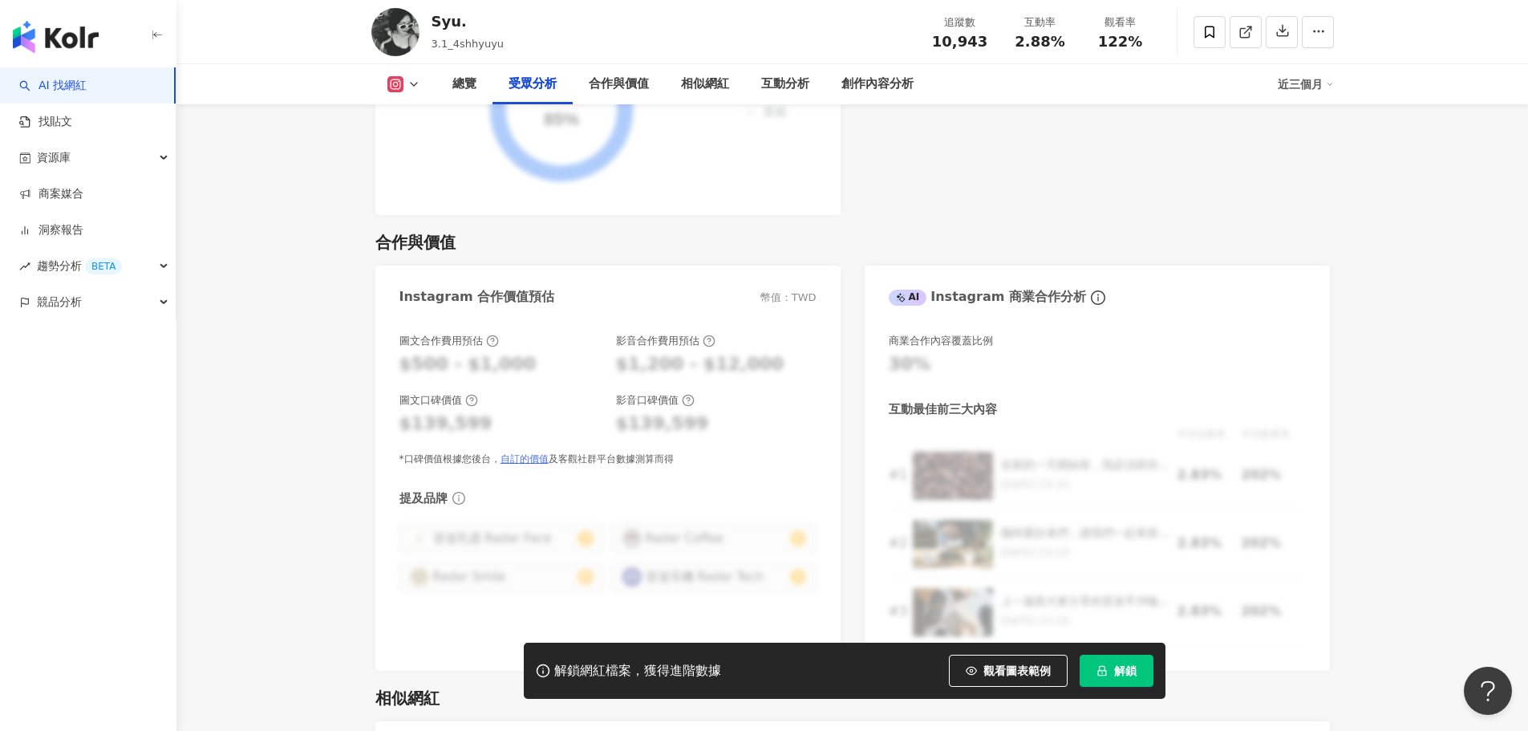
scroll to position [2582, 0]
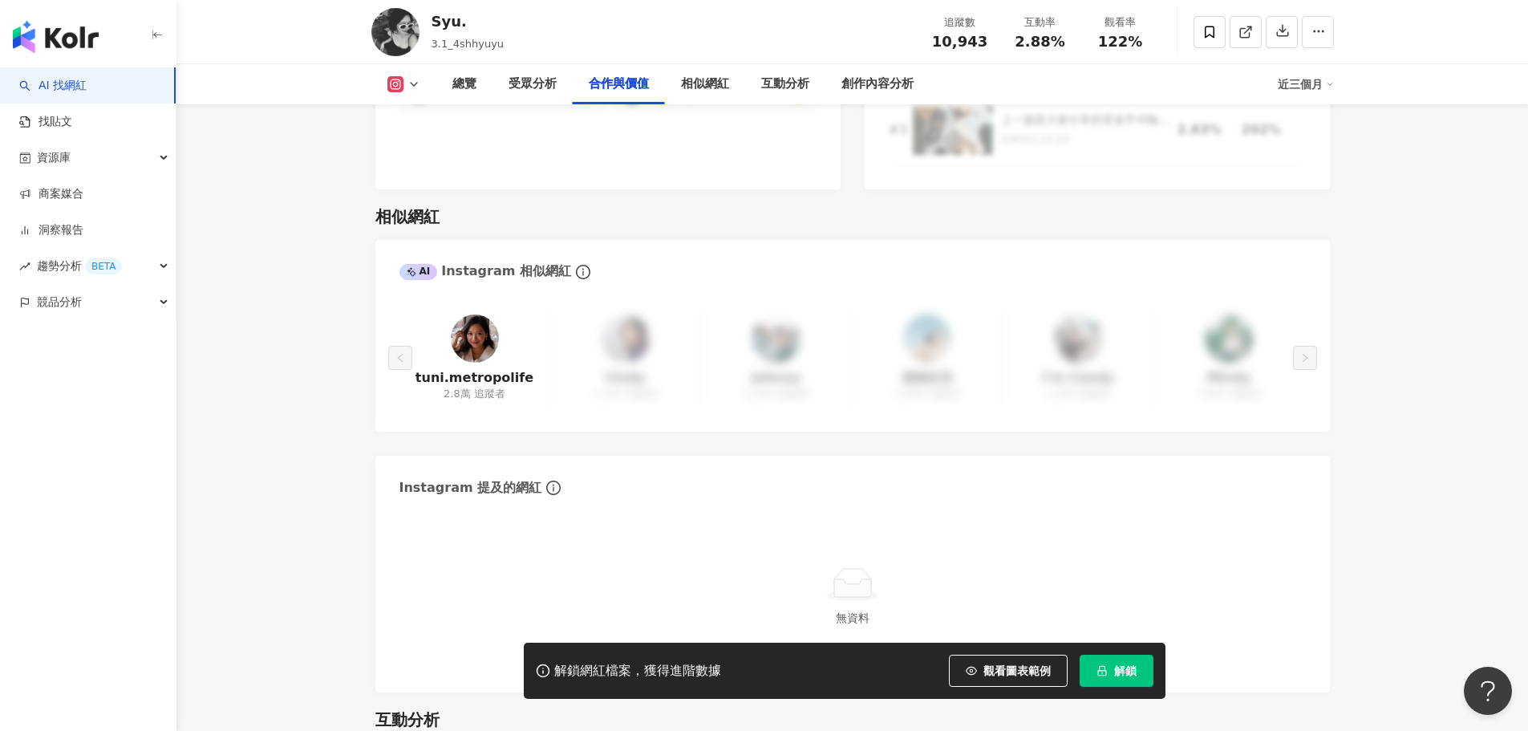
click at [638, 320] on div "tuni.metropolife 2.8萬 追蹤者 Cindy 1,300 追蹤者 Johnny 5,300 追蹤者 強強生活 2,800 追蹤者 I’m C…" at bounding box center [853, 358] width 907 height 100
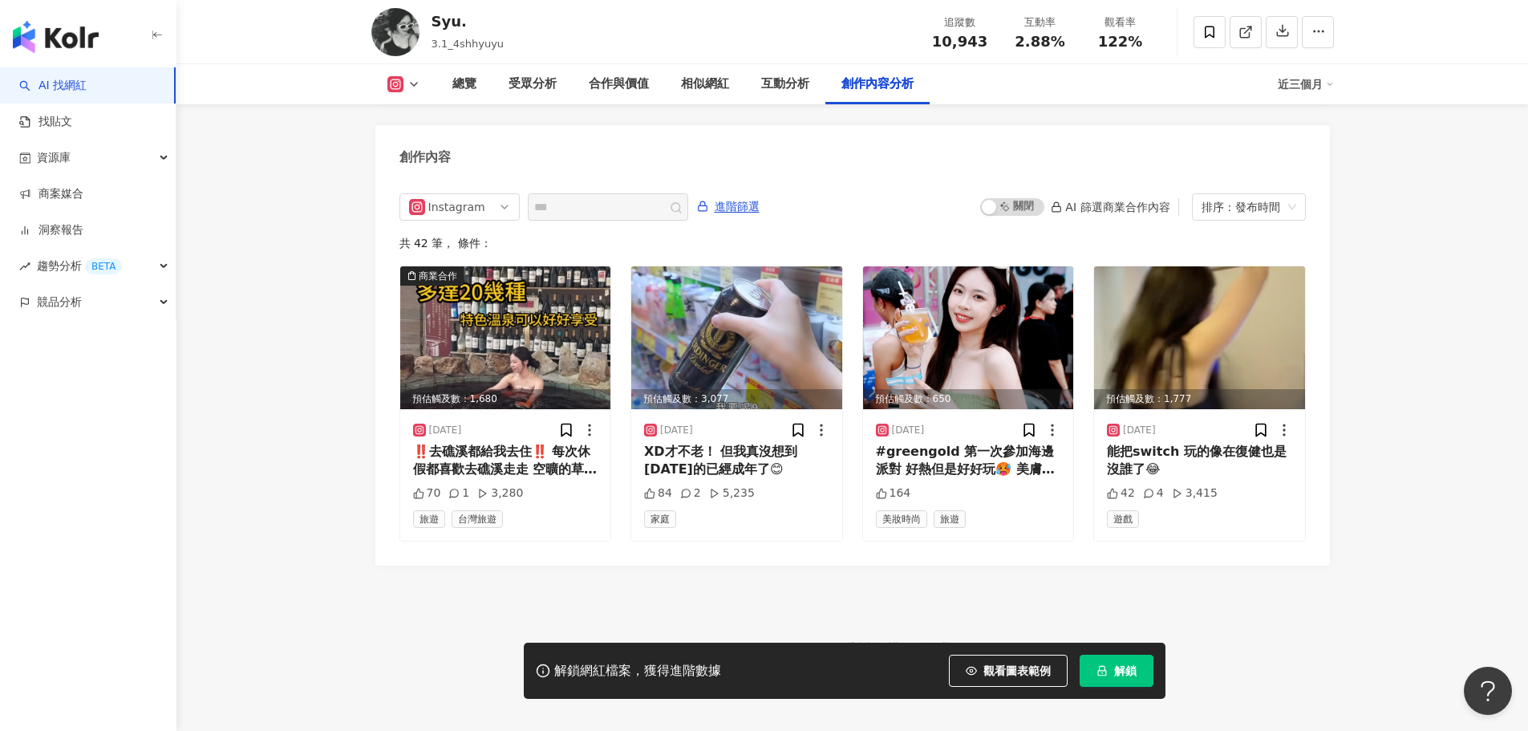
scroll to position [4347, 0]
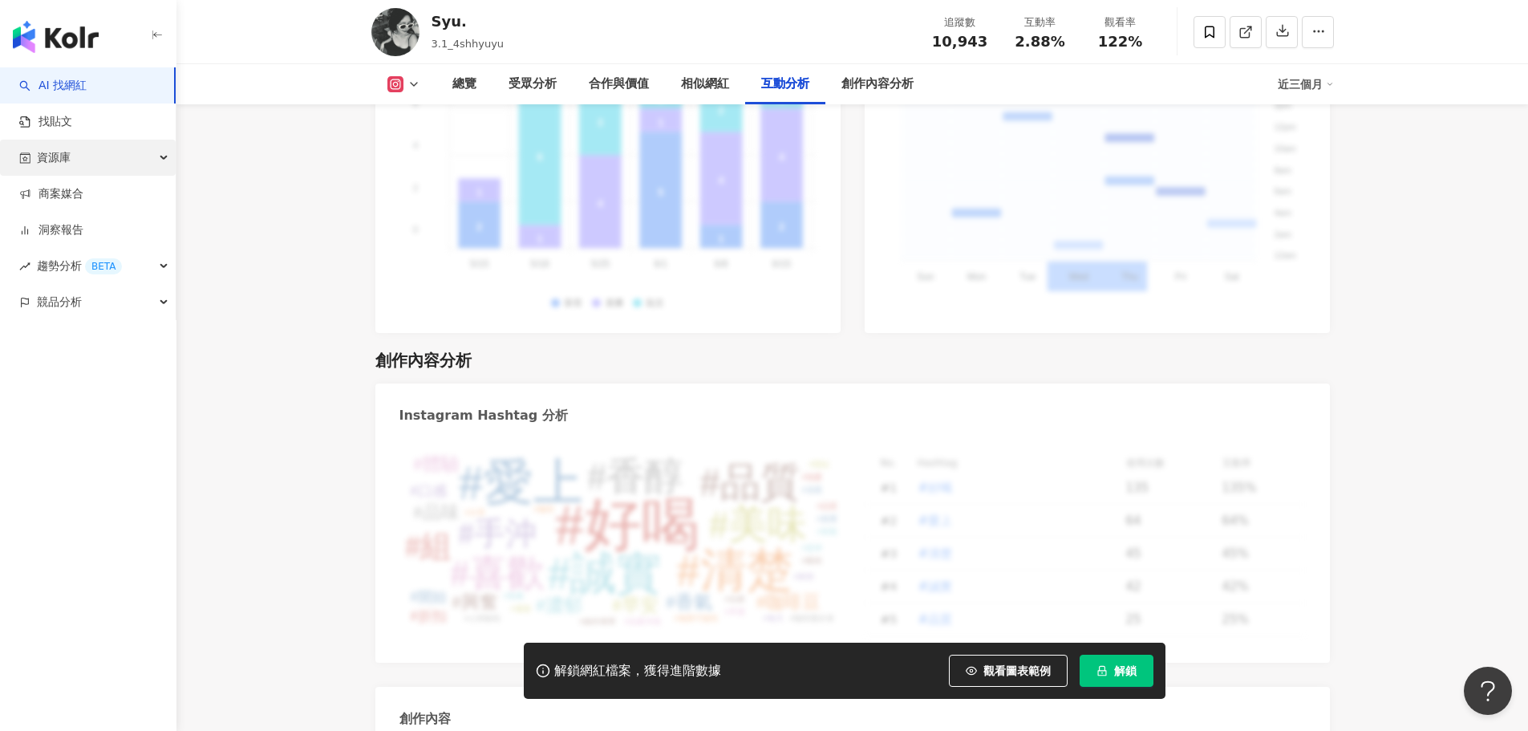
click at [110, 162] on div "資源庫" at bounding box center [88, 158] width 176 height 36
click at [83, 200] on link "商案媒合" at bounding box center [51, 194] width 64 height 16
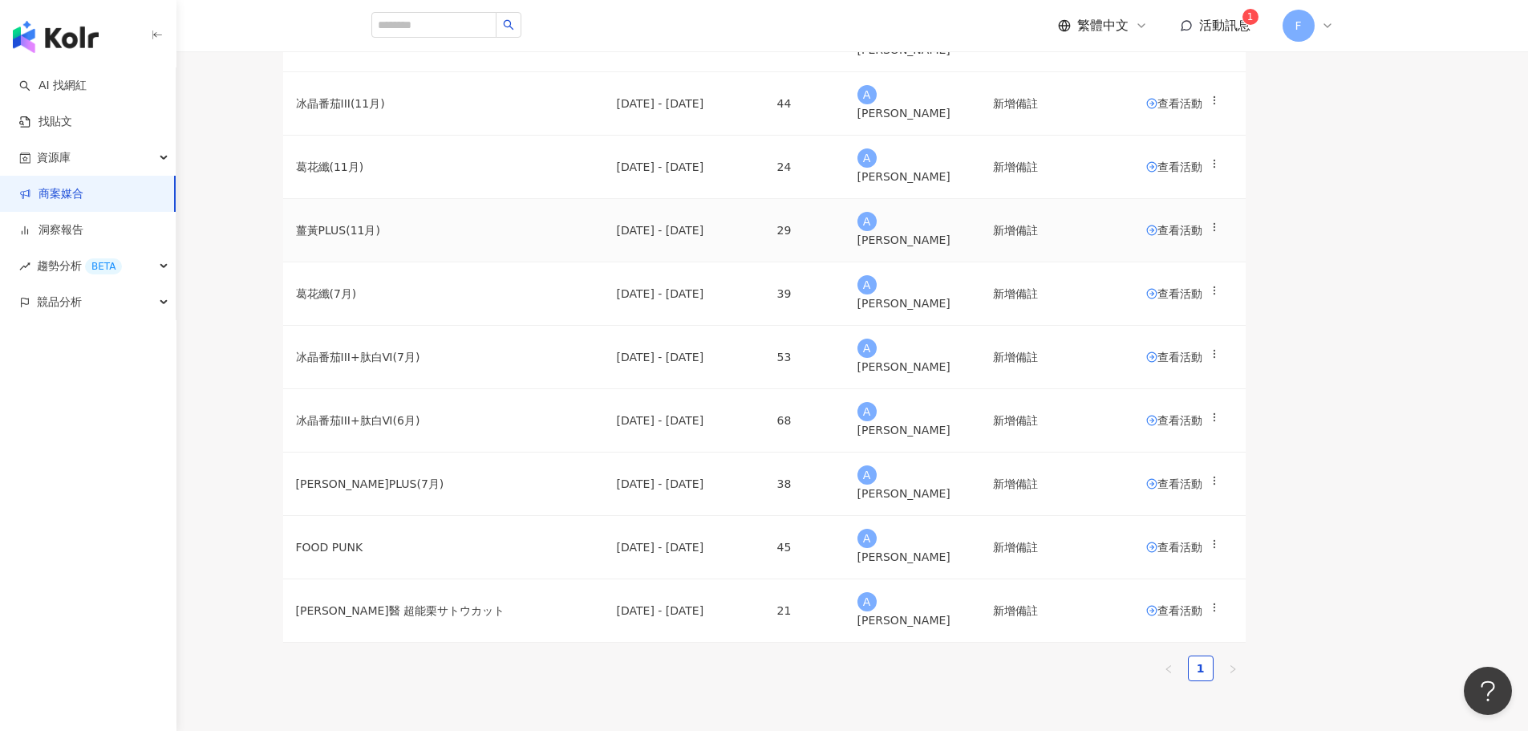
scroll to position [157, 0]
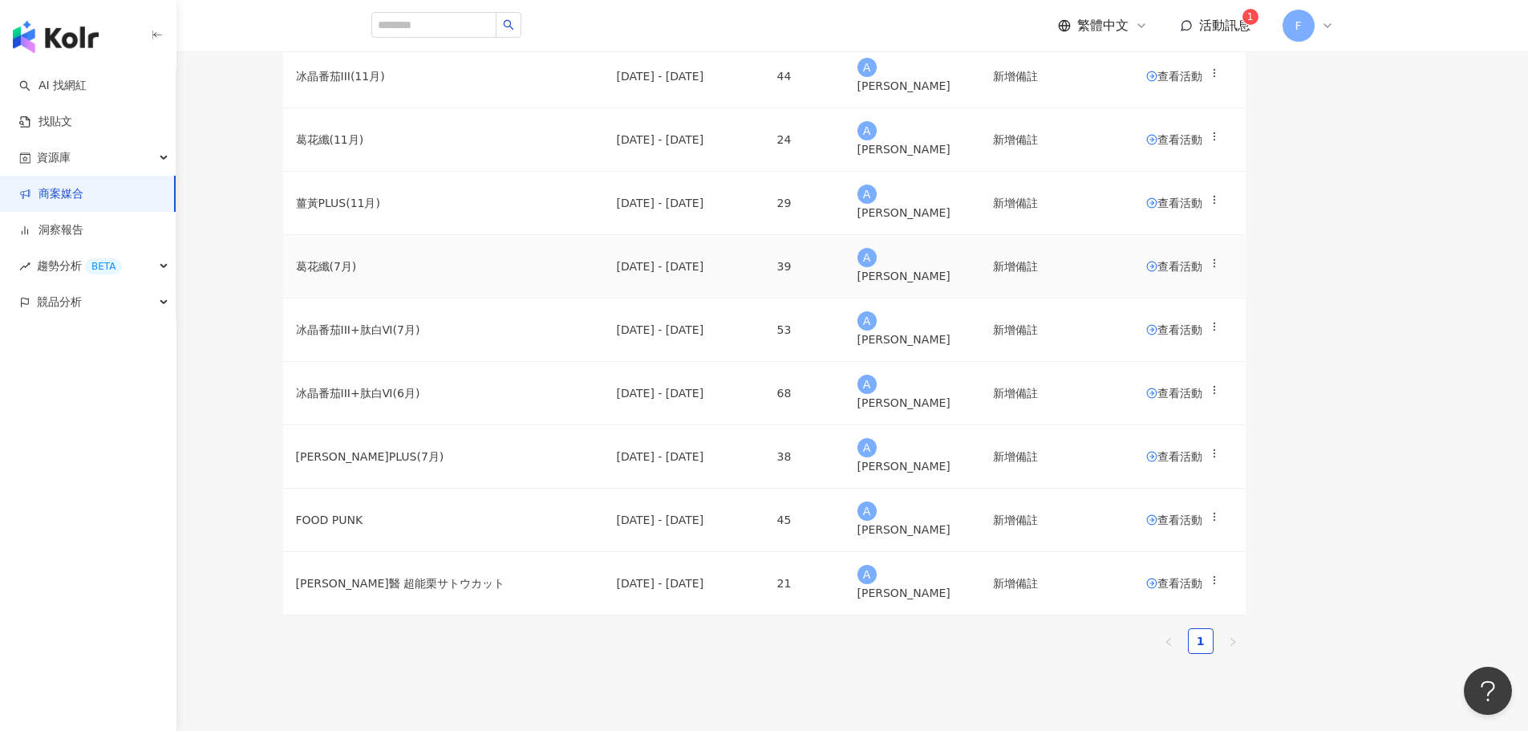
click at [1203, 272] on span "查看活動" at bounding box center [1174, 266] width 56 height 11
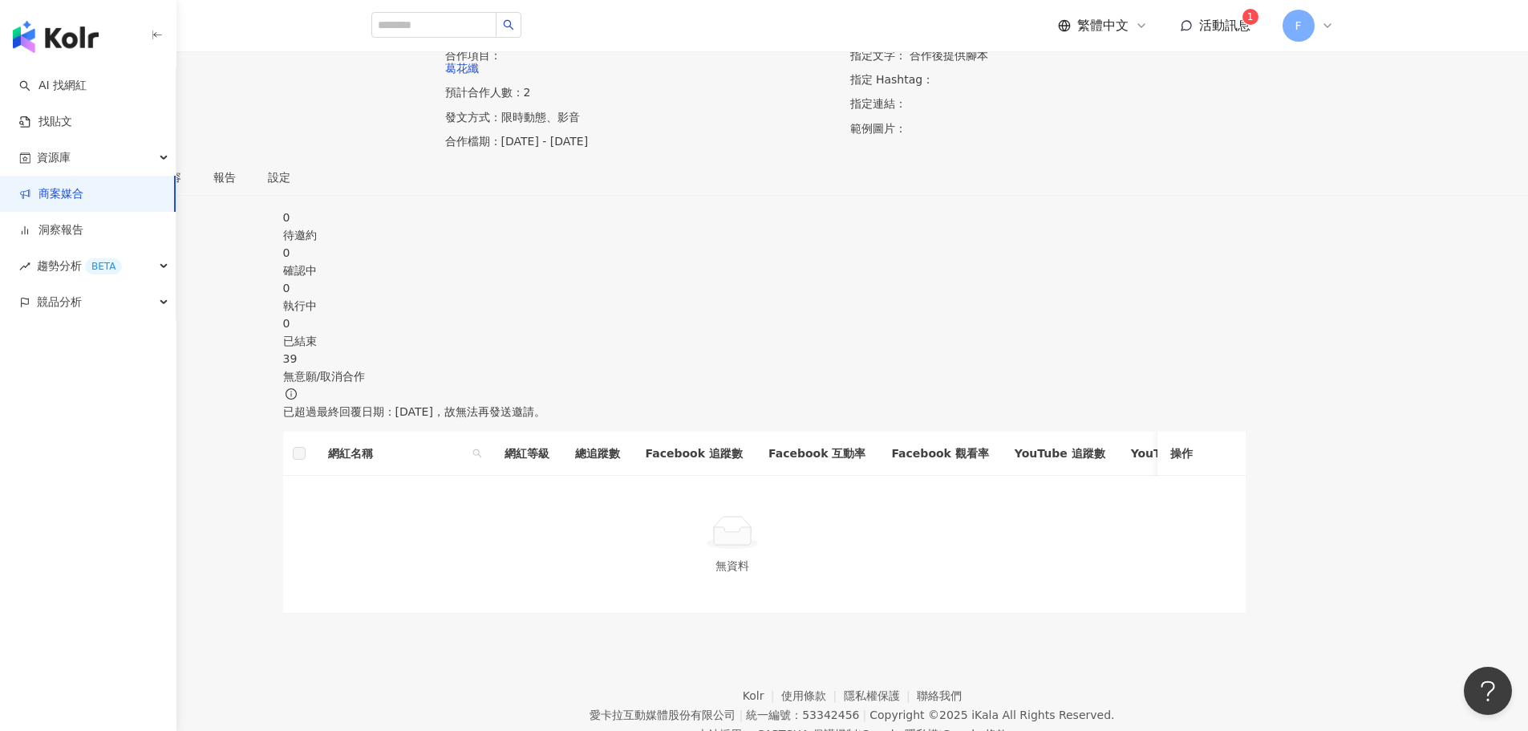
scroll to position [241, 0]
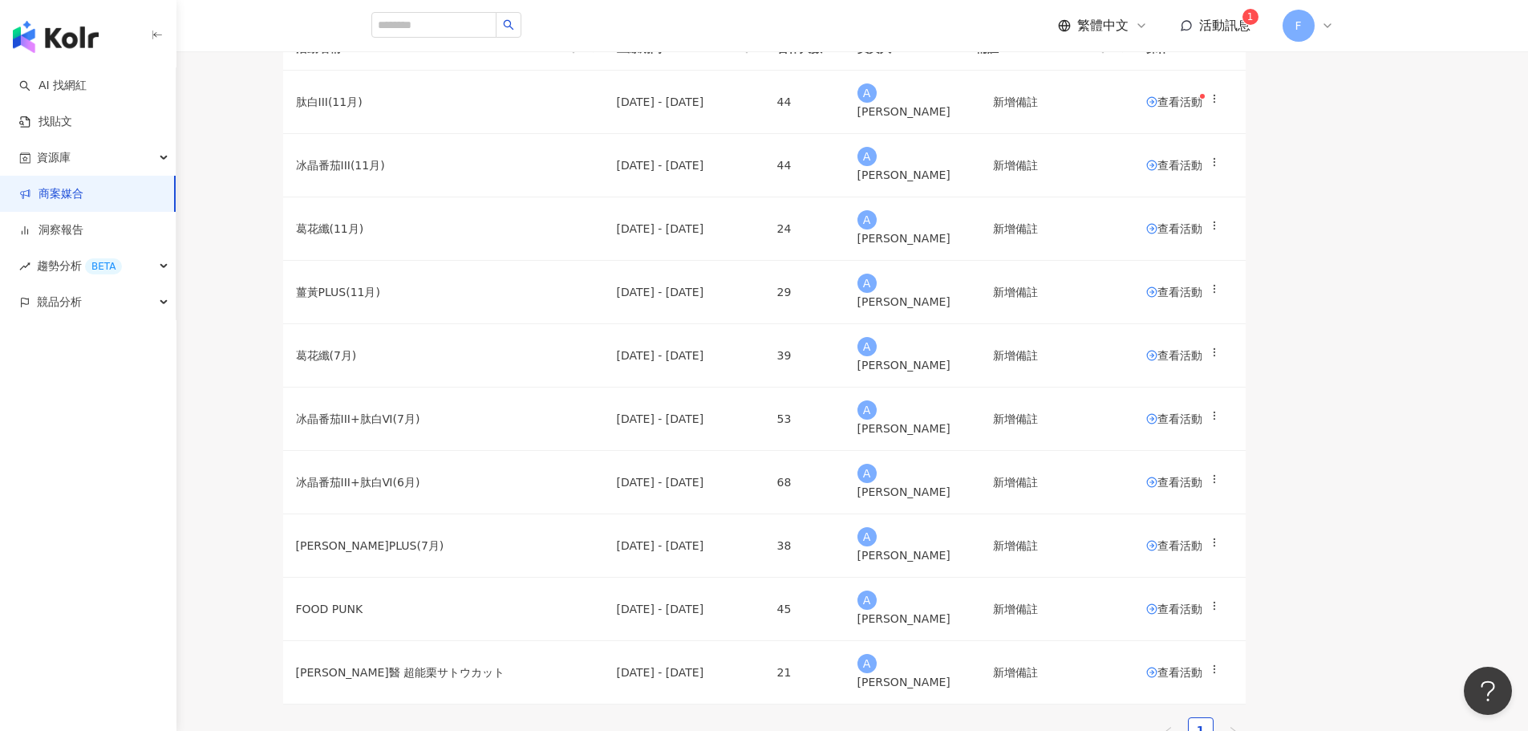
scroll to position [160, 0]
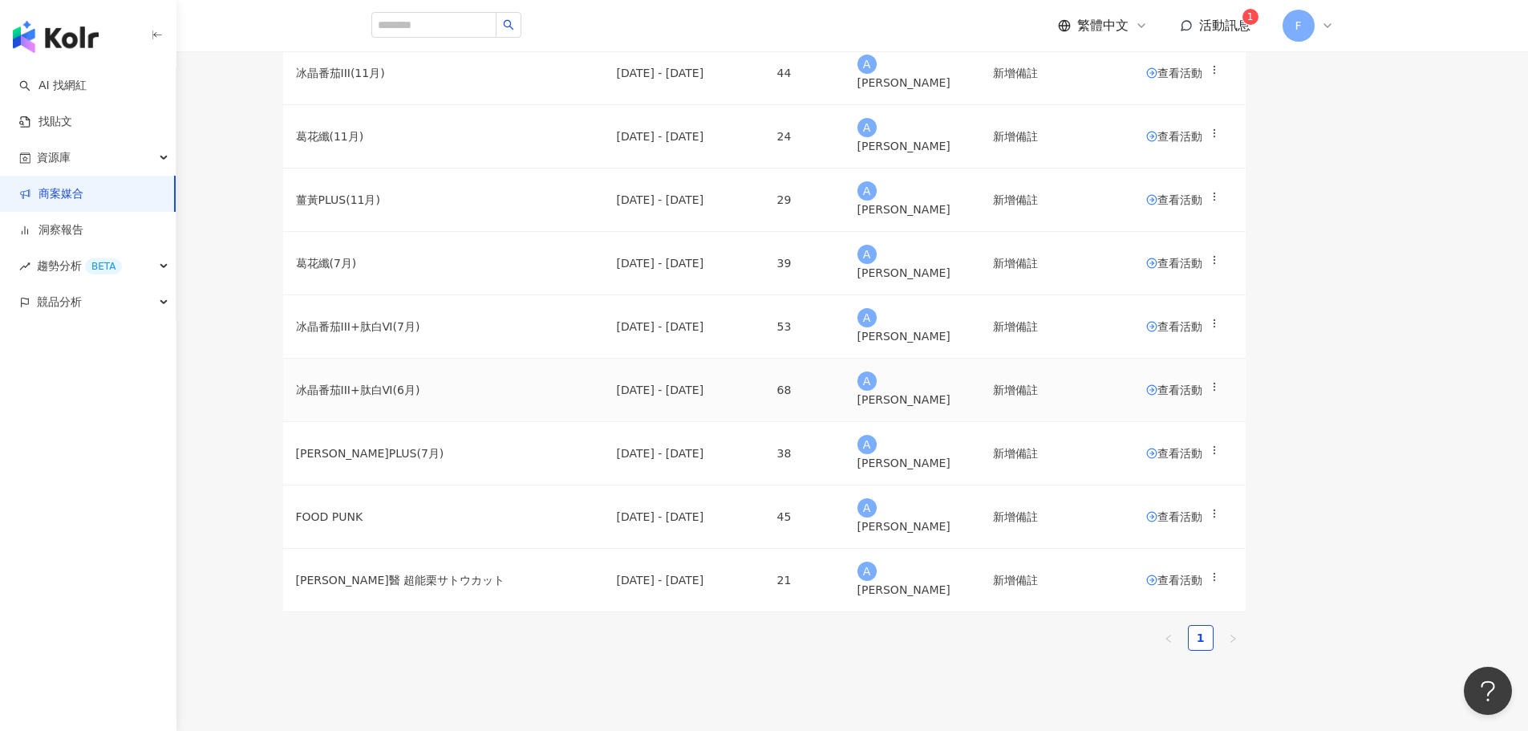
click at [1203, 396] on span "查看活動" at bounding box center [1174, 389] width 56 height 11
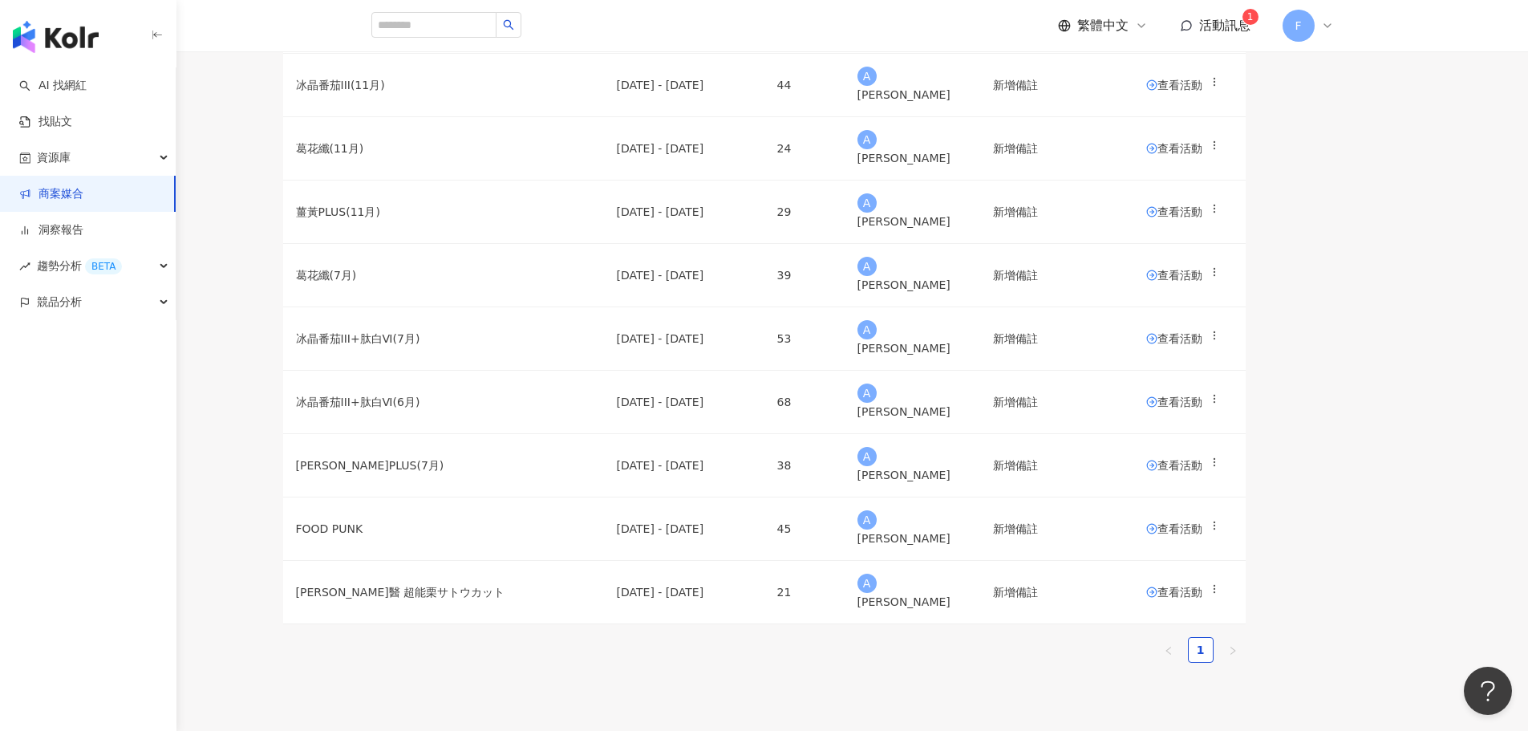
scroll to position [160, 0]
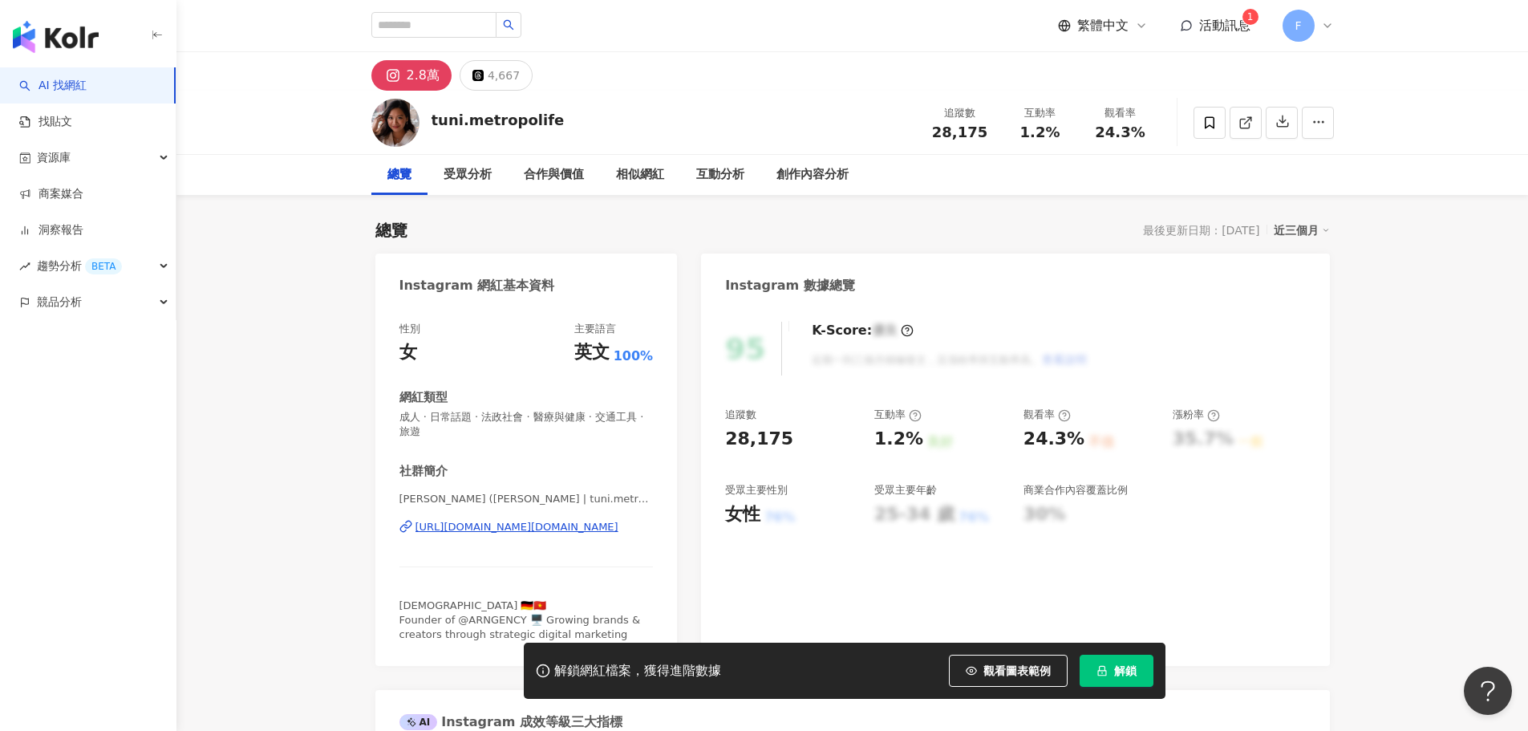
click at [1223, 25] on span "活動訊息" at bounding box center [1224, 25] width 51 height 15
click at [1332, 29] on icon at bounding box center [1327, 25] width 13 height 13
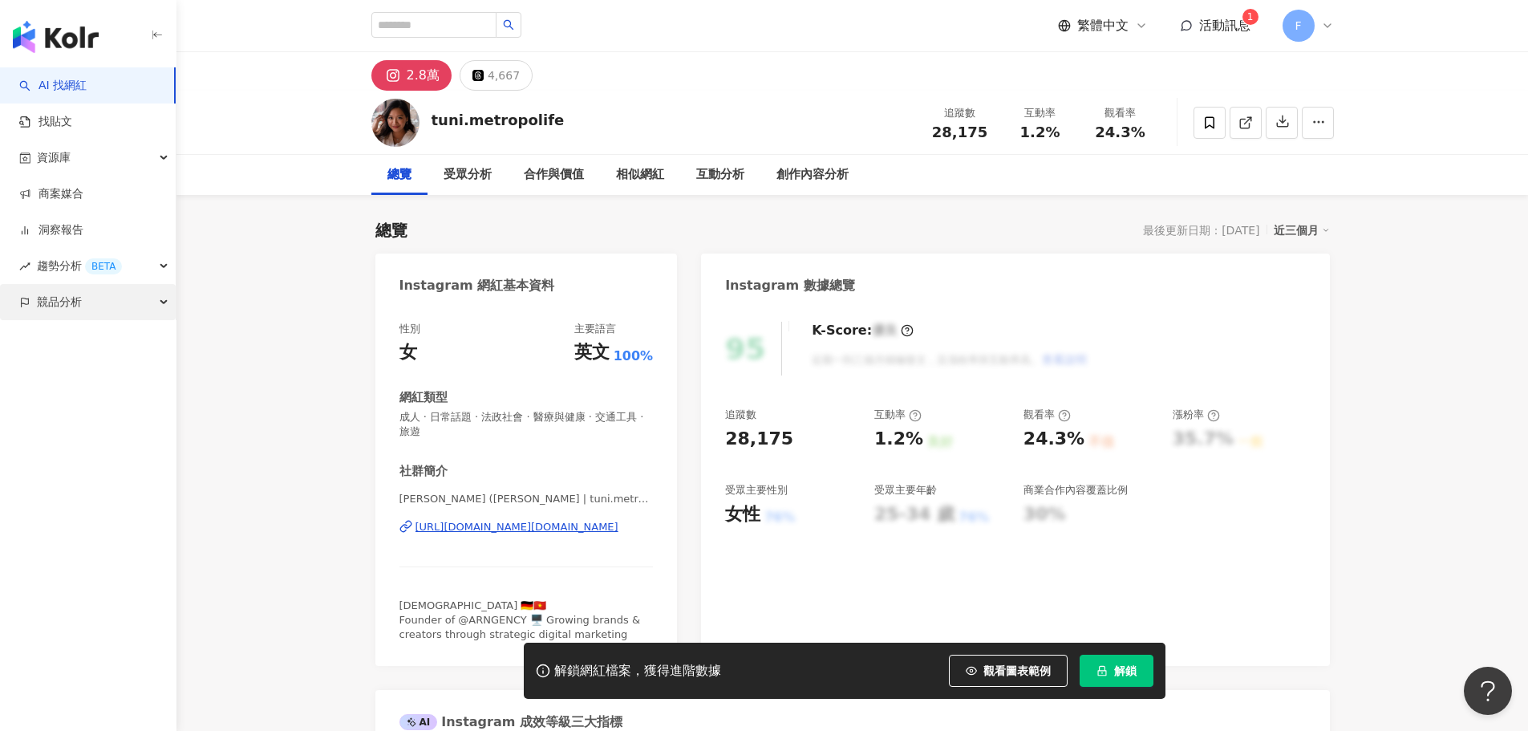
click at [95, 308] on div "競品分析" at bounding box center [88, 302] width 176 height 36
click at [98, 336] on link "品牌帳號分析" at bounding box center [72, 339] width 67 height 16
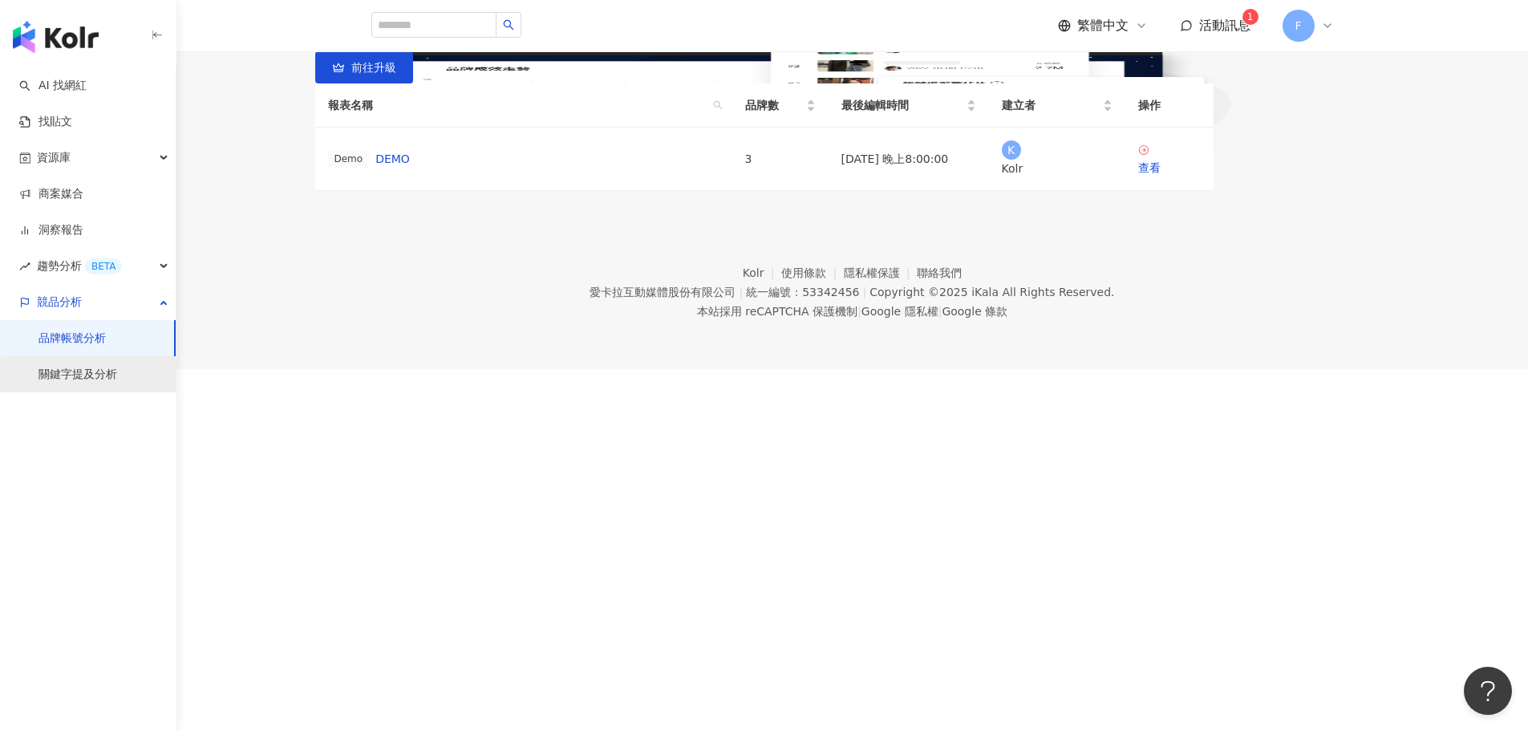
click at [112, 383] on link "關鍵字提及分析" at bounding box center [78, 375] width 79 height 16
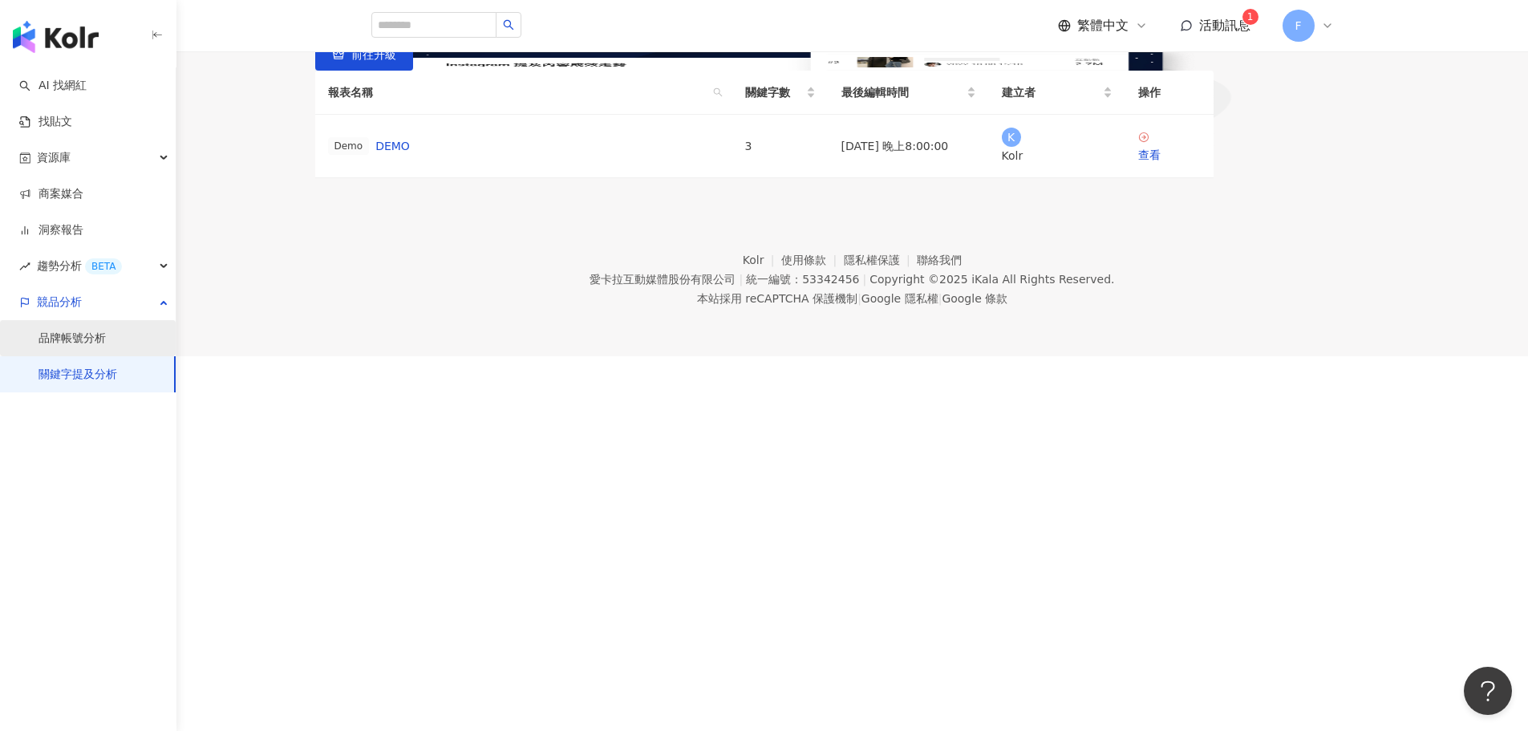
click at [106, 343] on link "品牌帳號分析" at bounding box center [72, 339] width 67 height 16
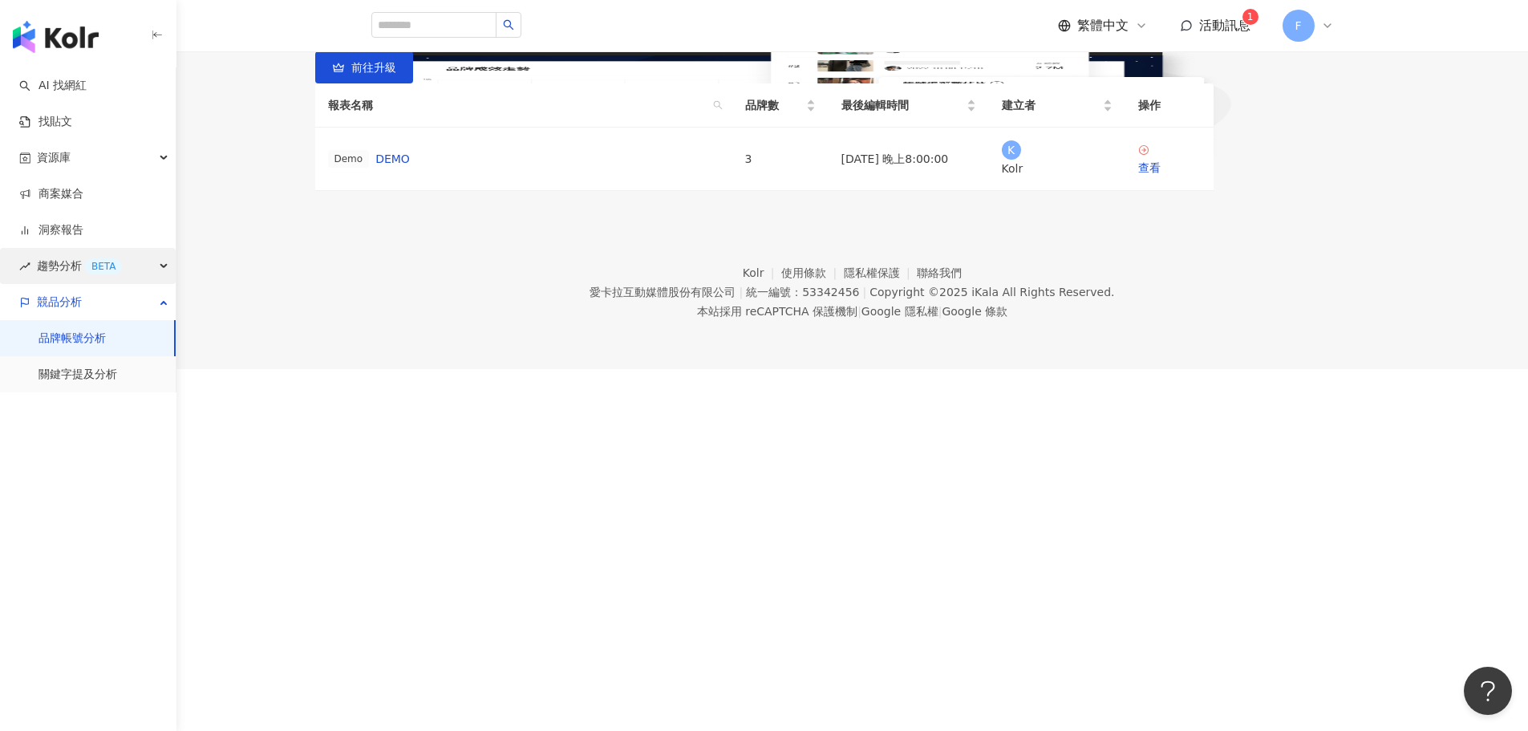
click at [54, 267] on span "趨勢分析 BETA" at bounding box center [79, 266] width 85 height 36
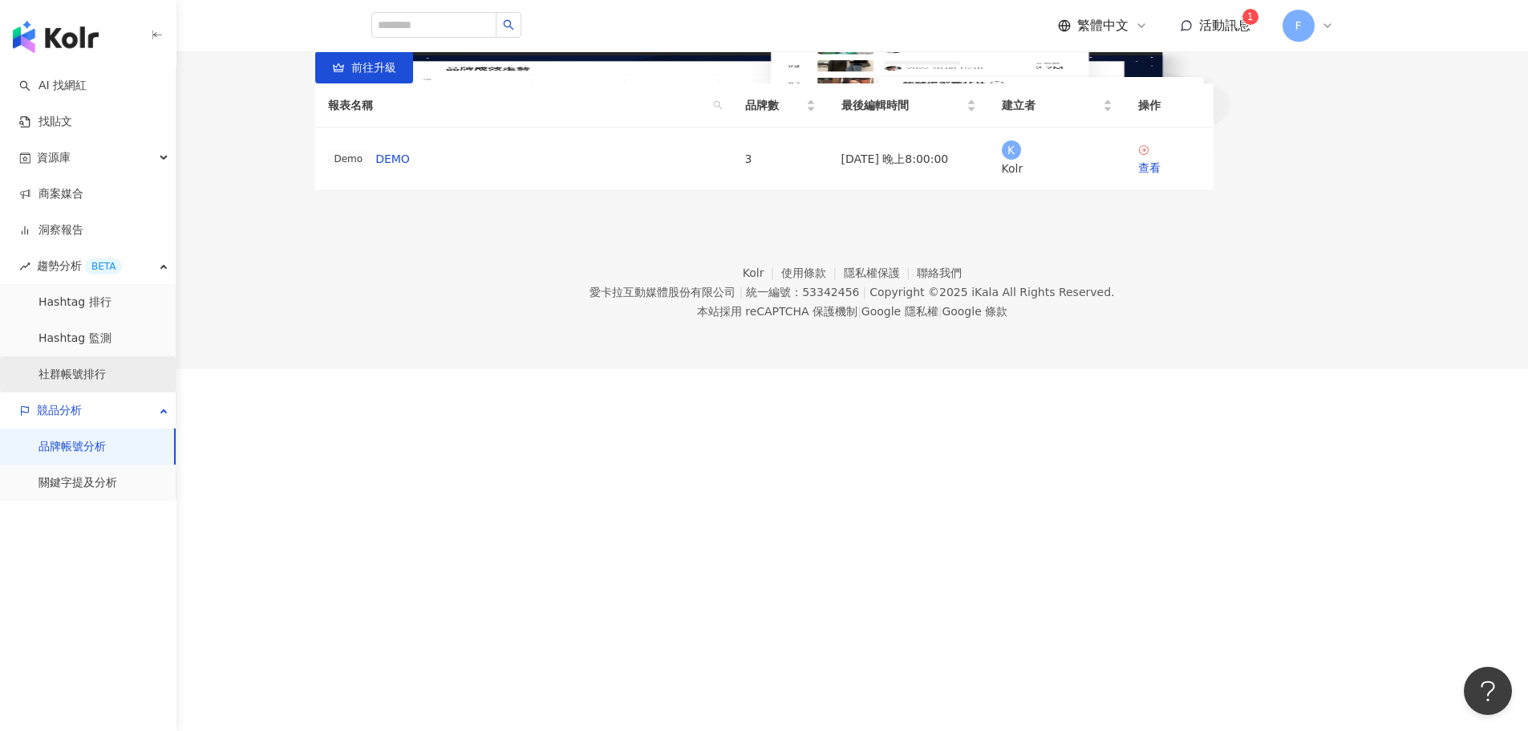
click at [106, 368] on link "社群帳號排行" at bounding box center [72, 375] width 67 height 16
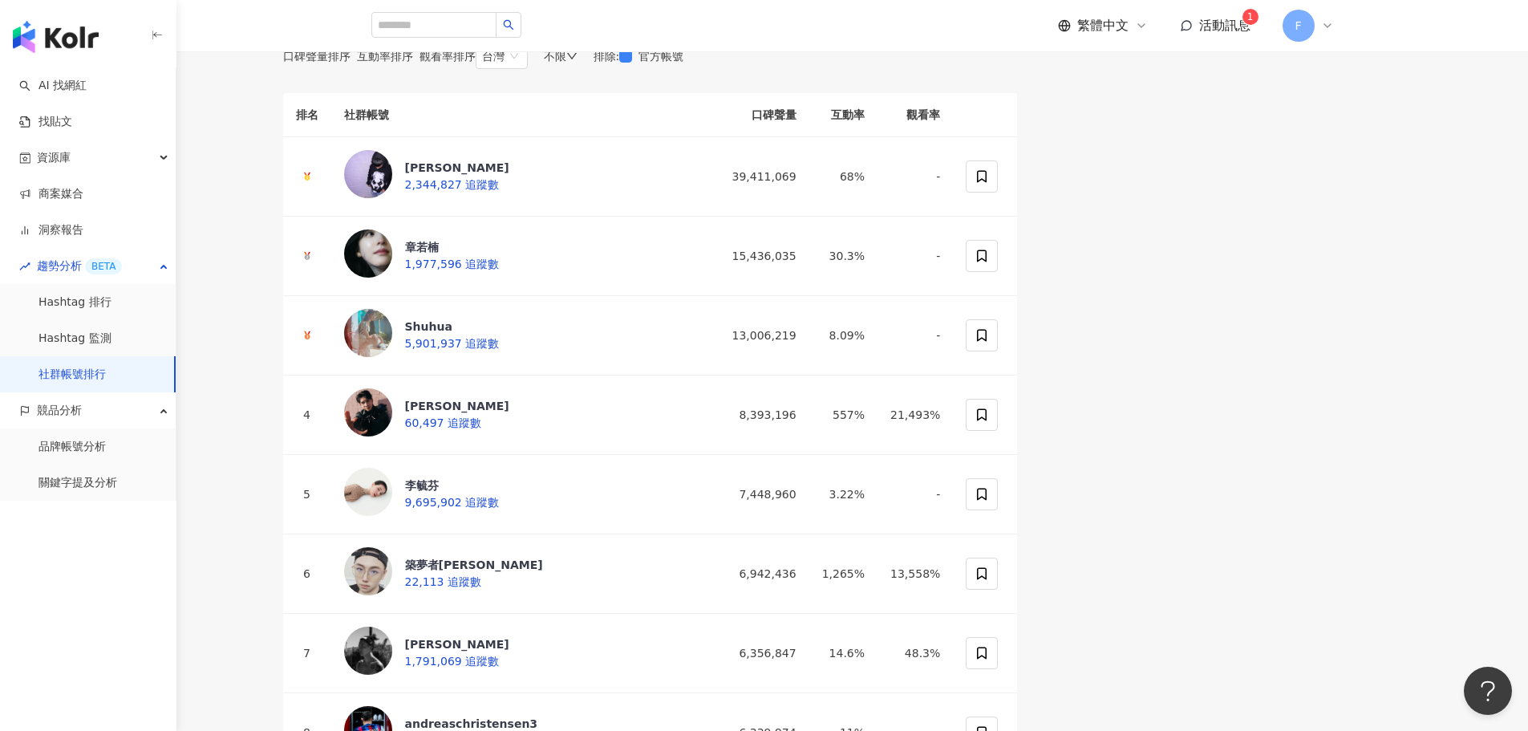
click at [413, 63] on span "互動率排序" at bounding box center [385, 56] width 56 height 13
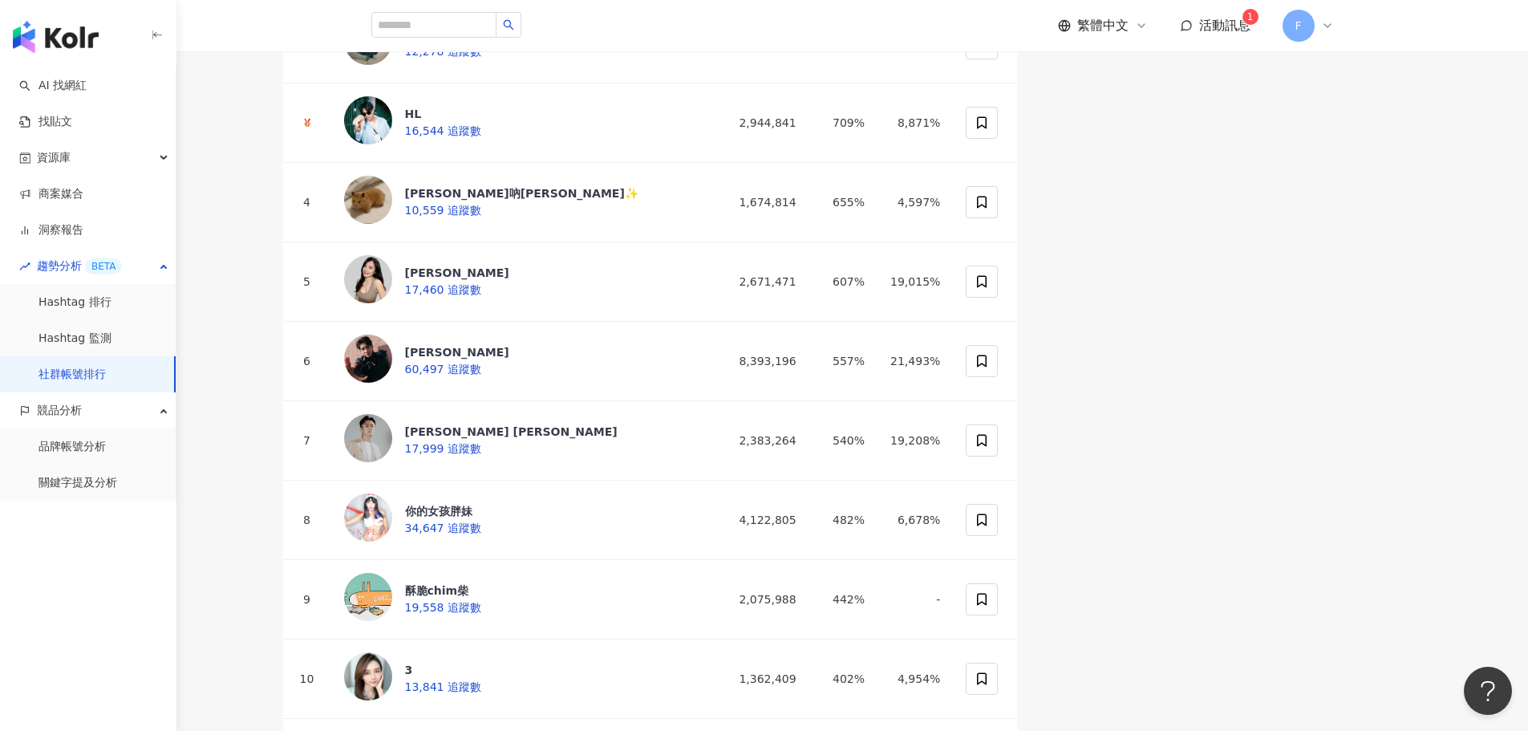
scroll to position [321, 0]
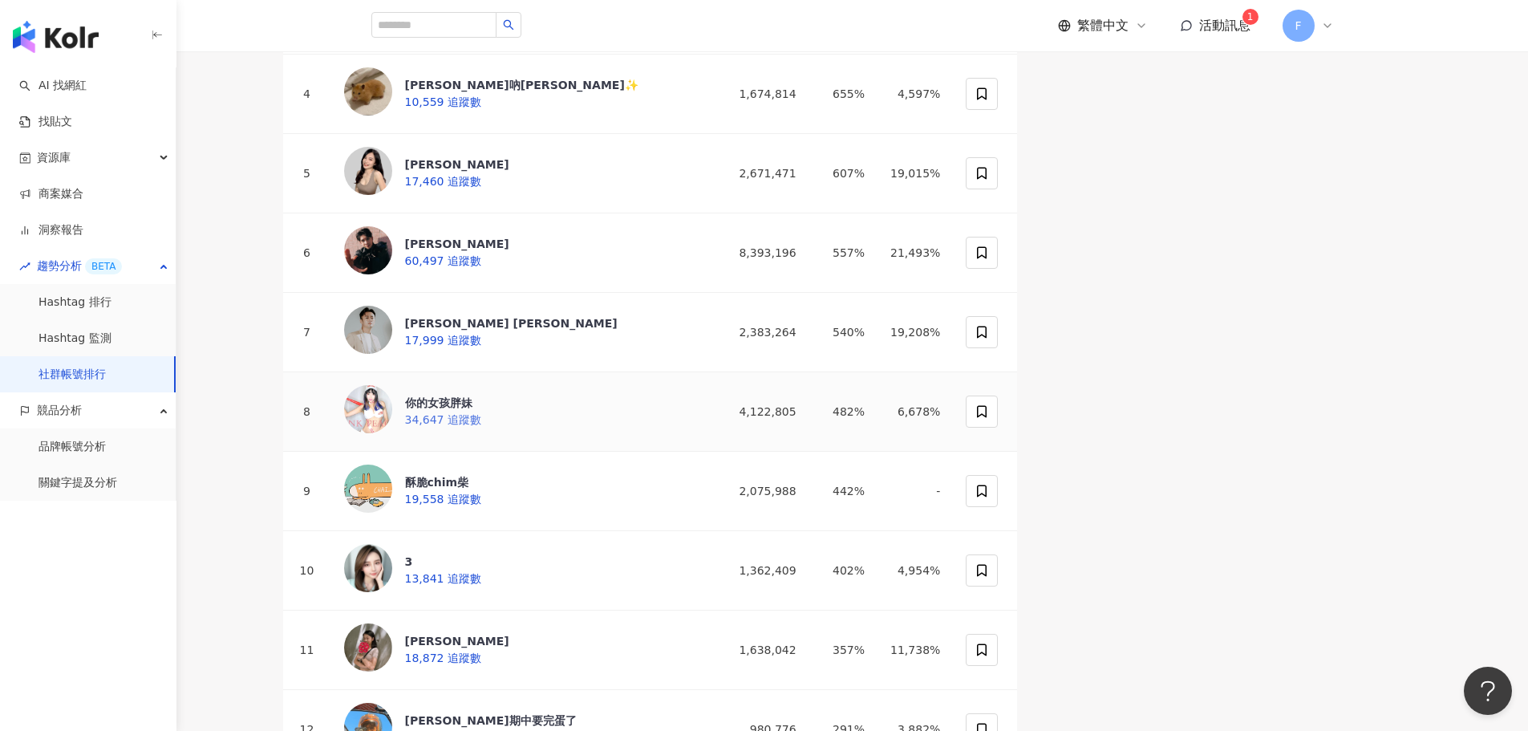
click at [481, 411] on div "你的女孩胖妹" at bounding box center [443, 403] width 76 height 16
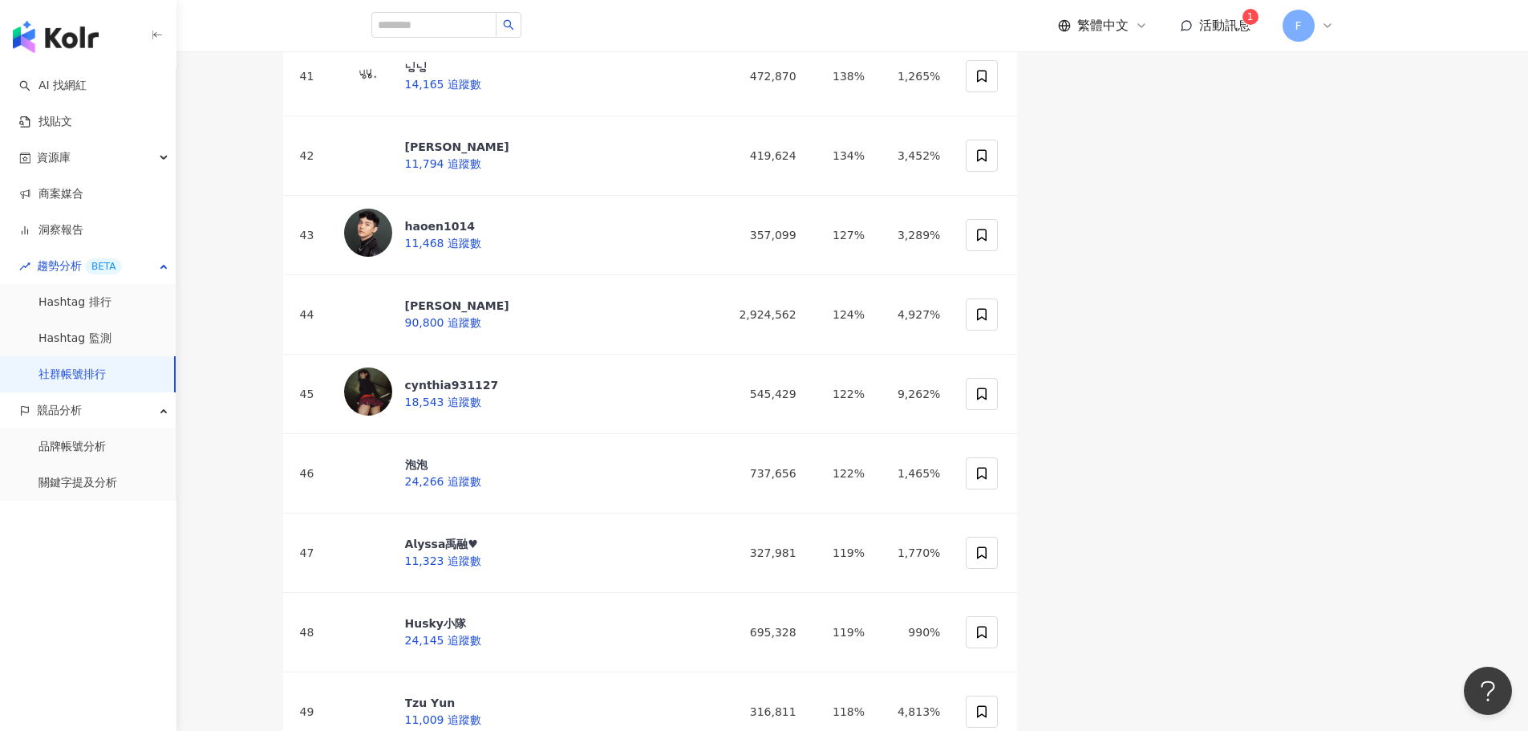
scroll to position [3450, 0]
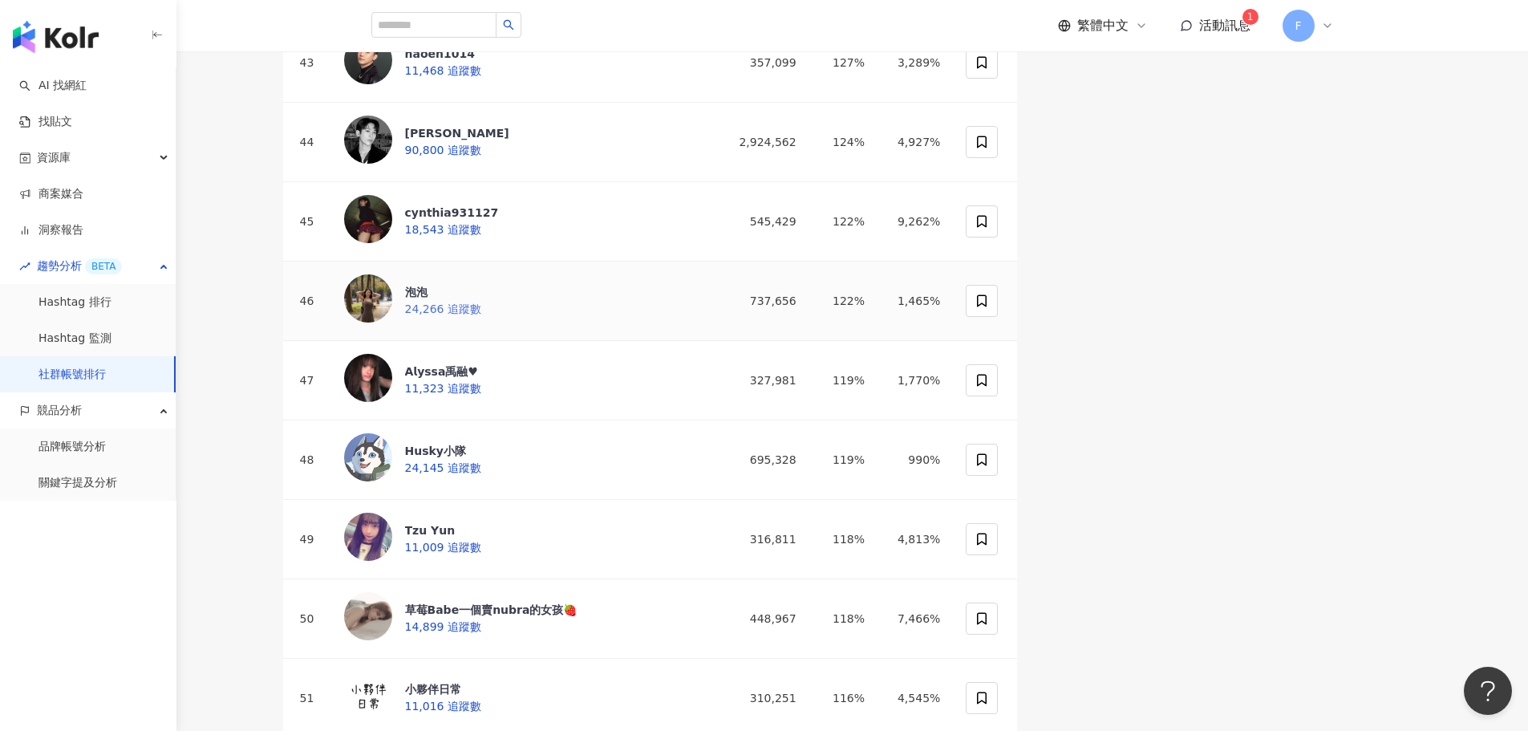
click at [481, 300] on div "泡泡" at bounding box center [443, 292] width 76 height 16
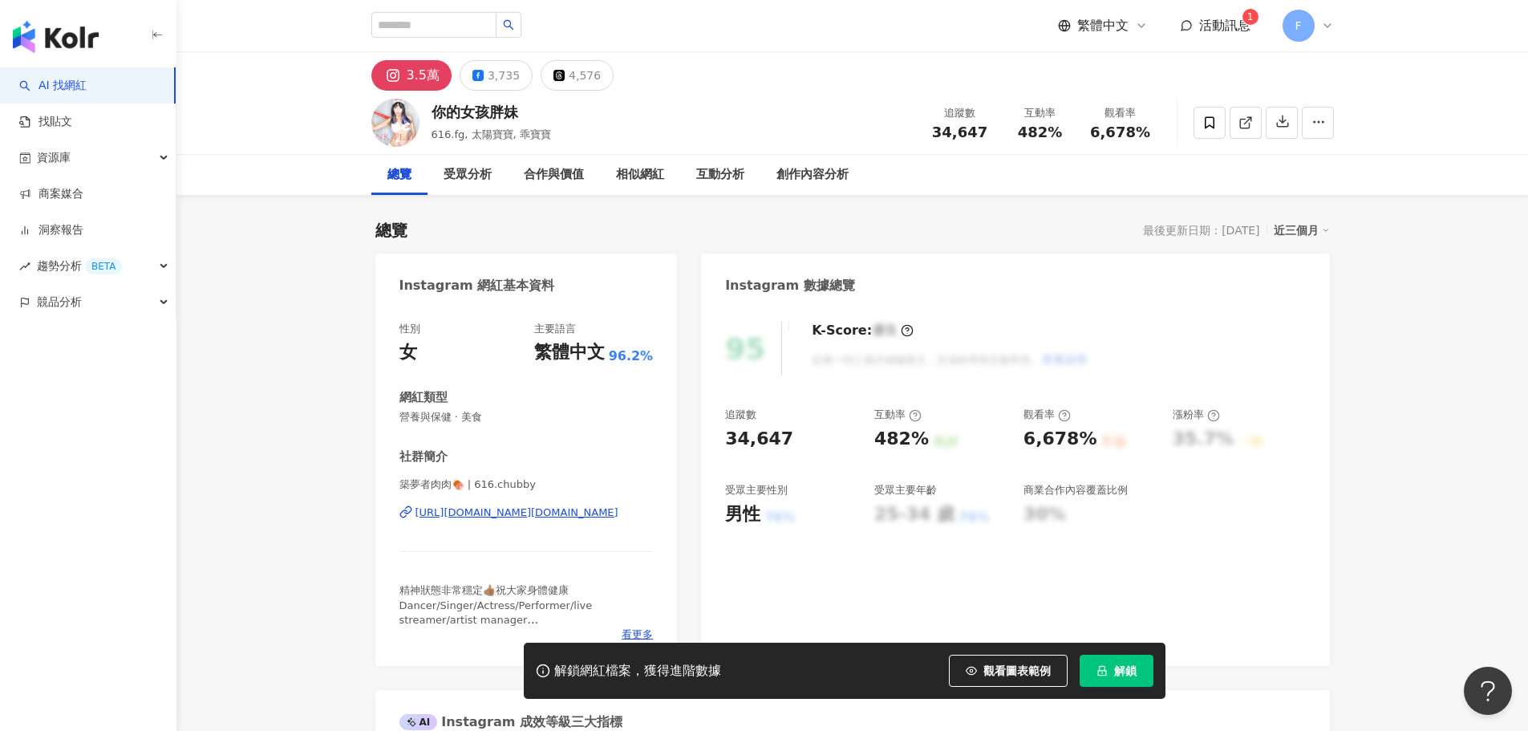
click at [460, 512] on div "https://www.instagram.com/616.chubby/" at bounding box center [517, 512] width 203 height 14
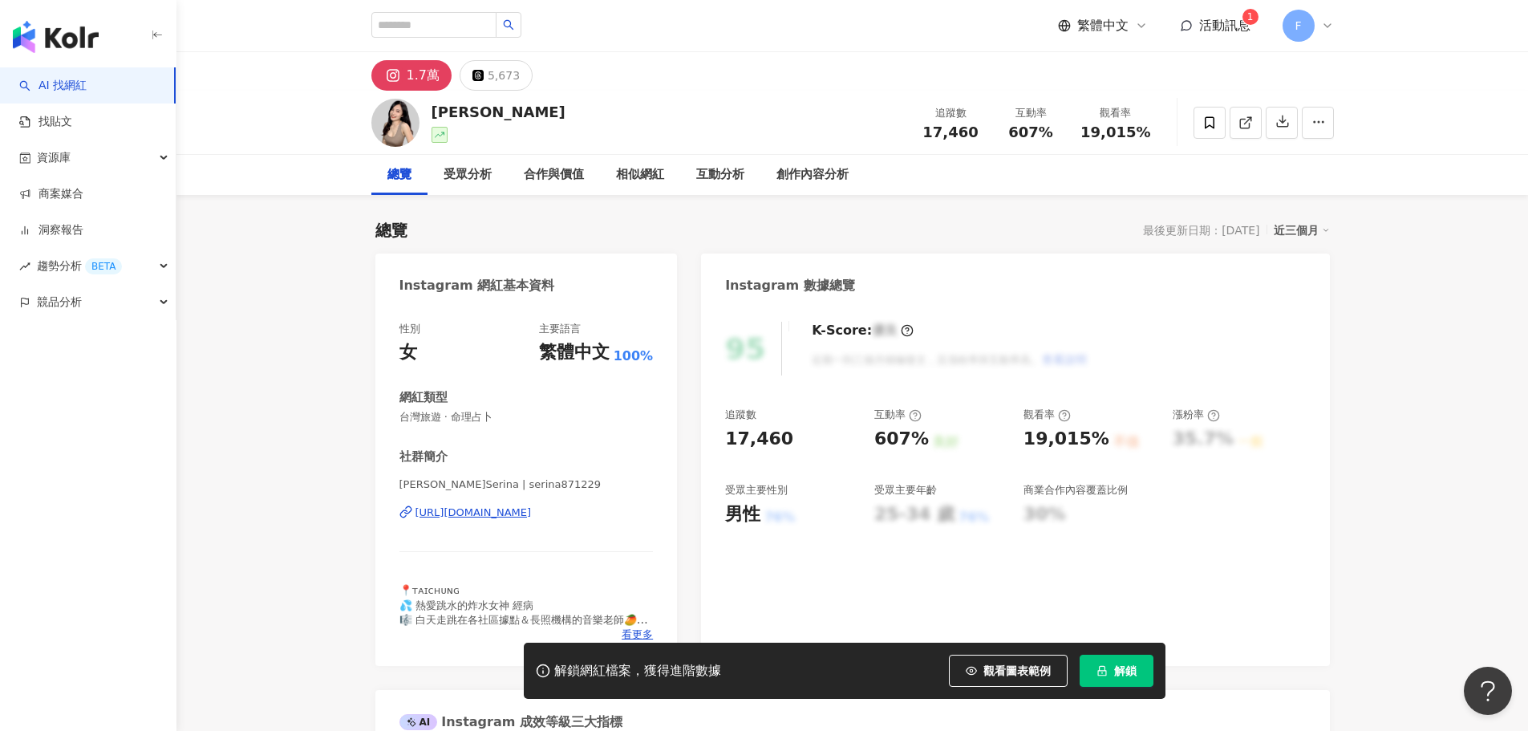
click at [532, 513] on div "https://www.instagram.com/serina871229/" at bounding box center [474, 512] width 116 height 14
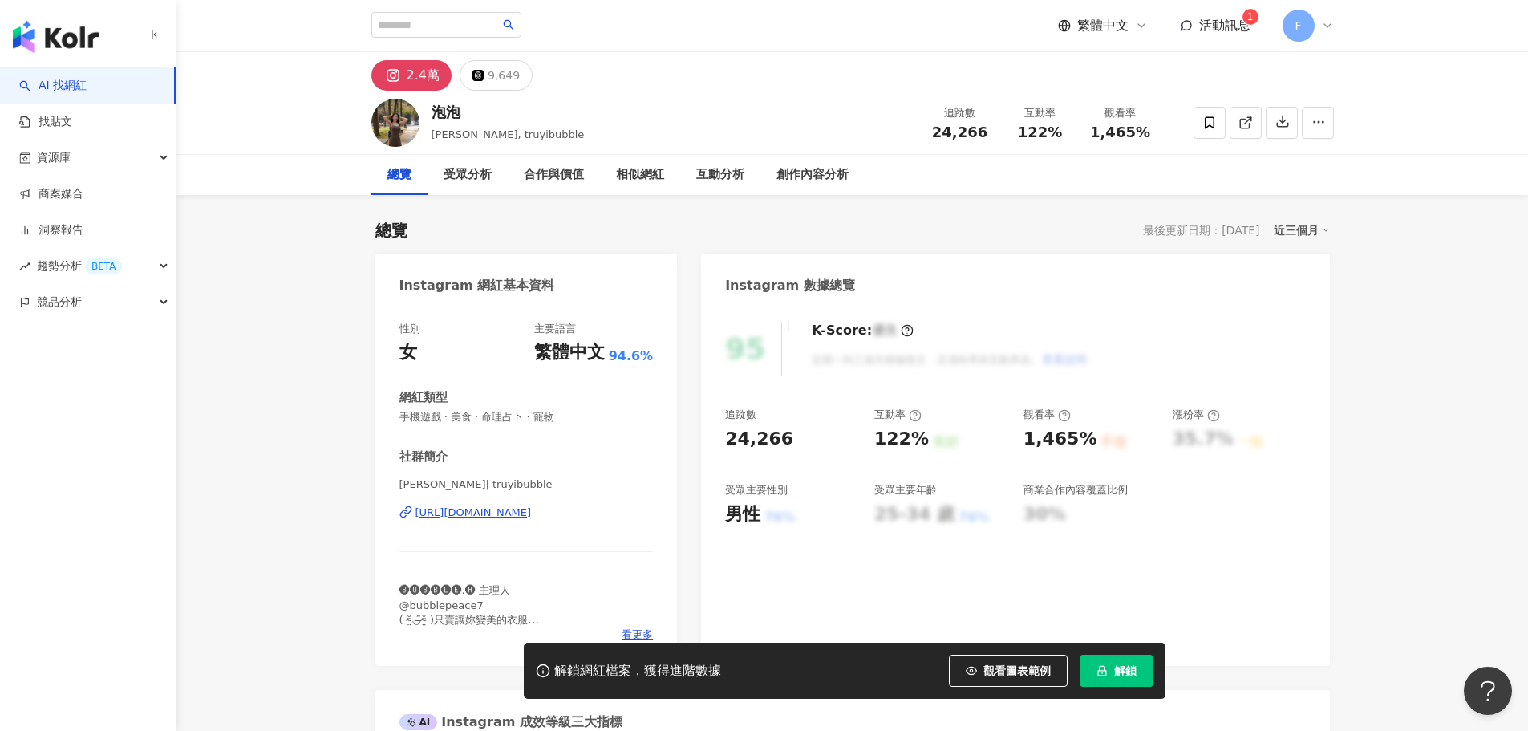
scroll to position [321, 0]
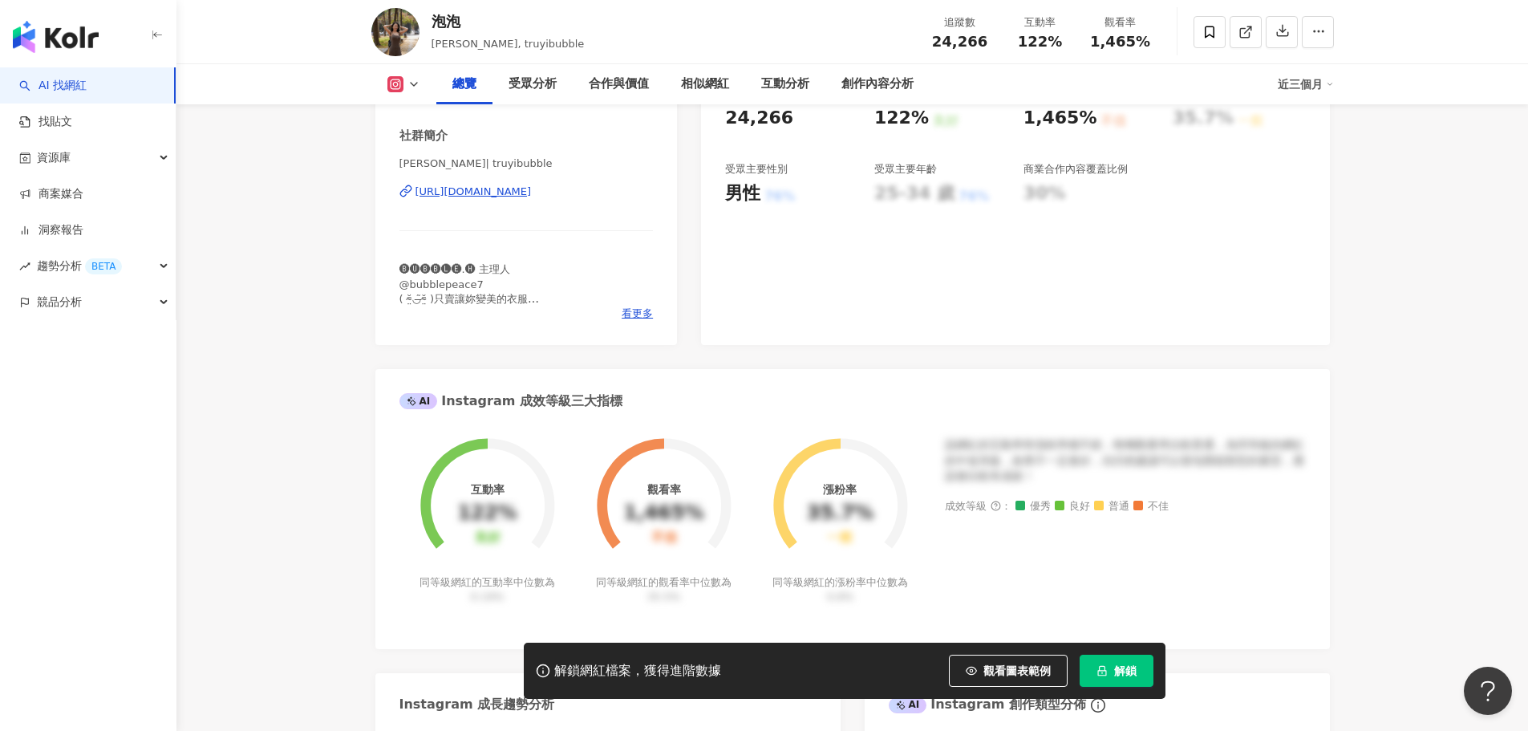
click at [532, 190] on div "[URL][DOMAIN_NAME]" at bounding box center [474, 192] width 116 height 14
